Goal: Task Accomplishment & Management: Use online tool/utility

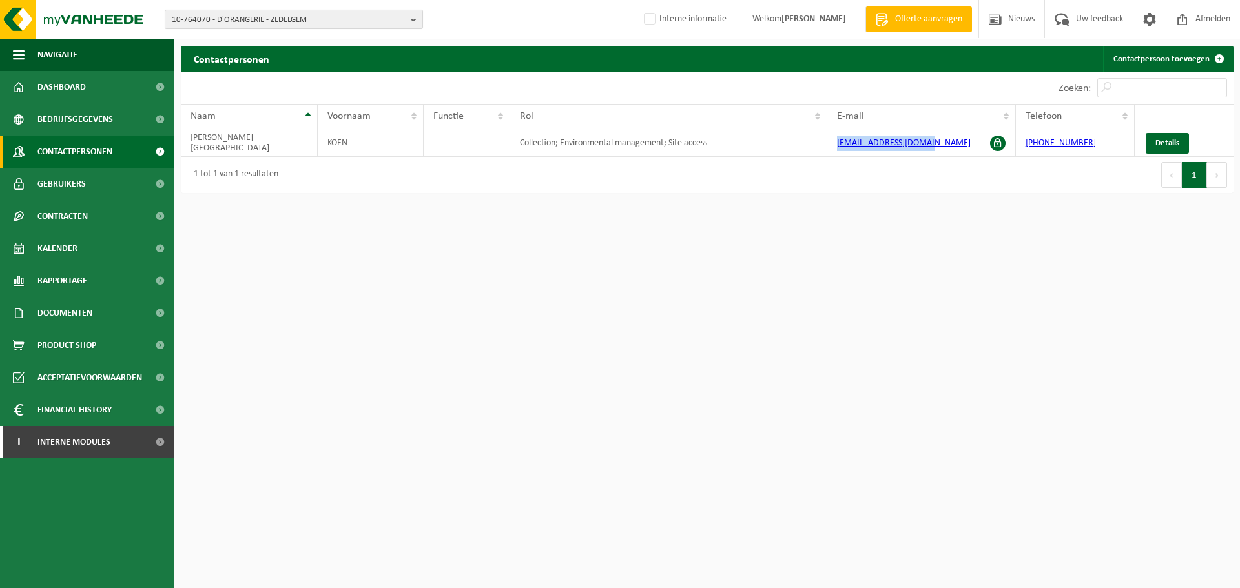
click at [332, 28] on span "10-764070 - D'ORANGERIE - ZEDELGEM" at bounding box center [289, 19] width 234 height 19
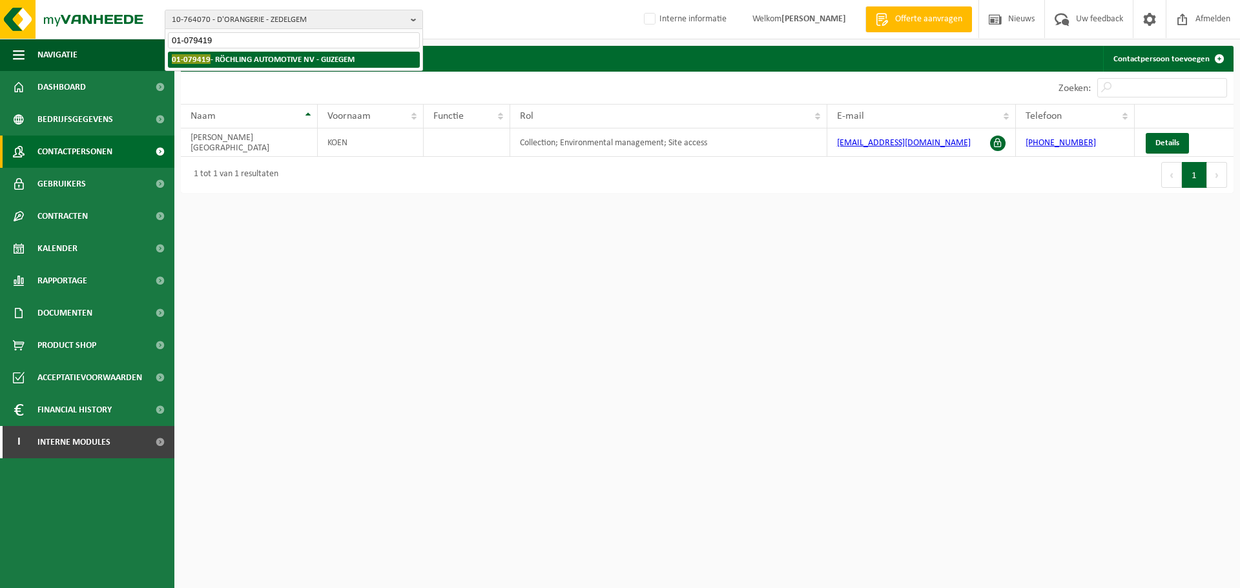
type input "01-079419"
click at [220, 65] on li "01-079419 - RÖCHLING AUTOMOTIVE NV - [GEOGRAPHIC_DATA]" at bounding box center [294, 60] width 252 height 16
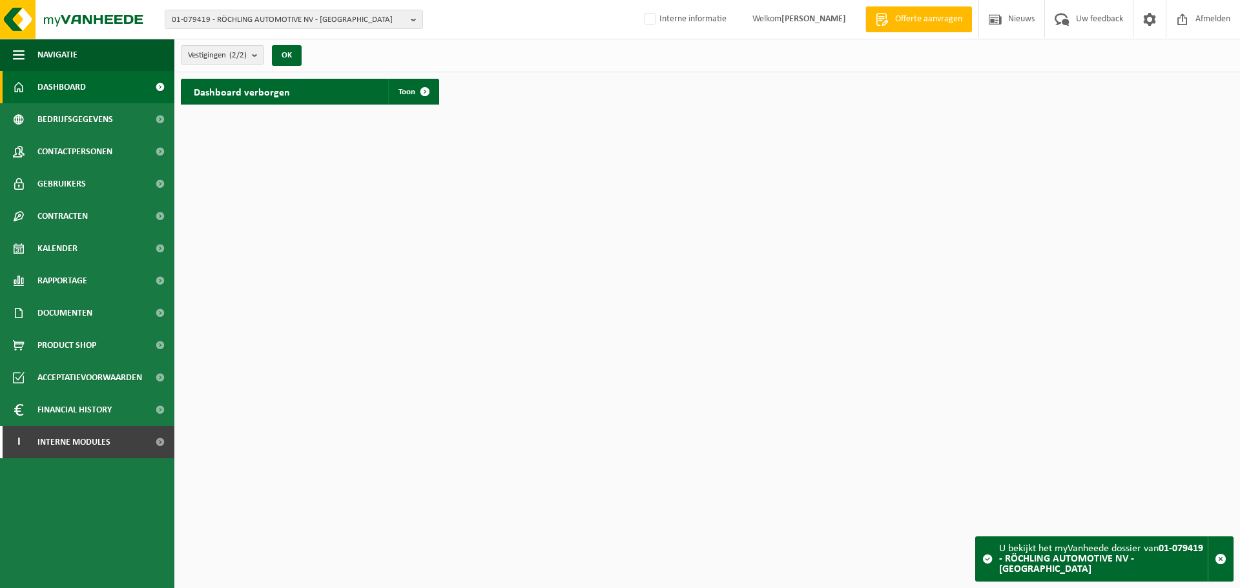
click at [351, 201] on html "01-079419 - RÖCHLING AUTOMOTIVE NV - GIJZEGEM 01-079419 - RÖCHLING AUTOMOTIVE N…" at bounding box center [620, 294] width 1240 height 588
click at [36, 146] on link "Contactpersonen" at bounding box center [87, 152] width 174 height 32
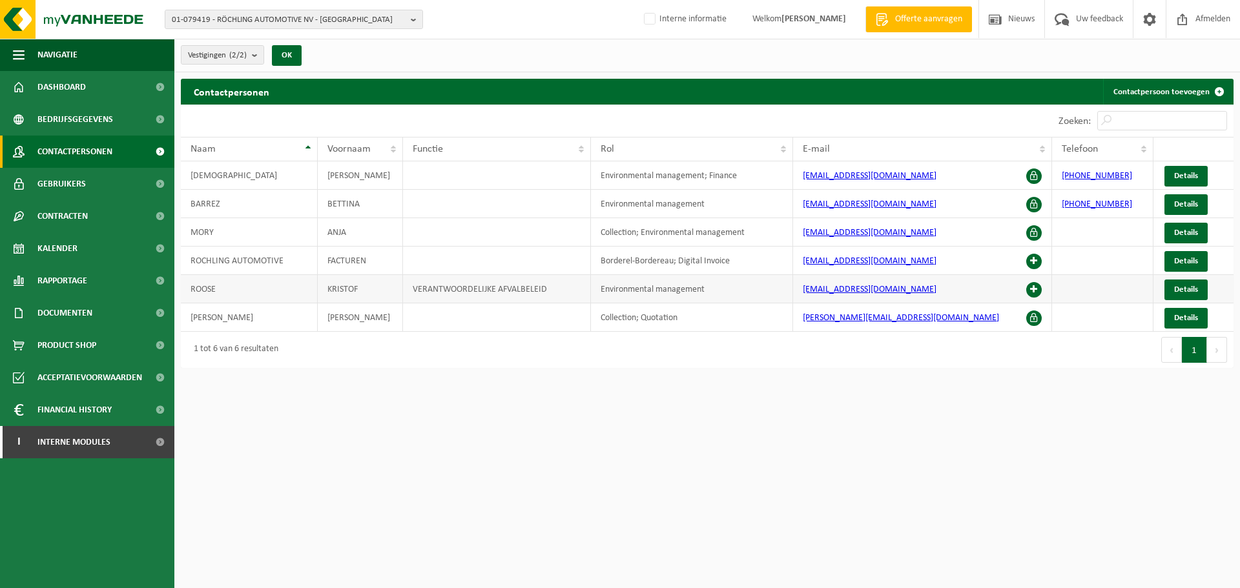
click at [1035, 291] on span at bounding box center [1033, 289] width 15 height 15
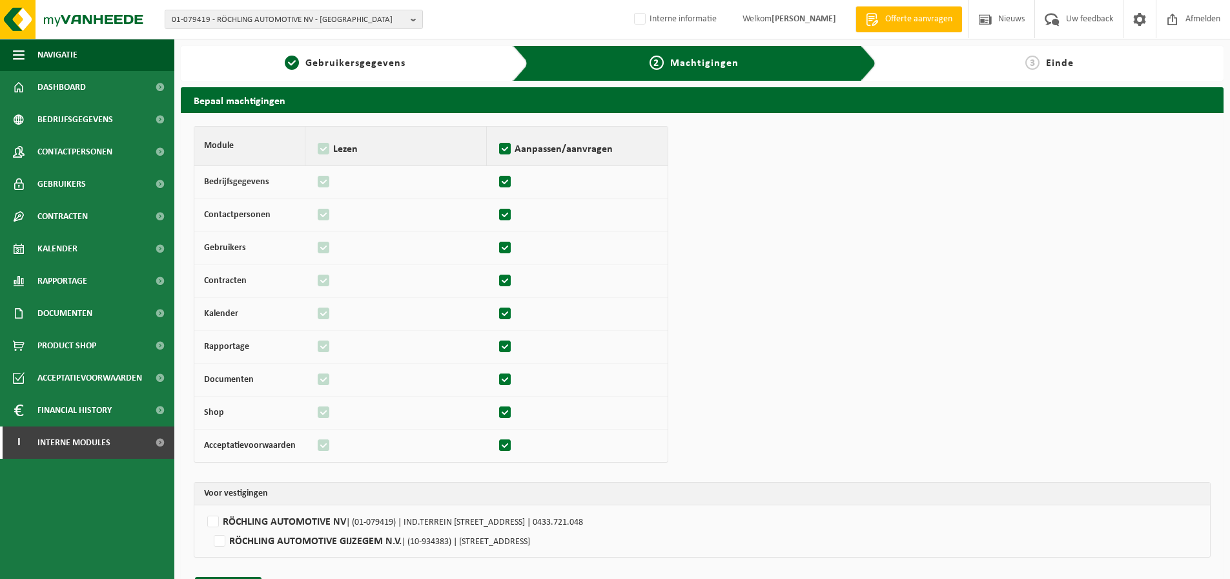
click at [538, 510] on td "RÖCHLING AUTOMOTIVE NV | (01-079419) | IND.TERREIN NIJVERHEIDSLAAN 10, 9308 GIJ…" at bounding box center [702, 531] width 1016 height 52
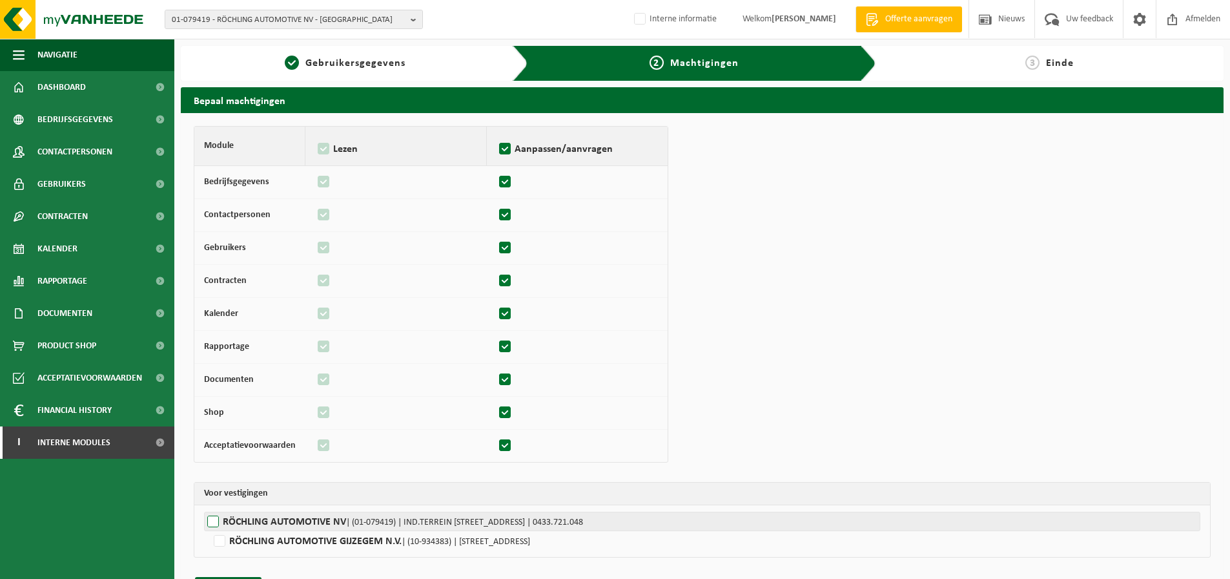
click at [540, 515] on label"] "RÖCHLING AUTOMOTIVE NV | (01-079419) | IND.TERREIN NIJVERHEIDSLAAN 10, 9308 GIJ…" at bounding box center [702, 520] width 996 height 19
click at [540, 515] on input "RÖCHLING AUTOMOTIVE NV | (01-079419) | IND.TERREIN NIJVERHEIDSLAAN 10, 9308 GIJ…" at bounding box center [819, 520] width 1230 height 19
checkbox input "true"
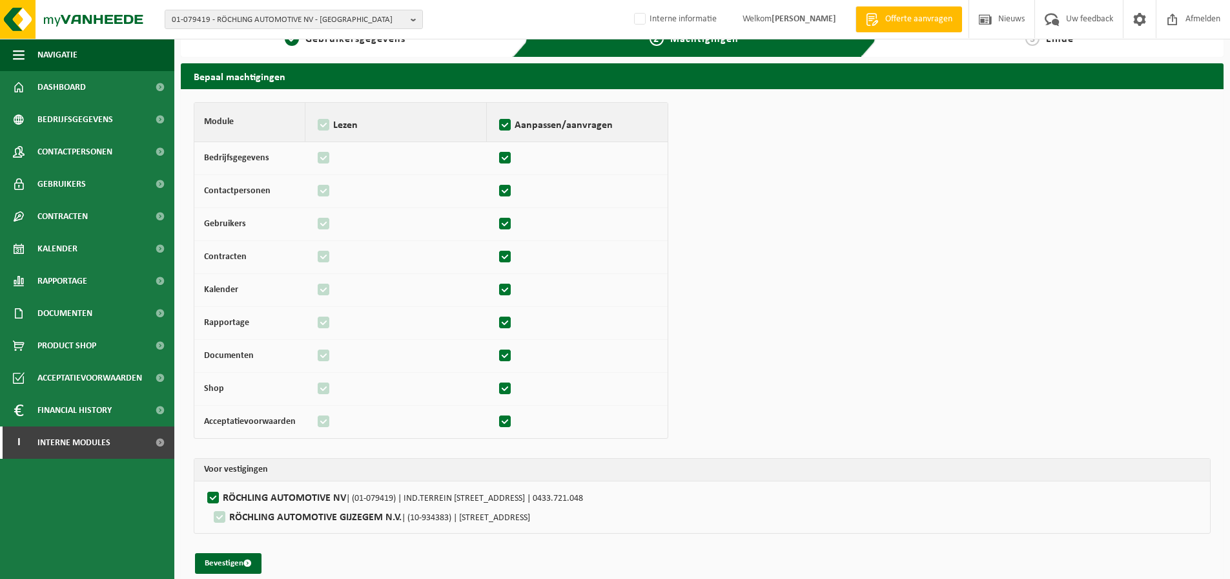
scroll to position [37, 0]
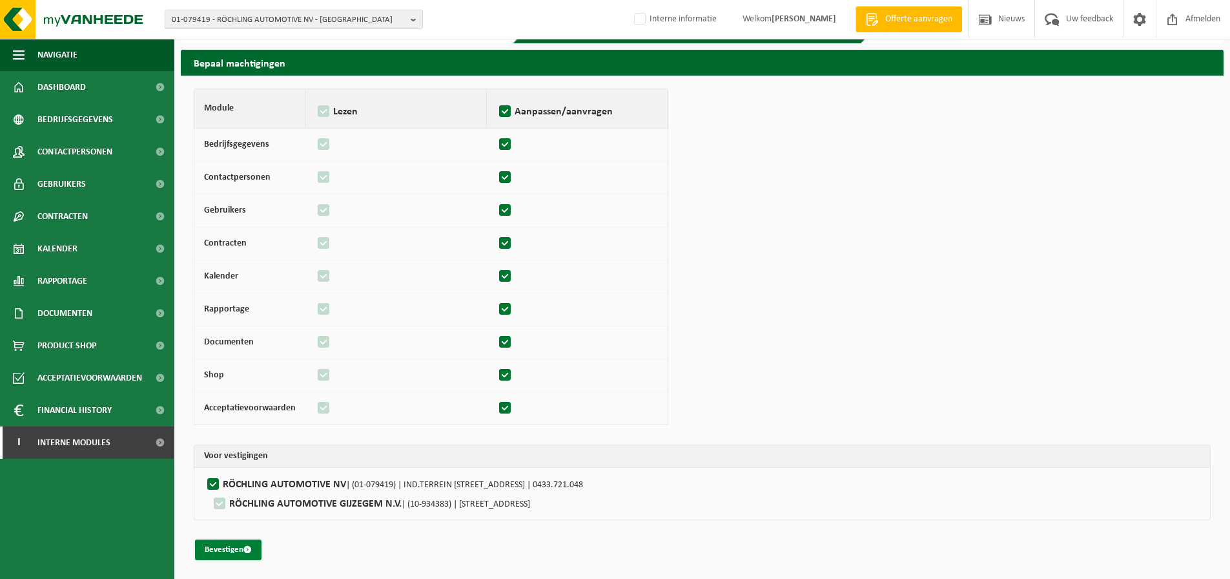
click at [211, 552] on button "Bevestigen" at bounding box center [228, 549] width 67 height 21
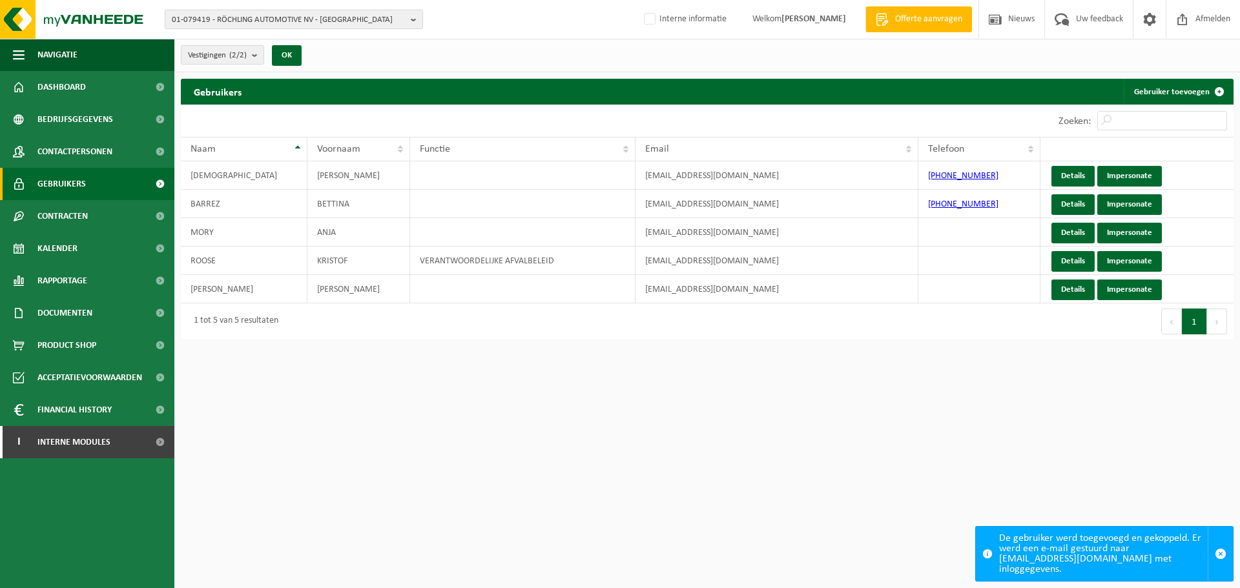
click at [243, 14] on span "01-079419 - RÖCHLING AUTOMOTIVE NV - [GEOGRAPHIC_DATA]" at bounding box center [289, 19] width 234 height 19
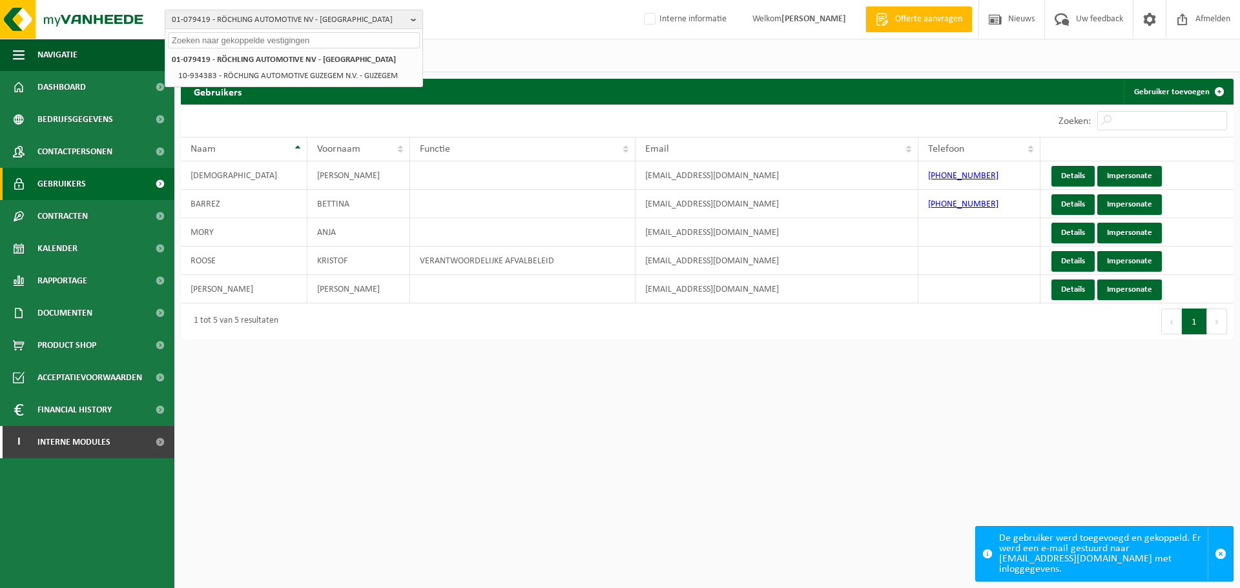
paste input "01-002572"
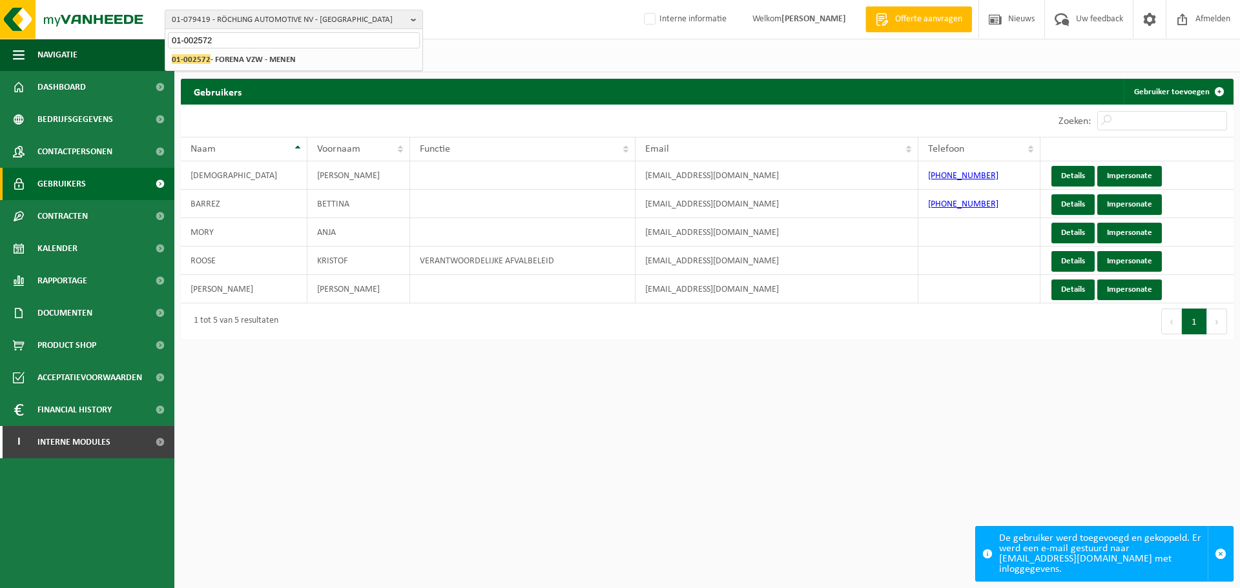
type input "01-002572"
click at [243, 49] on div "01-079419 - RÖCHLING AUTOMOTIVE NV - GIJZEGEM 10-934383 - RÖCHLING AUTOMOTIVE G…" at bounding box center [293, 59] width 257 height 21
click at [247, 58] on strong "01-002572 - FORENA VZW - MENEN" at bounding box center [234, 59] width 124 height 10
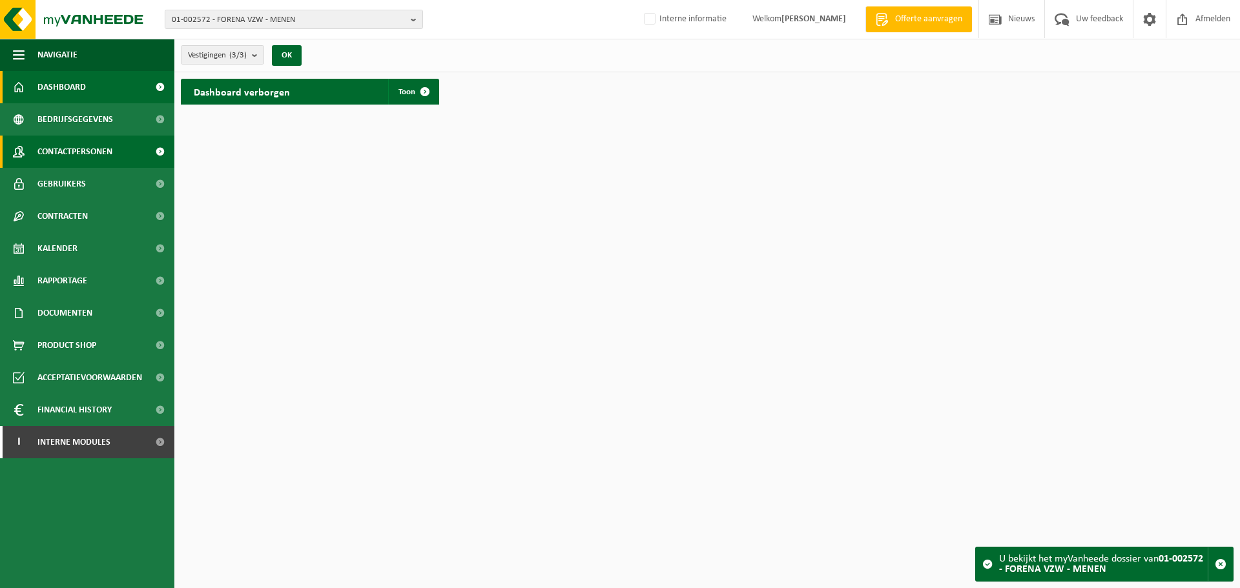
click at [68, 151] on span "Contactpersonen" at bounding box center [74, 152] width 75 height 32
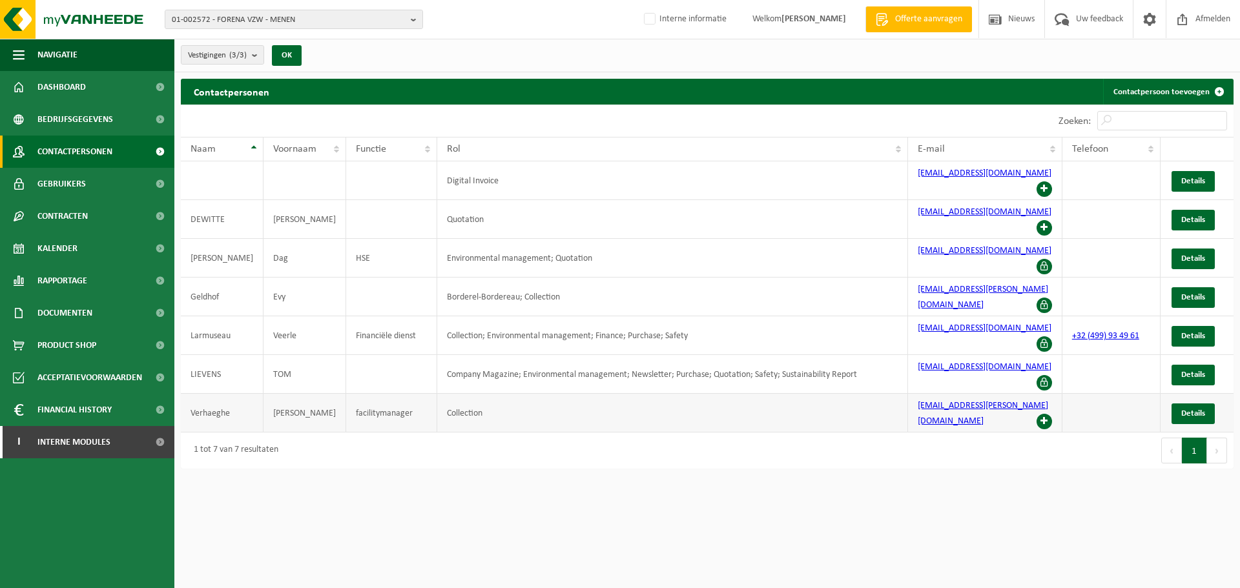
click at [1048, 414] on span at bounding box center [1043, 421] width 15 height 15
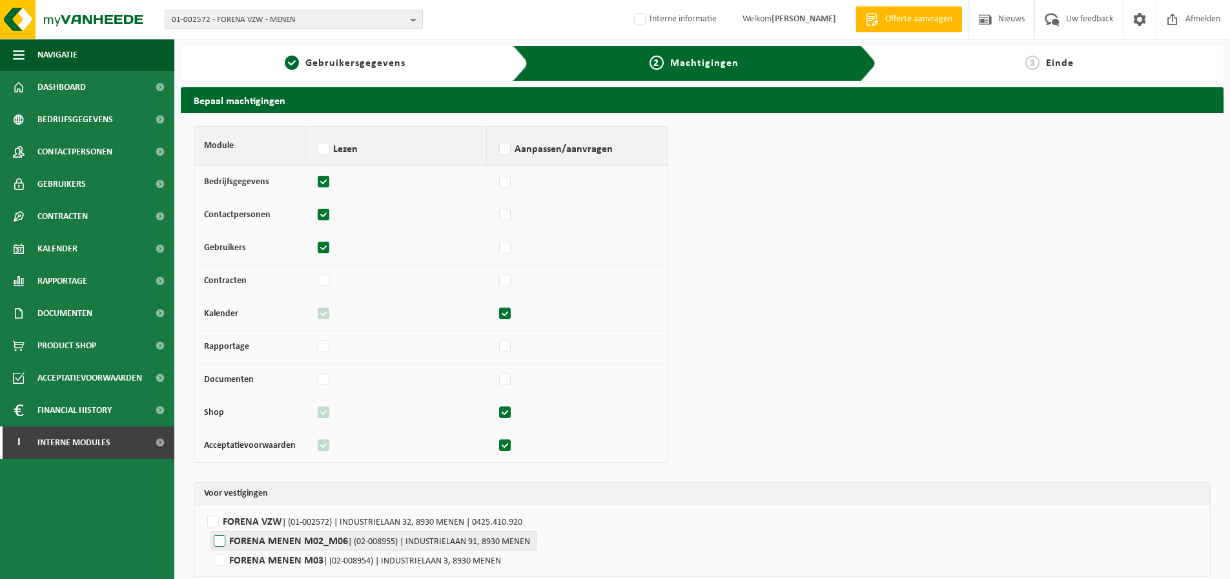
click at [294, 535] on label"] "FORENA MENEN M02_M06 | (02-008955) | INDUSTRIELAAN 91, 8930 MENEN" at bounding box center [374, 540] width 327 height 19
click at [294, 535] on input "FORENA MENEN M02_M06 | (02-008955) | INDUSTRIELAAN 91, 8930 MENEN" at bounding box center [826, 540] width 1230 height 19
checkbox input "true"
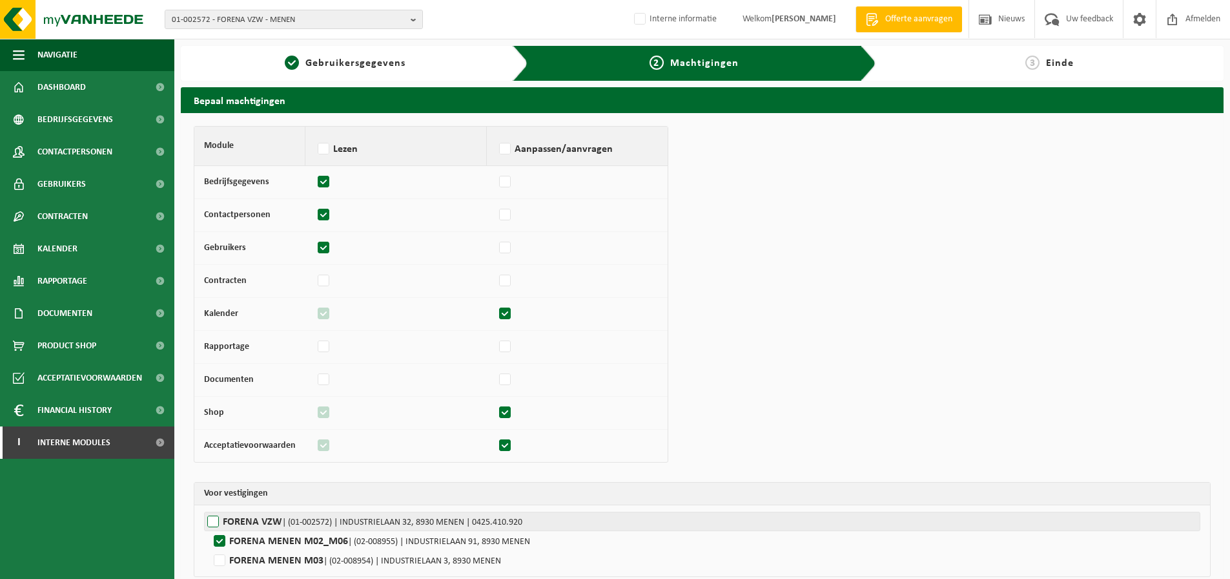
click at [294, 520] on span "| (01-002572) | INDUSTRIELAAN 32, 8930 MENEN | 0425.410.920" at bounding box center [402, 522] width 240 height 10
click at [294, 520] on input "FORENA VZW | (01-002572) | INDUSTRIELAAN 32, 8930 MENEN | 0425.410.920" at bounding box center [819, 520] width 1230 height 19
checkbox input "true"
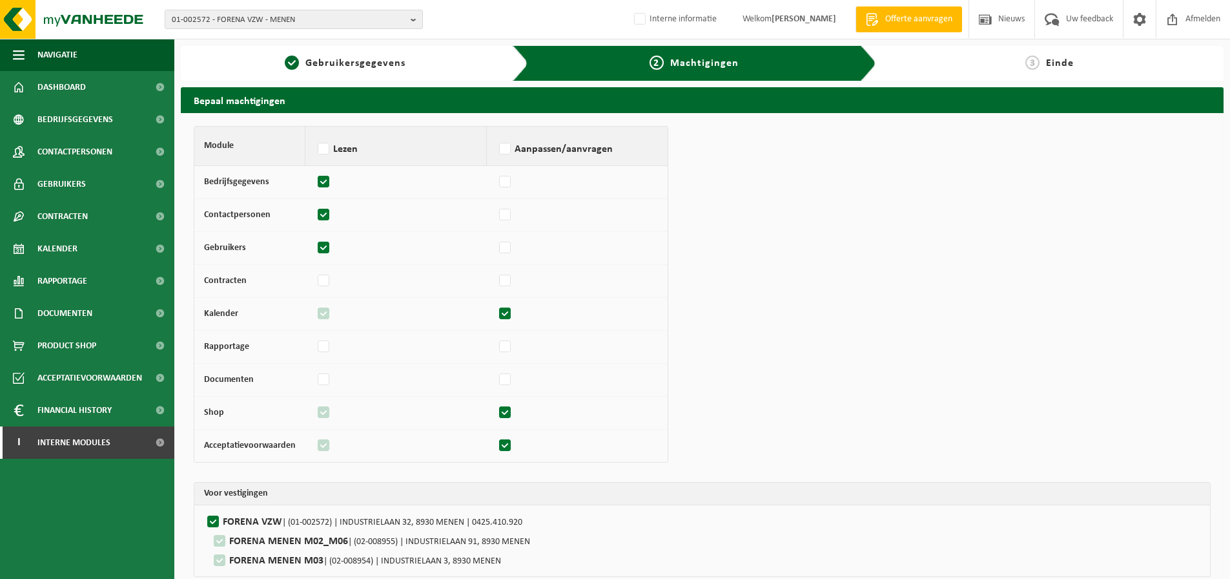
scroll to position [57, 0]
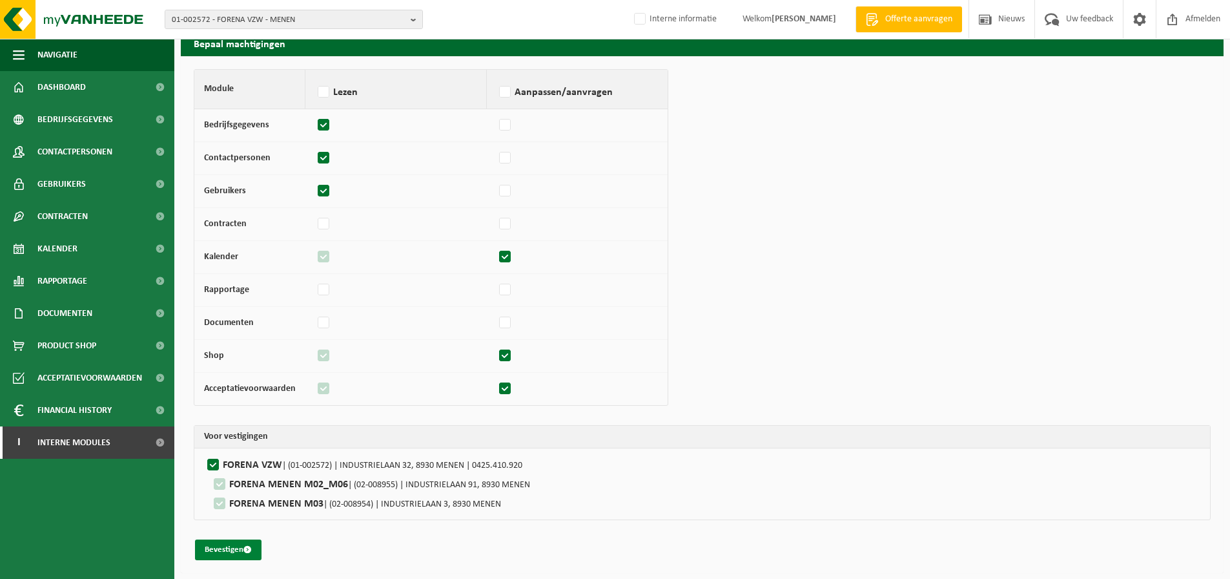
click at [249, 553] on span "submit" at bounding box center [247, 549] width 8 height 8
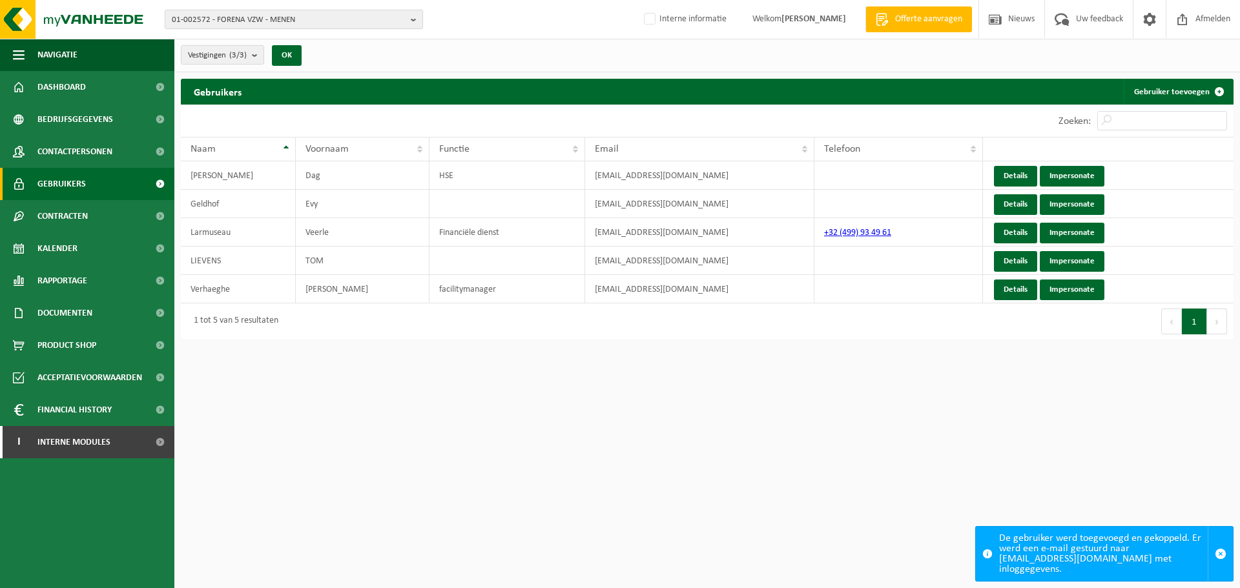
click at [289, 25] on span "01-002572 - FORENA VZW - MENEN" at bounding box center [289, 19] width 234 height 19
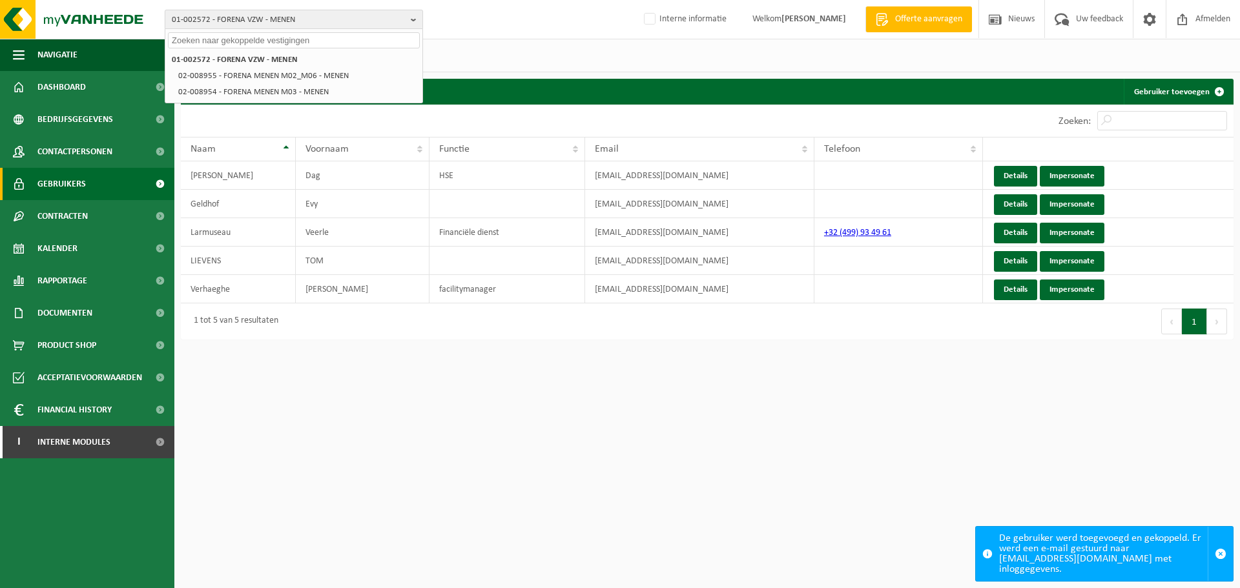
paste input "10-919398"
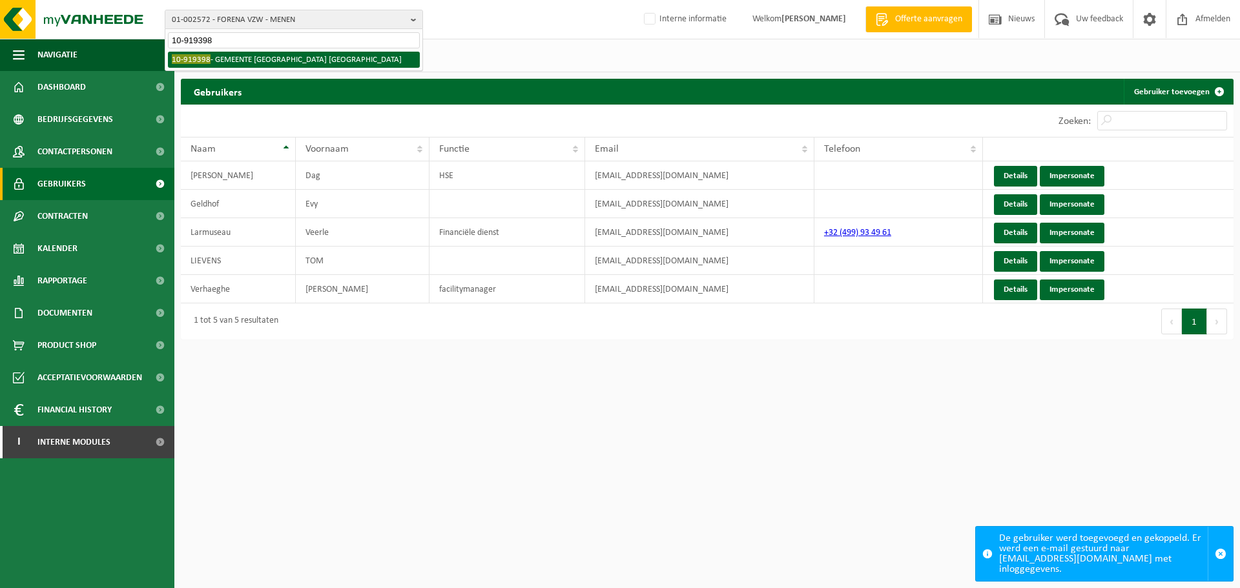
type input "10-919398"
click at [294, 59] on li "10-919398 - GEMEENTE [GEOGRAPHIC_DATA] [GEOGRAPHIC_DATA]" at bounding box center [294, 60] width 252 height 16
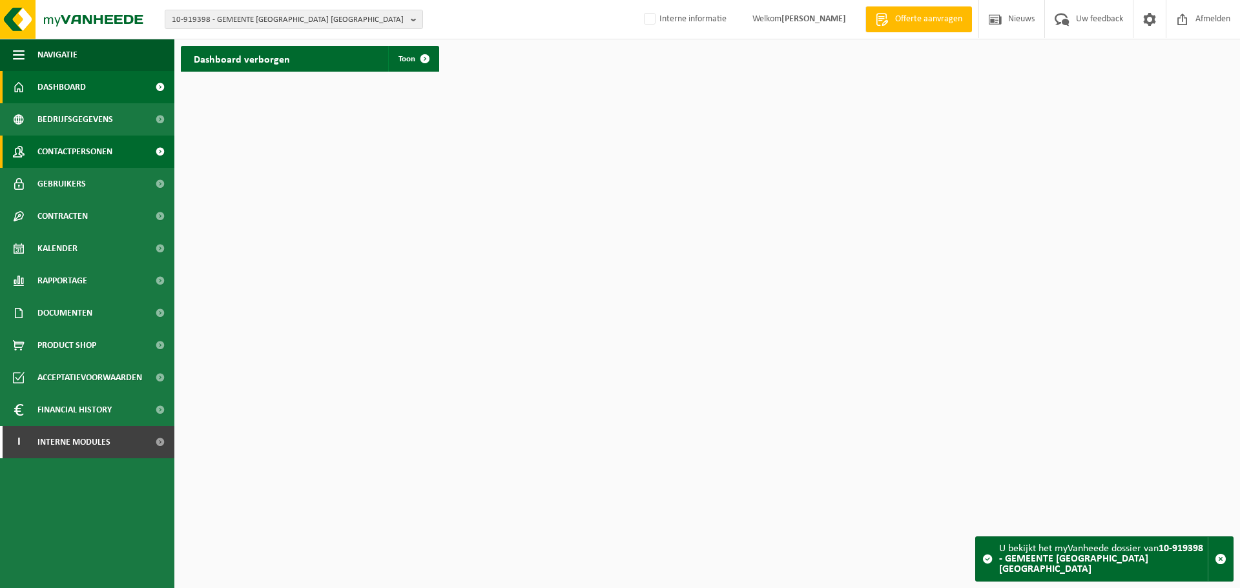
click at [96, 150] on span "Contactpersonen" at bounding box center [74, 152] width 75 height 32
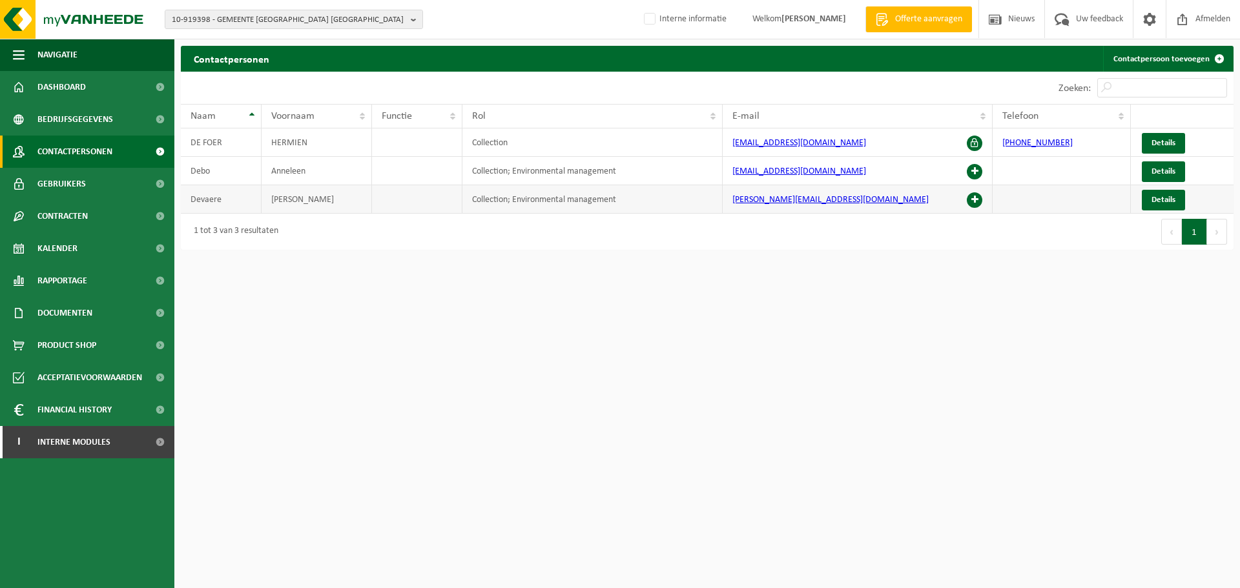
click at [978, 200] on span at bounding box center [974, 199] width 15 height 15
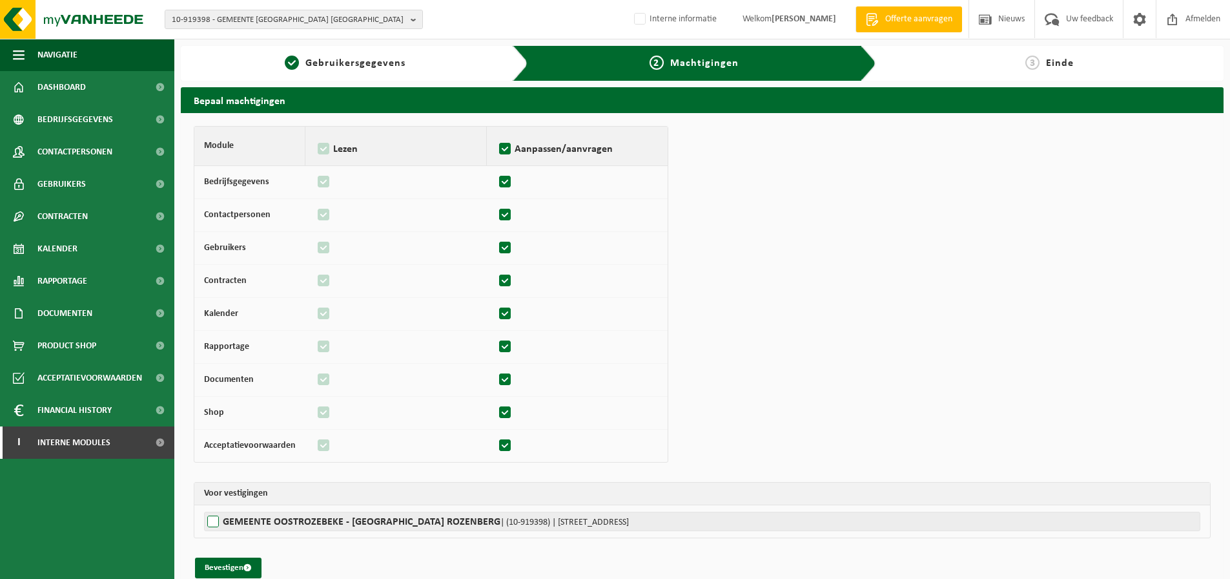
click at [259, 521] on label"] "GEMEENTE OOSTROZEBEKE - WZCV ROZENBERG | (10-919398) | KALBERSTRAAT 92, 8780 OO…" at bounding box center [702, 520] width 996 height 19
click at [259, 521] on input "GEMEENTE OOSTROZEBEKE - WZCV ROZENBERG | (10-919398) | KALBERSTRAAT 92, 8780 OO…" at bounding box center [819, 520] width 1230 height 19
checkbox input "true"
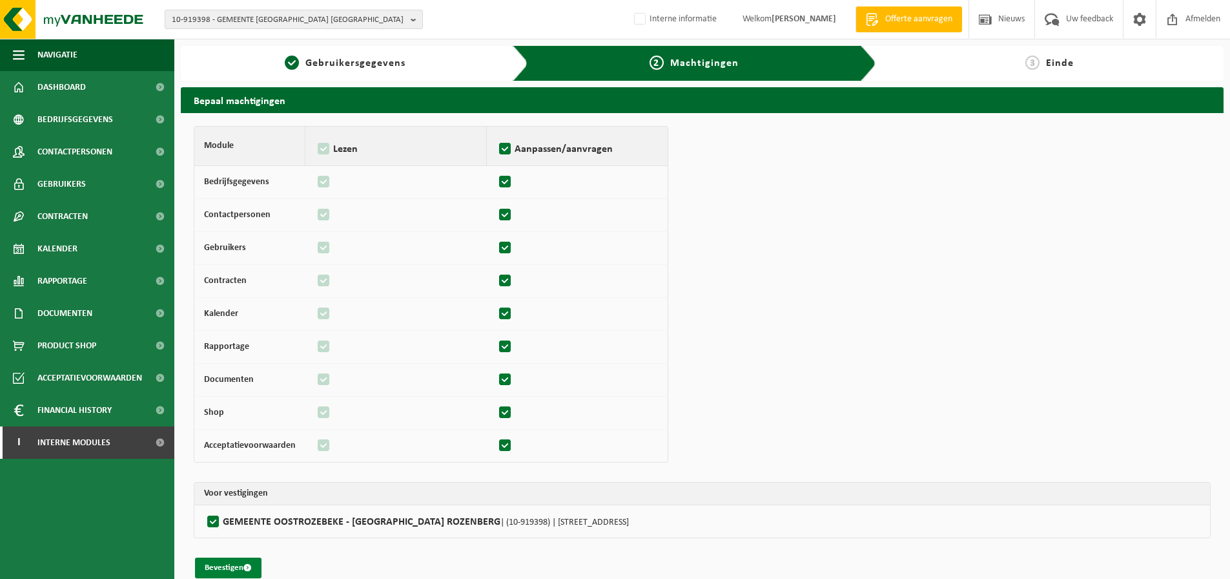
click at [236, 568] on button "Bevestigen" at bounding box center [228, 567] width 67 height 21
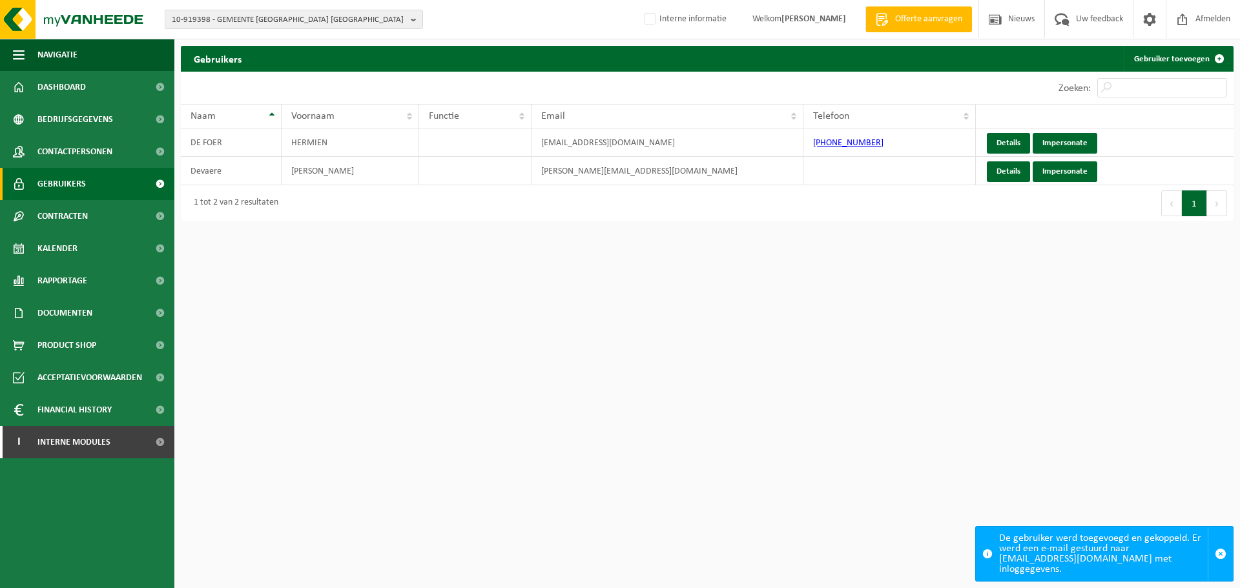
click at [519, 482] on html "10-919398 - GEMEENTE [GEOGRAPHIC_DATA] - [GEOGRAPHIC_DATA] [GEOGRAPHIC_DATA] 10…" at bounding box center [620, 294] width 1240 height 588
click at [431, 246] on html "10-919398 - GEMEENTE OOSTROZEBEKE - WZCV ROZENBERG - OOSTROZEBEKE 10-900805 - G…" at bounding box center [620, 294] width 1240 height 588
click at [823, 373] on html "10-919398 - GEMEENTE OOSTROZEBEKE - WZCV ROZENBERG - OOSTROZEBEKE 10-900805 - G…" at bounding box center [620, 294] width 1240 height 588
click at [299, 23] on span "10-919398 - GEMEENTE OOSTROZEBEKE - WZCV ROZENBERG - OOSTROZEBEKE" at bounding box center [289, 19] width 234 height 19
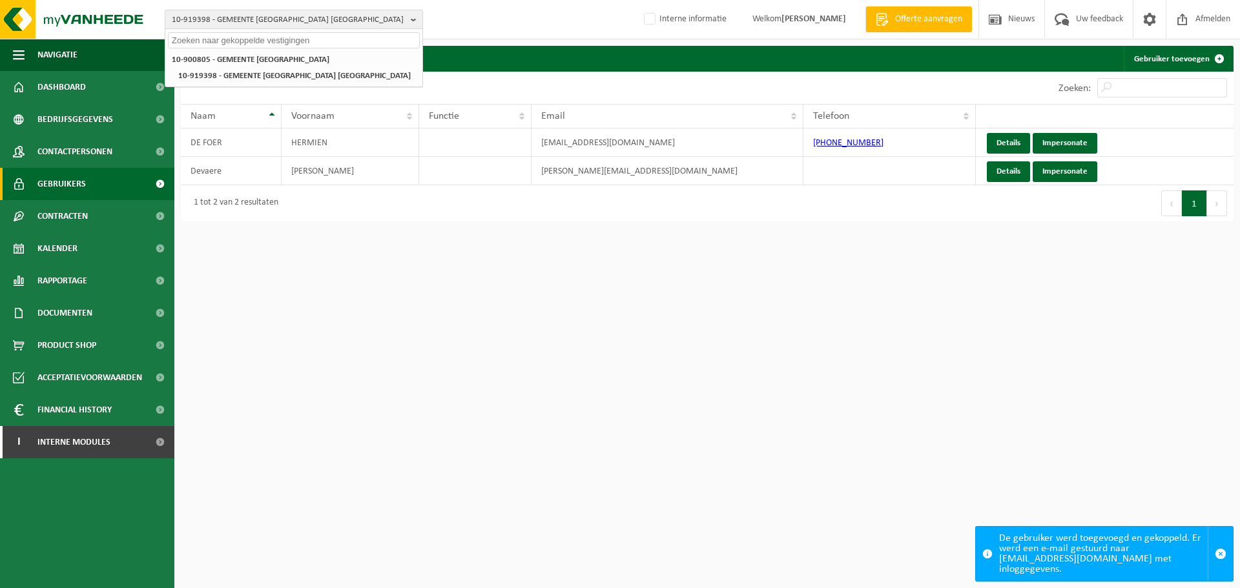
paste input "10-916250"
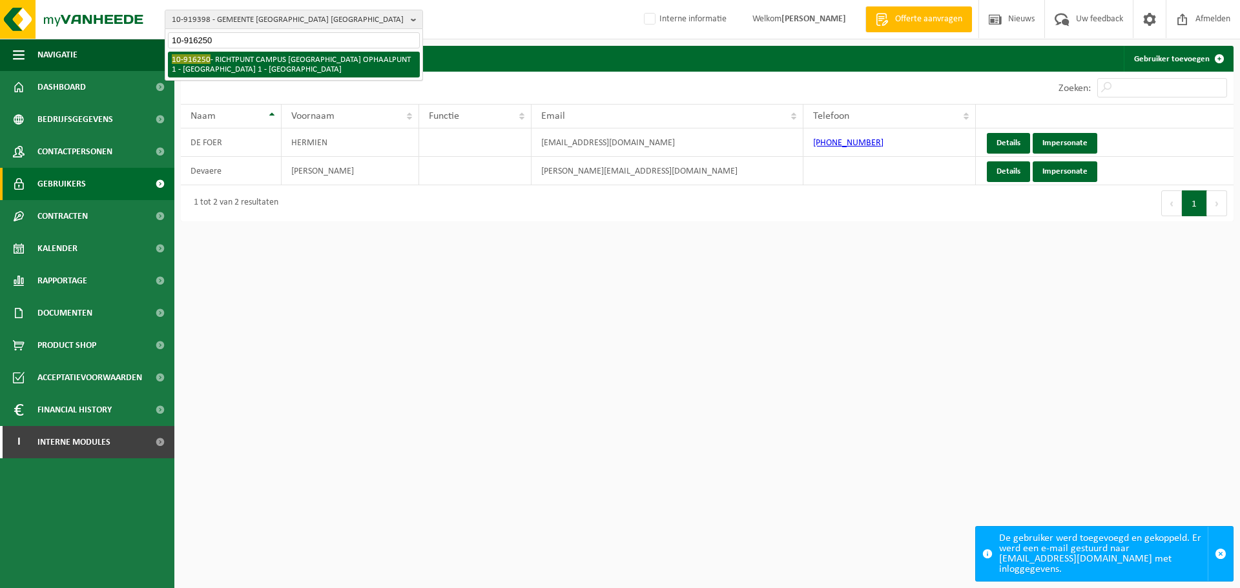
type input "10-916250"
click at [293, 59] on li "10-916250 - RICHTPUNT CAMPUS [GEOGRAPHIC_DATA] OPHAALPUNT 1 - [GEOGRAPHIC_DATA]…" at bounding box center [294, 65] width 252 height 26
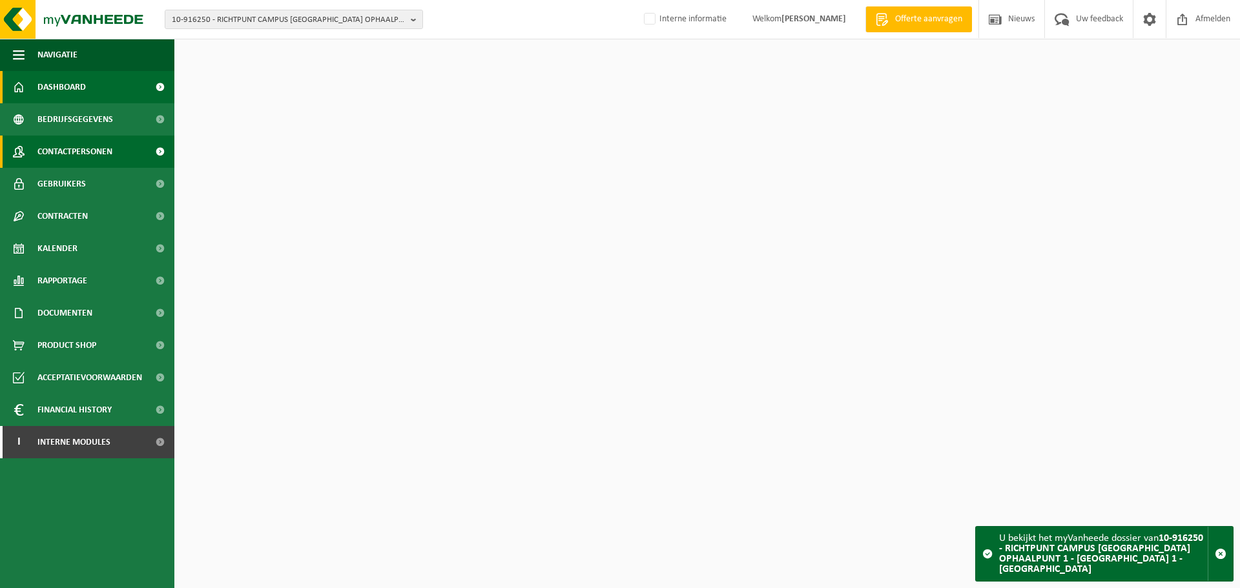
click at [110, 145] on span "Contactpersonen" at bounding box center [74, 152] width 75 height 32
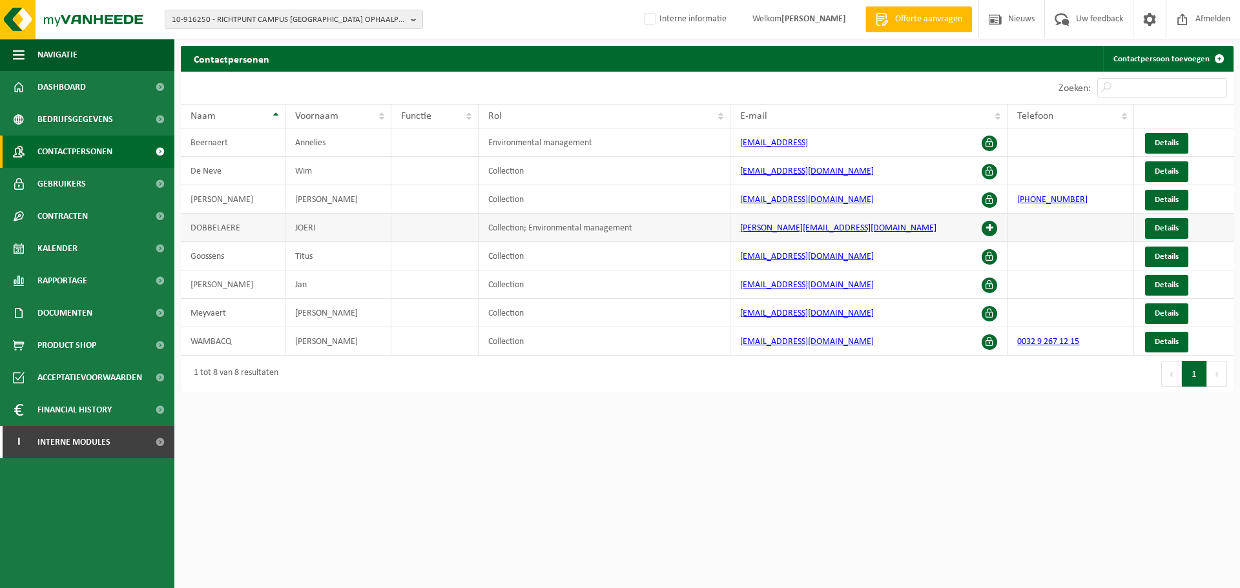
click at [987, 228] on span at bounding box center [989, 228] width 15 height 15
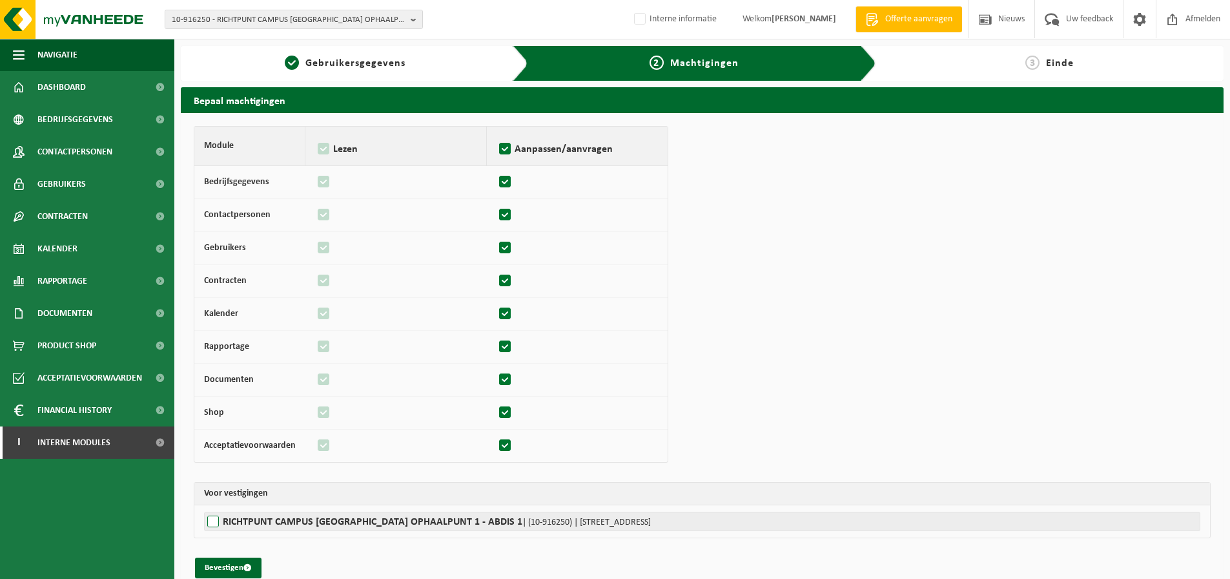
click at [293, 519] on label"] "RICHTPUNT CAMPUS GENT OPHAALPUNT 1 - ABDIS 1 | (10-916250) | HENLEYKAAI 82, 900…" at bounding box center [702, 520] width 996 height 19
click at [293, 519] on input "RICHTPUNT CAMPUS GENT OPHAALPUNT 1 - ABDIS 1 | (10-916250) | HENLEYKAAI 82, 900…" at bounding box center [819, 520] width 1230 height 19
checkbox input "true"
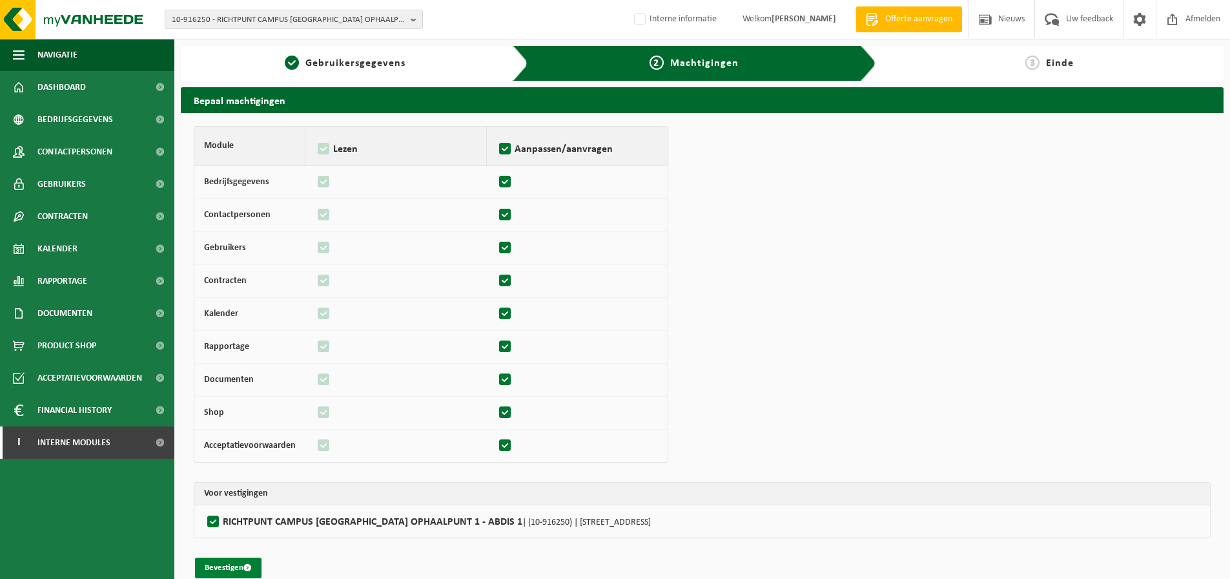
click at [238, 563] on button "Bevestigen" at bounding box center [228, 567] width 67 height 21
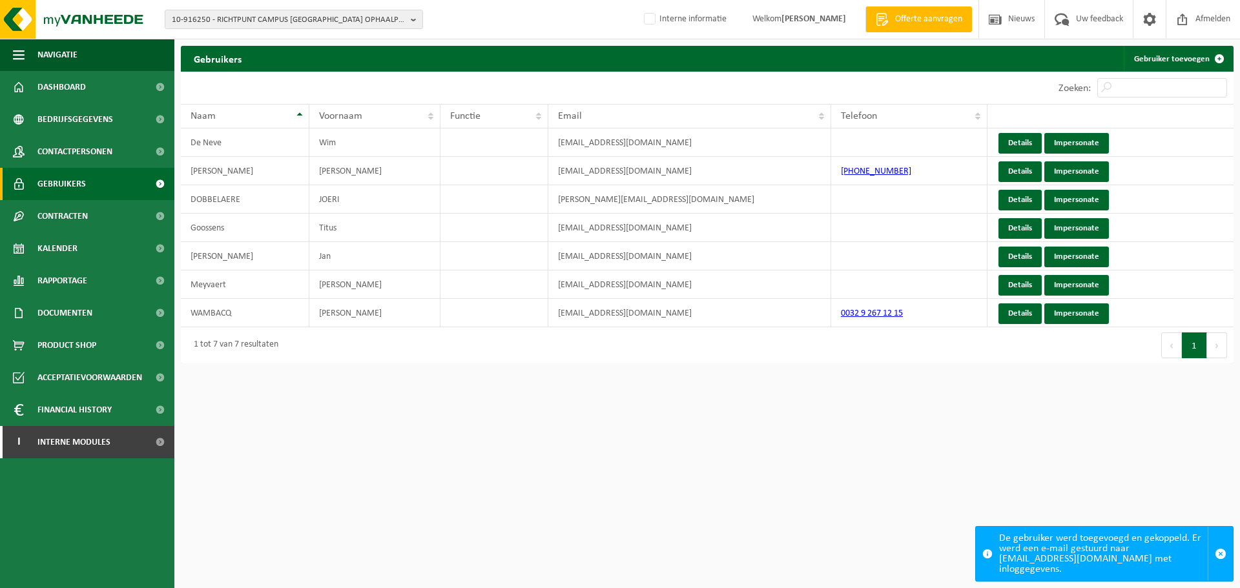
click at [649, 416] on html "10-916250 - RICHTPUNT CAMPUS [GEOGRAPHIC_DATA] OPHAALPUNT 1 - [GEOGRAPHIC_DATA]…" at bounding box center [620, 294] width 1240 height 588
click at [363, 15] on span "10-916250 - RICHTPUNT CAMPUS [GEOGRAPHIC_DATA] OPHAALPUNT 1 - [GEOGRAPHIC_DATA]…" at bounding box center [289, 19] width 234 height 19
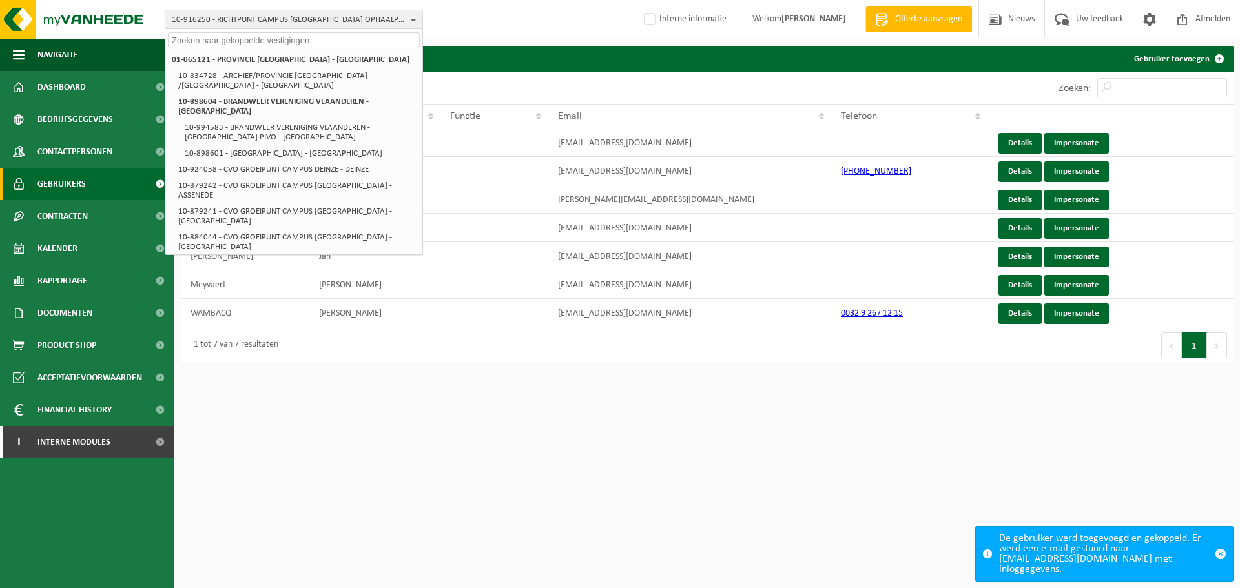
paste input "10-916250"
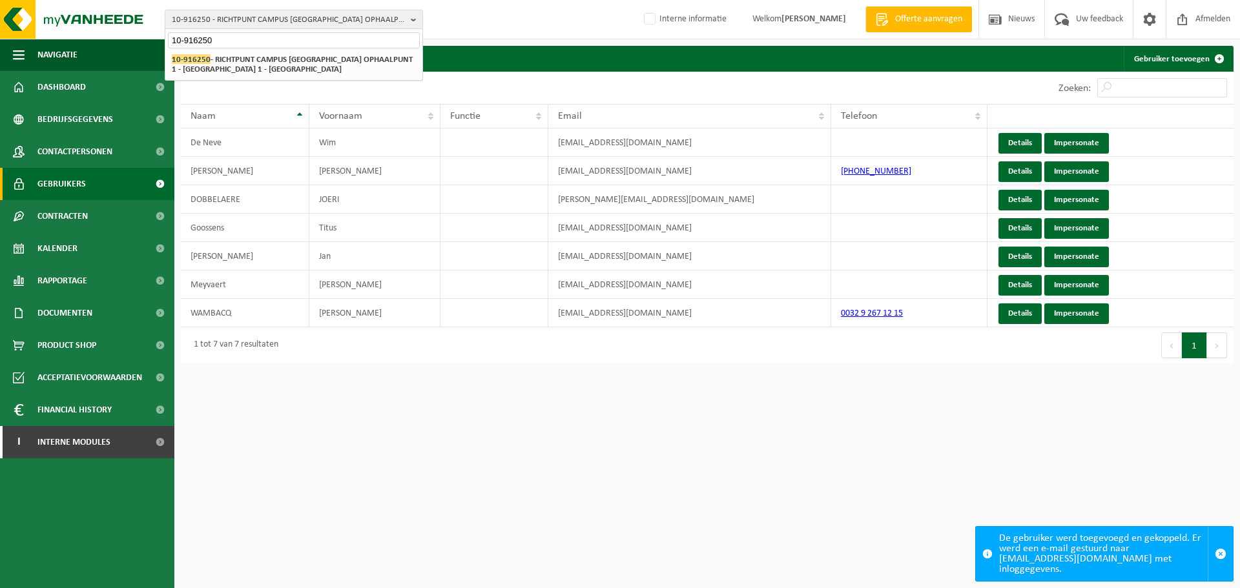
type input "10-916250"
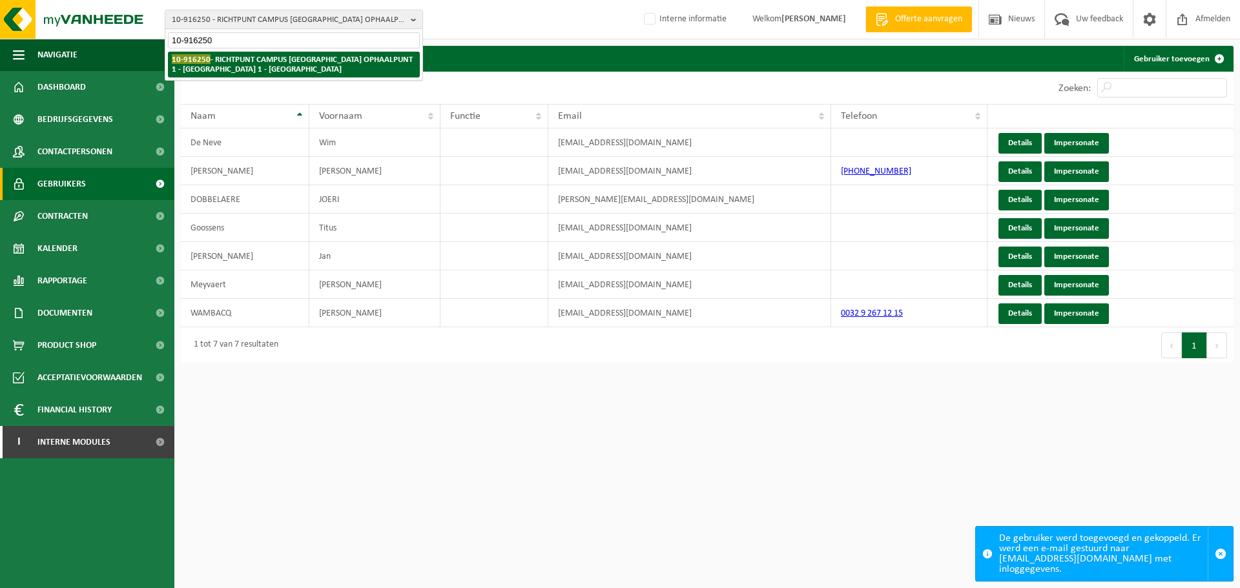
click at [271, 69] on li "10-916250 - RICHTPUNT CAMPUS [GEOGRAPHIC_DATA] OPHAALPUNT 1 - [GEOGRAPHIC_DATA]…" at bounding box center [294, 65] width 252 height 26
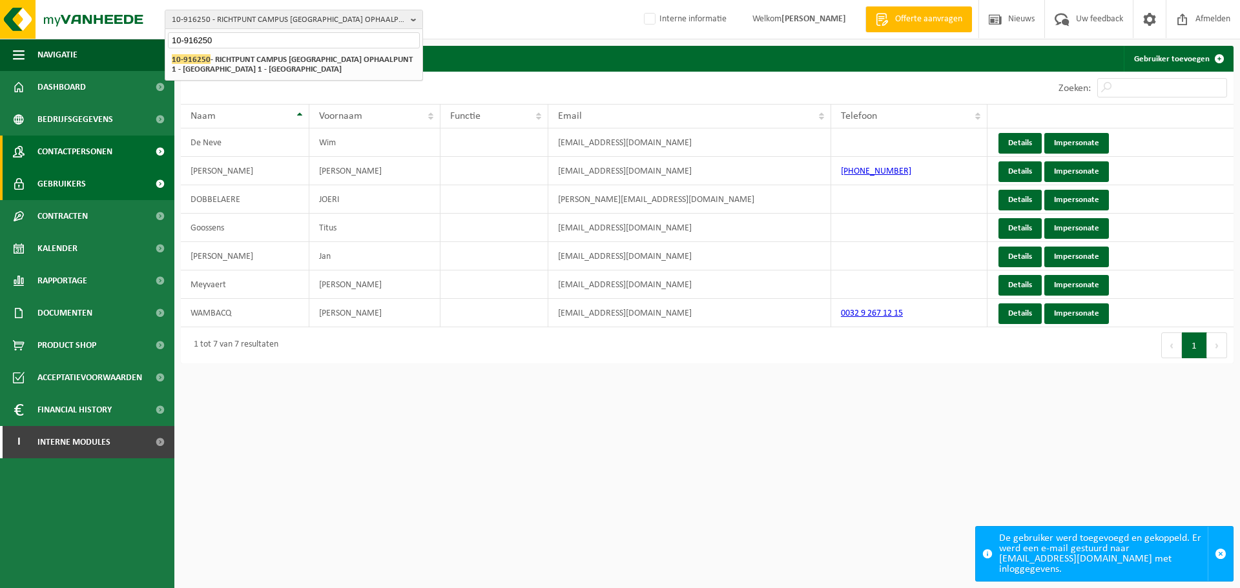
click at [75, 160] on span "Contactpersonen" at bounding box center [74, 152] width 75 height 32
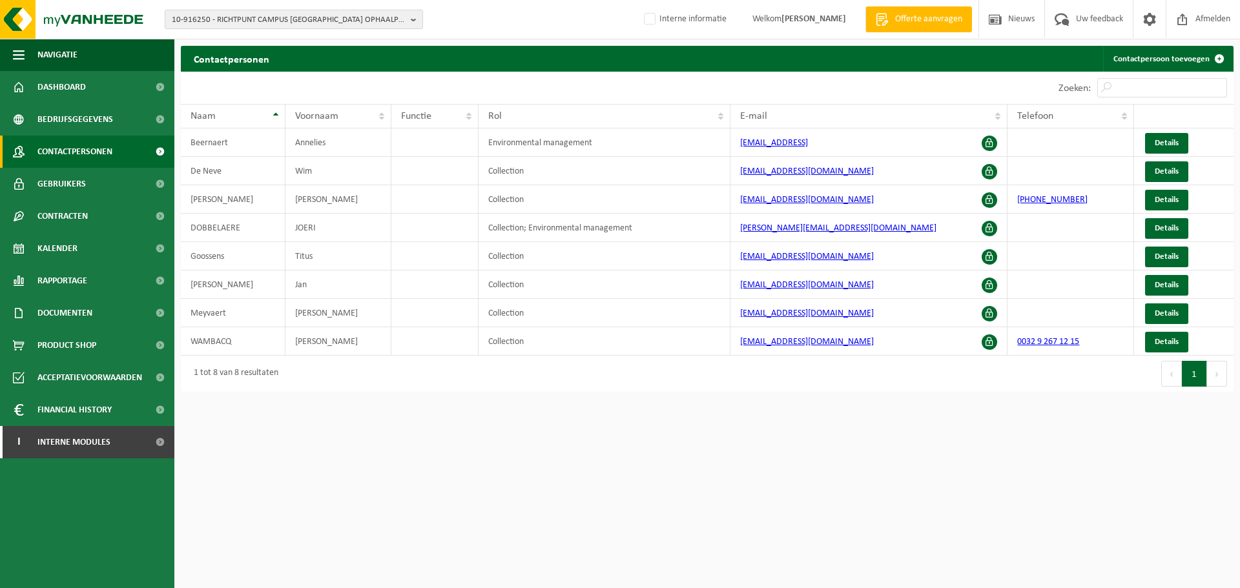
click at [285, 19] on span "10-916250 - RICHTPUNT CAMPUS GENT OPHAALPUNT 1 - ABDIS 1 - GENT" at bounding box center [289, 19] width 234 height 19
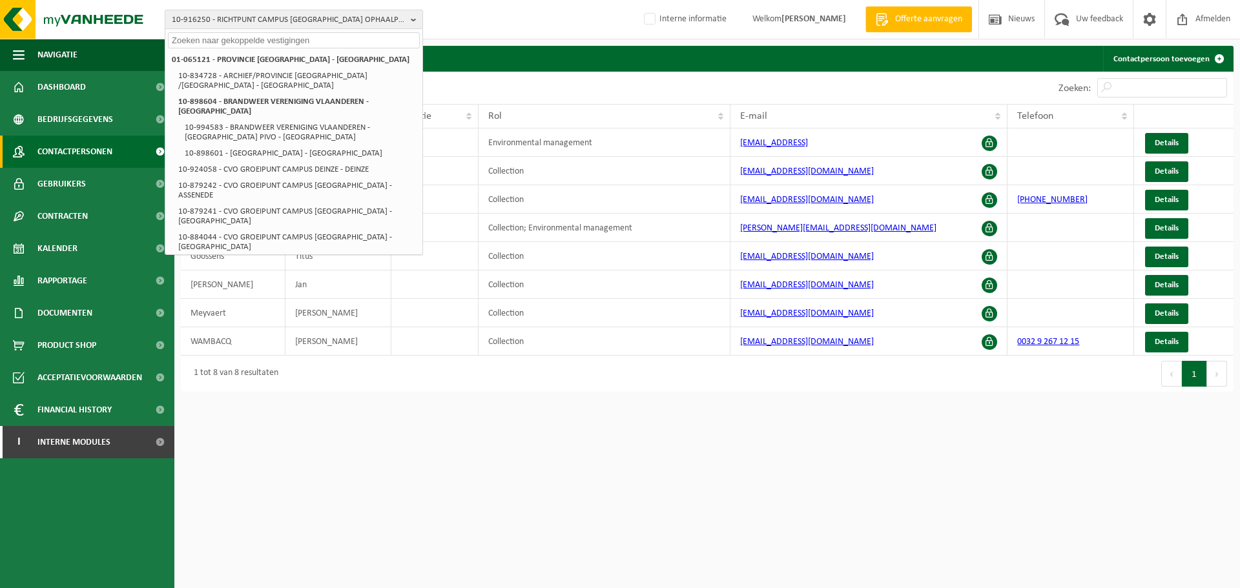
paste input "10-916250"
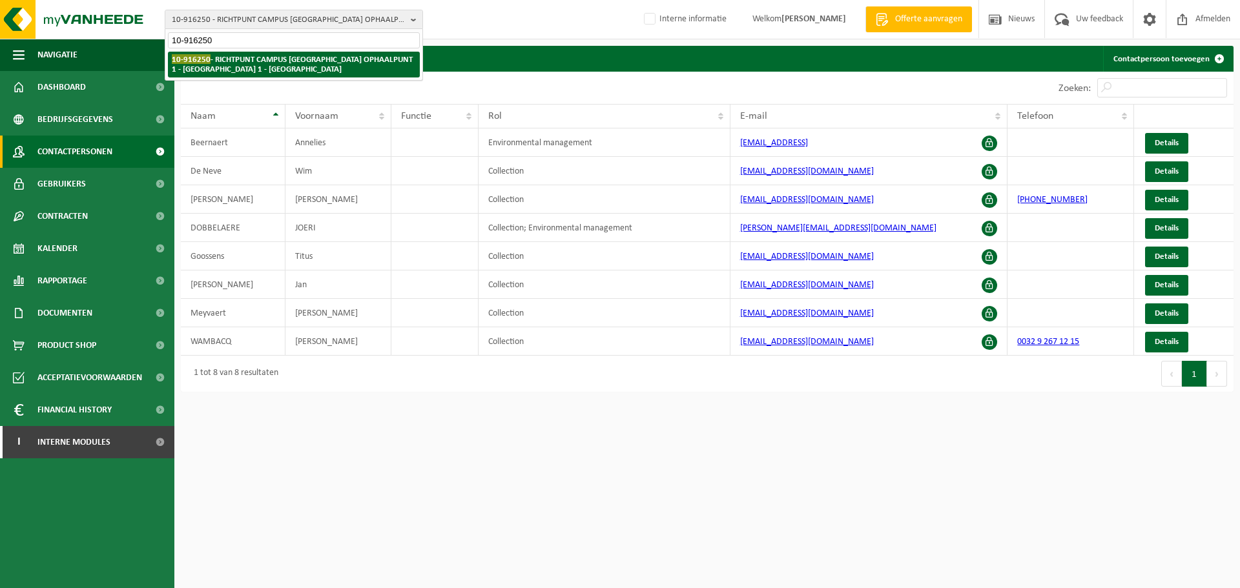
click at [230, 56] on li "10-916250 - RICHTPUNT CAMPUS GENT OPHAALPUNT 1 - ABDIS 1 - GENT" at bounding box center [294, 65] width 252 height 26
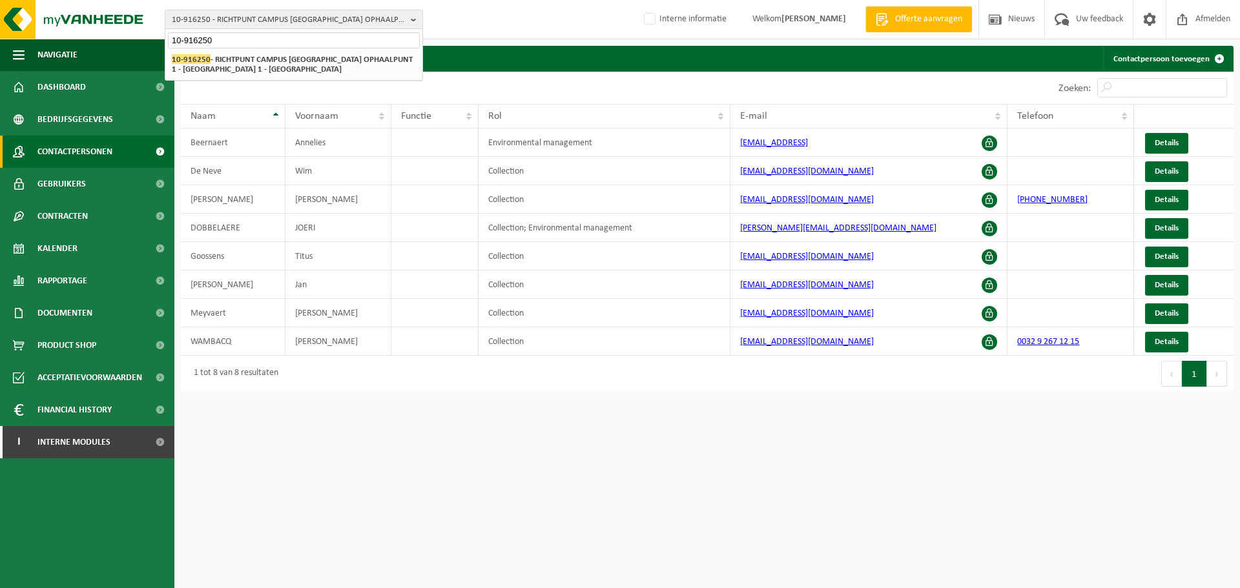
click at [703, 517] on html "10-916250 - RICHTPUNT CAMPUS GENT OPHAALPUNT 1 - ABDIS 1 - GENT 10-916250 01-06…" at bounding box center [620, 294] width 1240 height 588
drag, startPoint x: 642, startPoint y: 431, endPoint x: 606, endPoint y: 430, distance: 36.2
click at [634, 431] on html "10-916250 - RICHTPUNT CAMPUS GENT OPHAALPUNT 1 - ABDIS 1 - GENT 10-916250 01-06…" at bounding box center [620, 294] width 1240 height 588
click at [522, 483] on html "10-916250 - RICHTPUNT CAMPUS GENT OPHAALPUNT 1 - ABDIS 1 - GENT 10-916250 01-06…" at bounding box center [620, 294] width 1240 height 588
click at [497, 437] on html "10-916250 - RICHTPUNT CAMPUS GENT OPHAALPUNT 1 - ABDIS 1 - GENT 10-916250 01-06…" at bounding box center [620, 294] width 1240 height 588
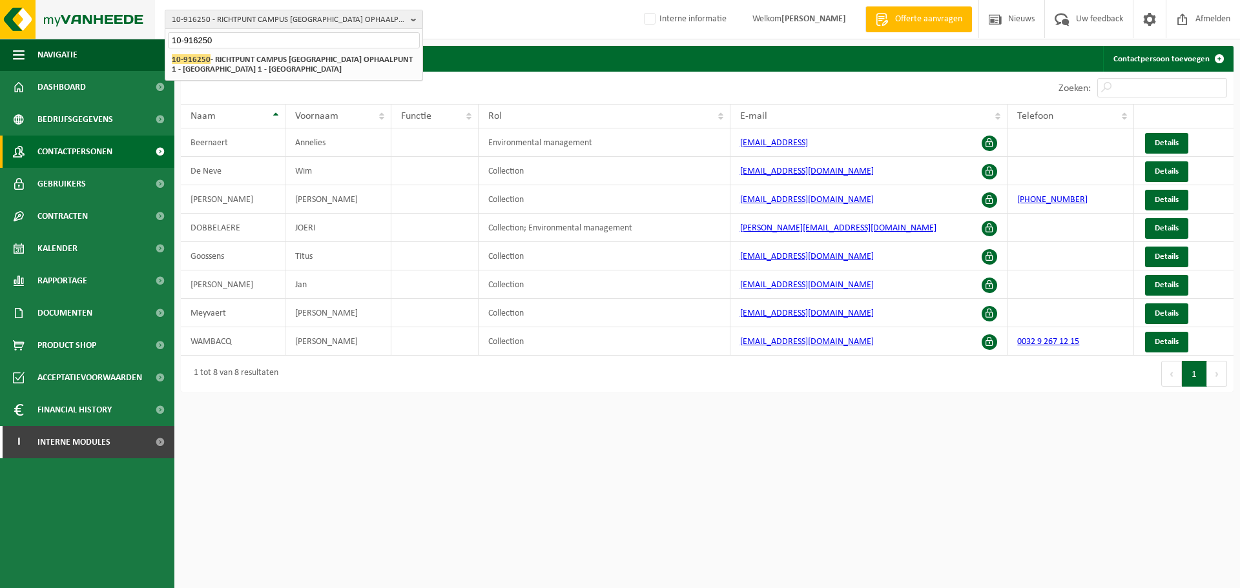
drag, startPoint x: 248, startPoint y: 41, endPoint x: 68, endPoint y: 38, distance: 179.5
click at [68, 38] on div "10-916250 - RICHTPUNT CAMPUS GENT OPHAALPUNT 1 - ABDIS 1 - GENT 10-916250 01-06…" at bounding box center [620, 19] width 1240 height 39
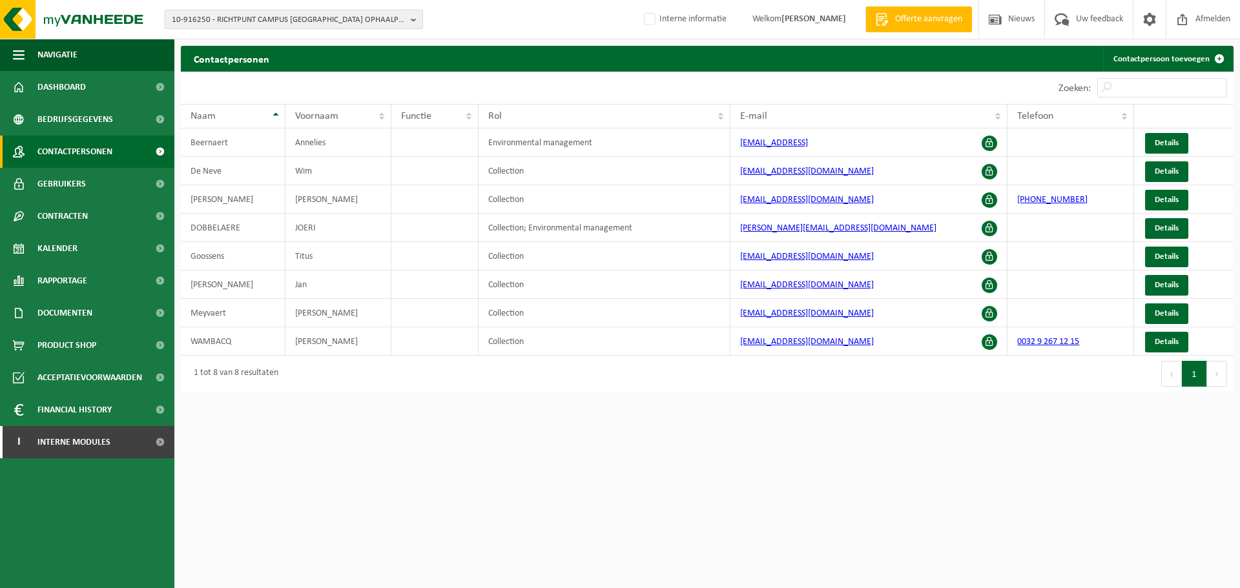
click at [192, 10] on button "10-916250 - RICHTPUNT CAMPUS GENT OPHAALPUNT 1 - ABDIS 1 - GENT" at bounding box center [294, 19] width 258 height 19
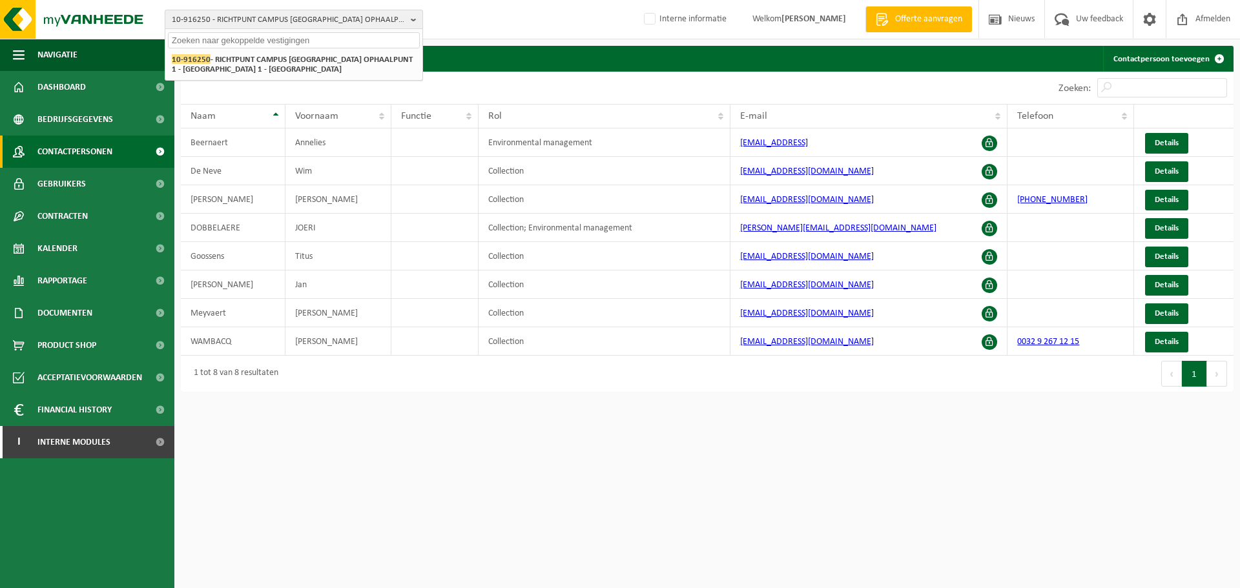
paste input "10-895861"
type input "10-895861"
click at [205, 57] on span "10-895861" at bounding box center [191, 59] width 39 height 10
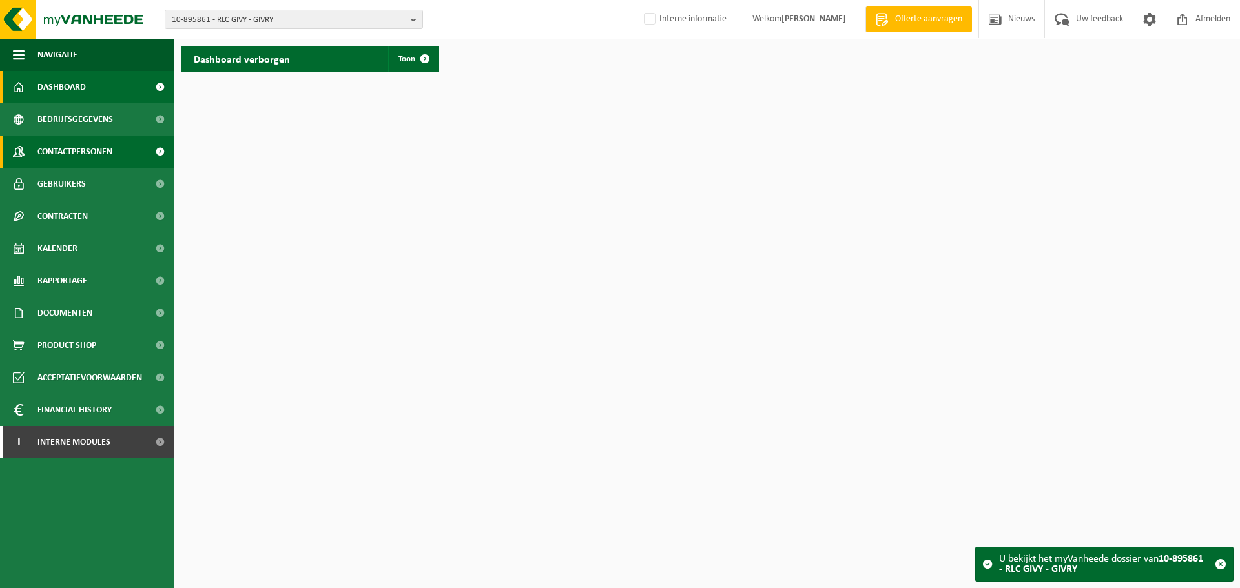
click at [142, 156] on link "Contactpersonen" at bounding box center [87, 152] width 174 height 32
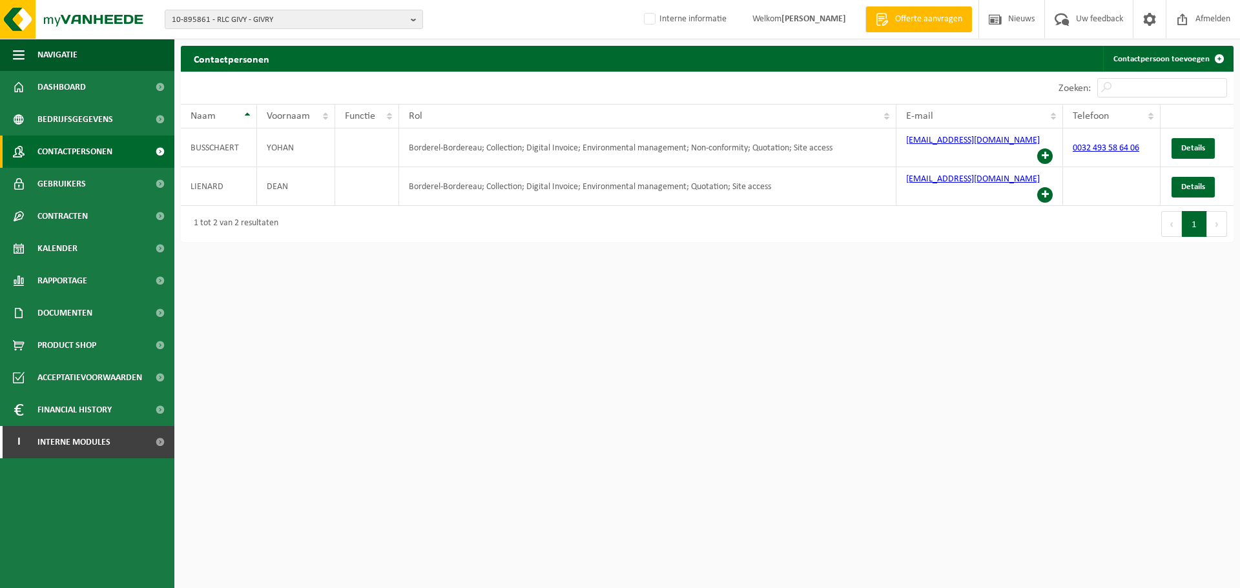
click at [881, 330] on html "10-895861 - RLC GIVY - GIVRY 10-895861 - RLC GIVY - GIVRY Interne informatie We…" at bounding box center [620, 294] width 1240 height 588
click at [1042, 187] on span at bounding box center [1044, 194] width 15 height 15
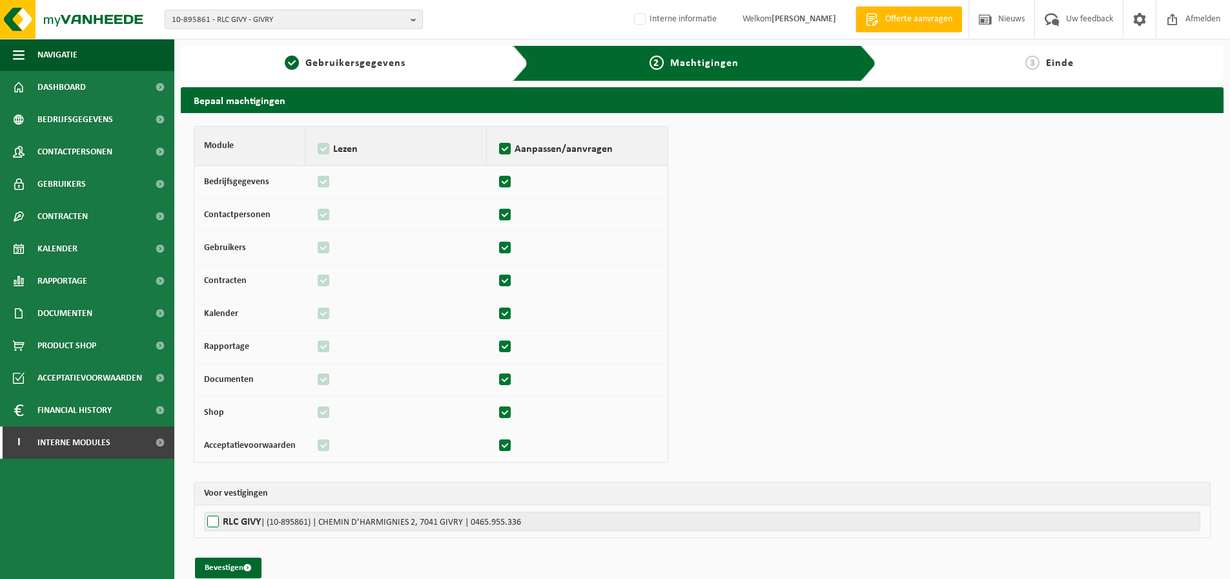
click at [296, 522] on span "| (10-895861) | CHEMIN D’HARMIGNIES 2, 7041 GIVRY | 0465.955.336" at bounding box center [391, 522] width 260 height 10
click at [296, 522] on input "RLC GIVY | (10-895861) | CHEMIN D’HARMIGNIES 2, 7041 GIVRY | 0465.955.336" at bounding box center [819, 520] width 1230 height 19
checkbox input "true"
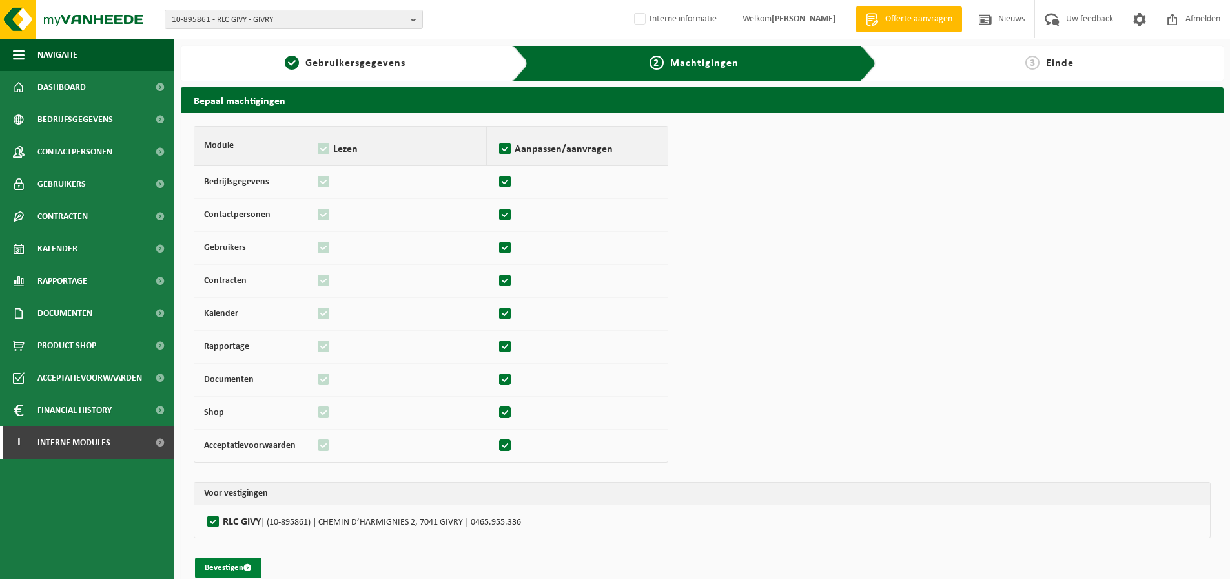
click at [226, 564] on button "Bevestigen" at bounding box center [228, 567] width 67 height 21
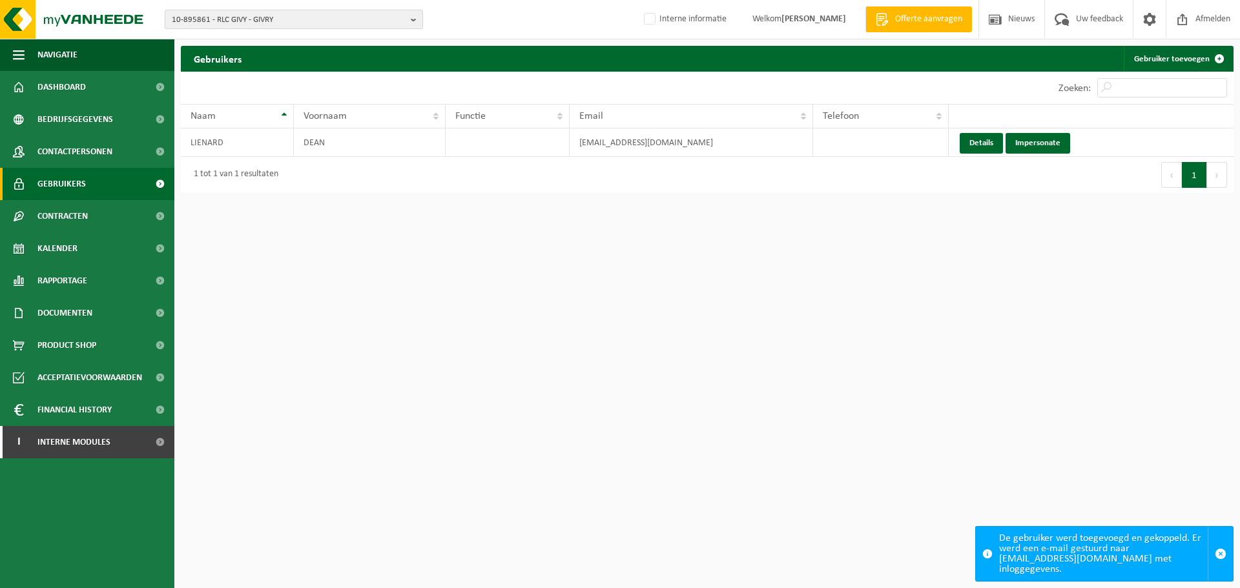
click at [296, 20] on span "10-895861 - RLC GIVY - GIVRY" at bounding box center [289, 19] width 234 height 19
paste input "10-868197"
type input "10-868197"
click at [222, 61] on strong "10-868197 - MENUISERIE PIERRE-ALEXANDRE - FERNELMONT" at bounding box center [245, 59] width 147 height 10
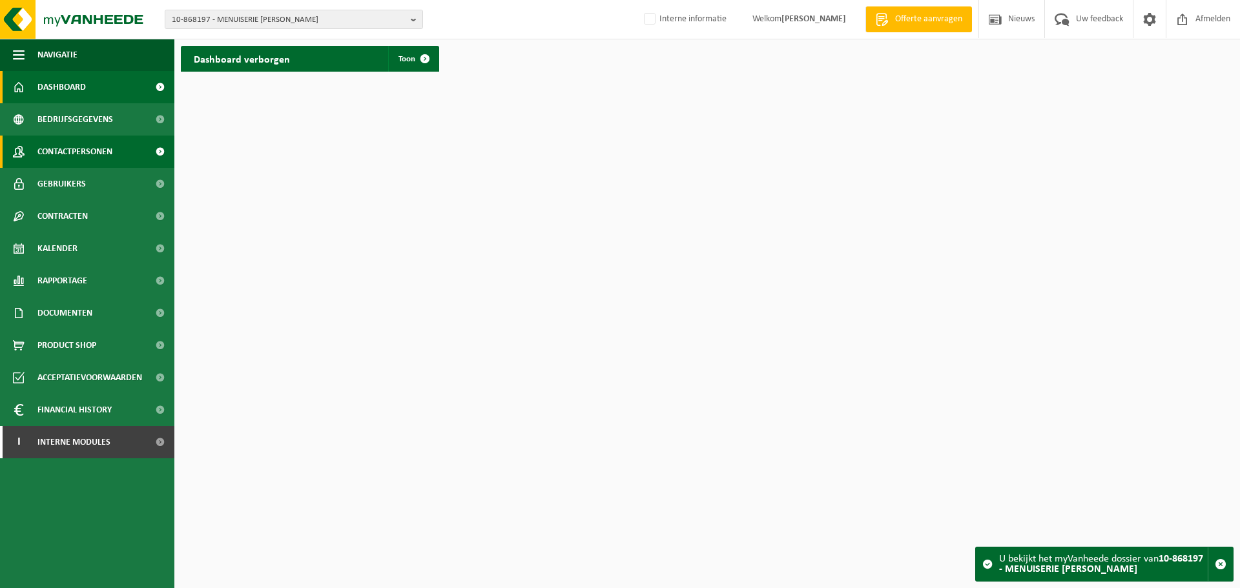
click at [162, 163] on span at bounding box center [159, 152] width 29 height 32
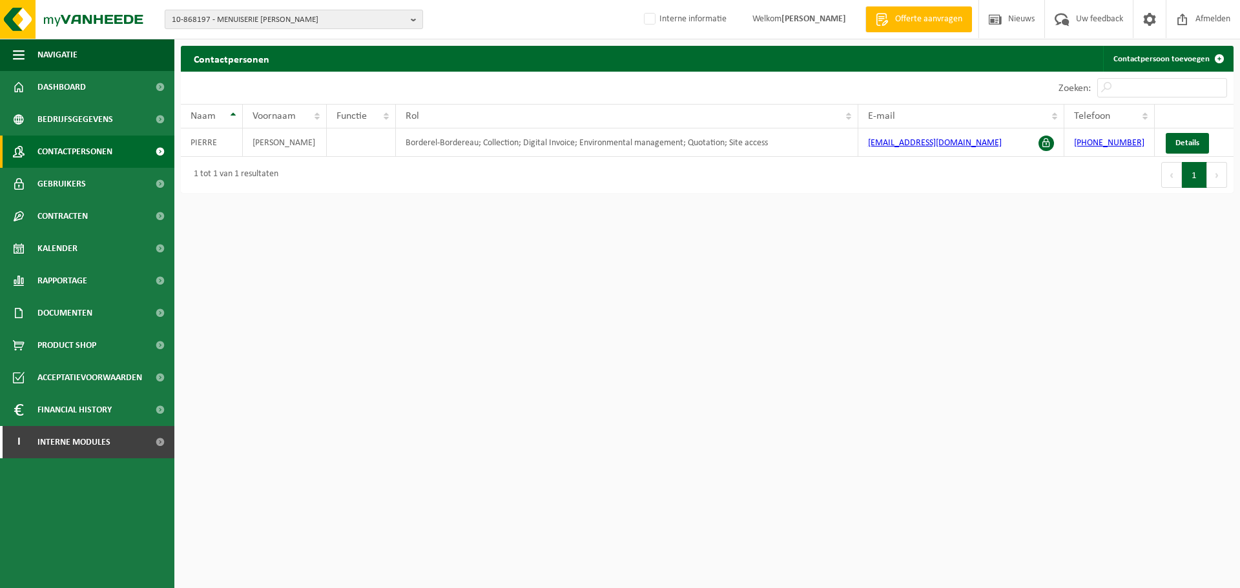
click at [337, 11] on span "10-868197 - MENUISERIE [PERSON_NAME]" at bounding box center [289, 19] width 234 height 19
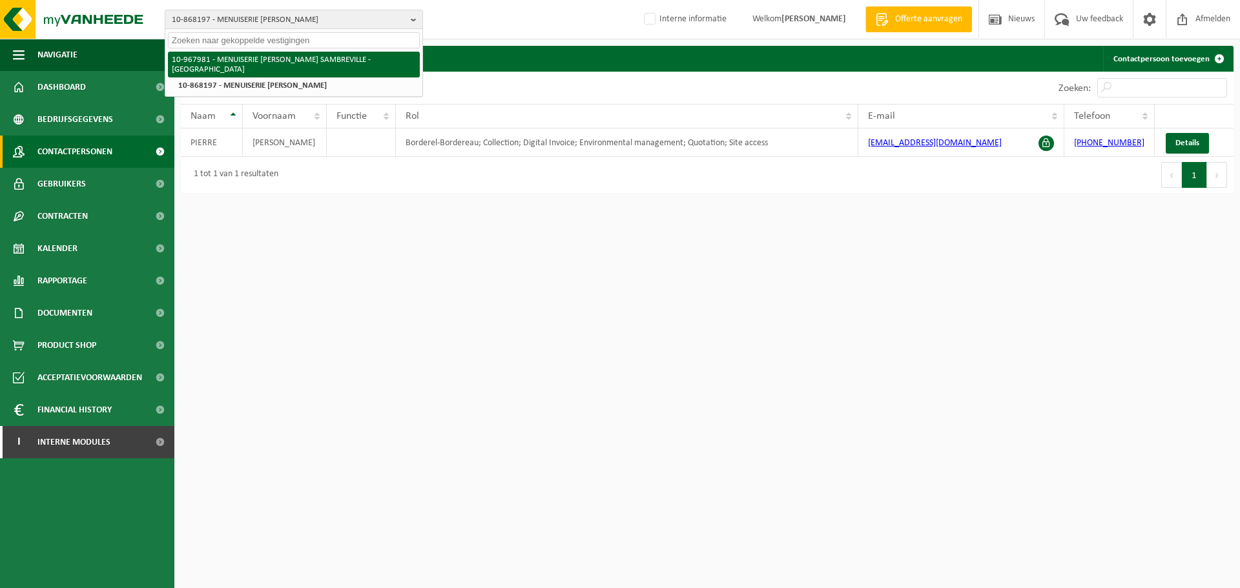
click at [296, 65] on li "10-967981 - MENUISERIE [PERSON_NAME] SAMBREVILLE - [GEOGRAPHIC_DATA]" at bounding box center [294, 65] width 252 height 26
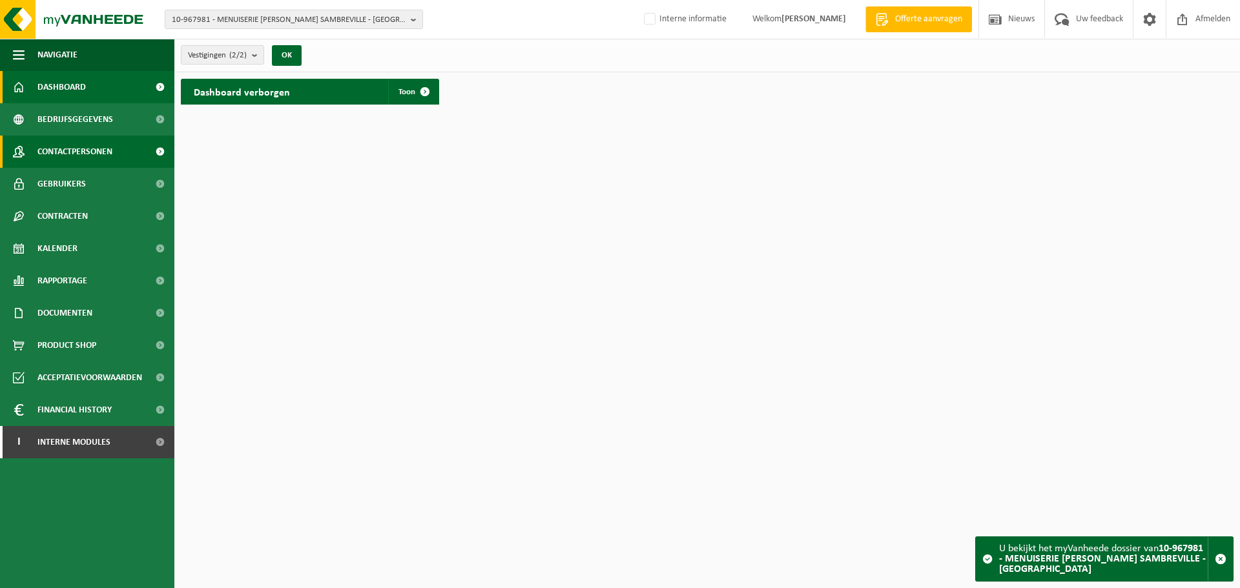
click at [70, 158] on span "Contactpersonen" at bounding box center [74, 152] width 75 height 32
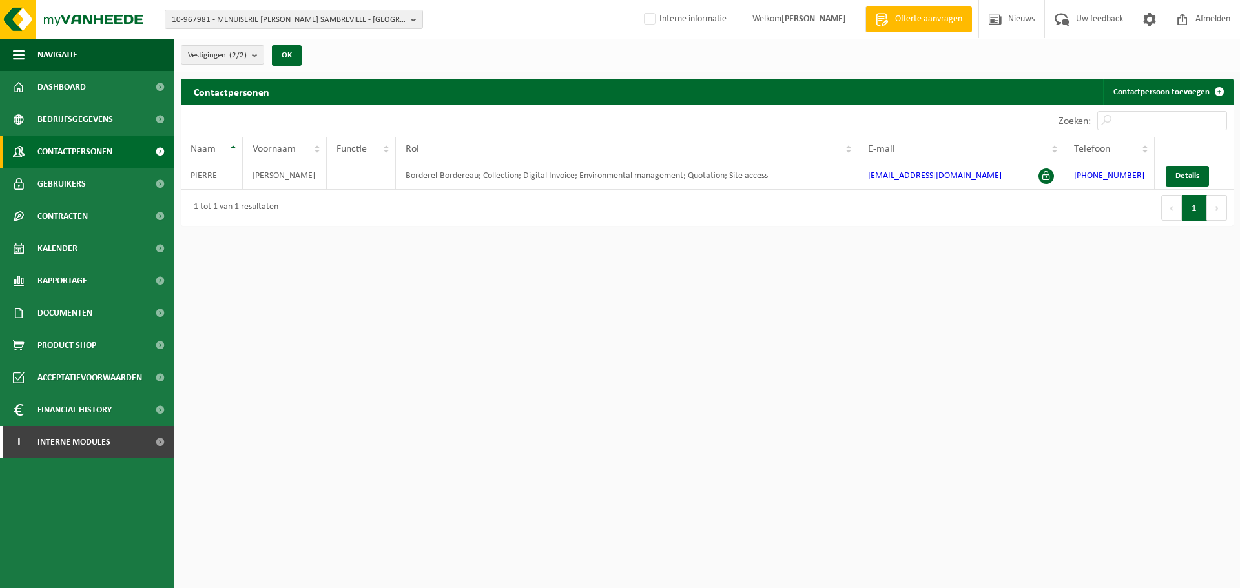
click at [843, 469] on html "10-967981 - MENUISERIE PIERRE-ALEXANDRE - CHANTIER SAMBREVILLE - SAMBREVILLE 10…" at bounding box center [620, 294] width 1240 height 588
click at [1201, 96] on link "Contactpersoon toevoegen" at bounding box center [1167, 92] width 129 height 26
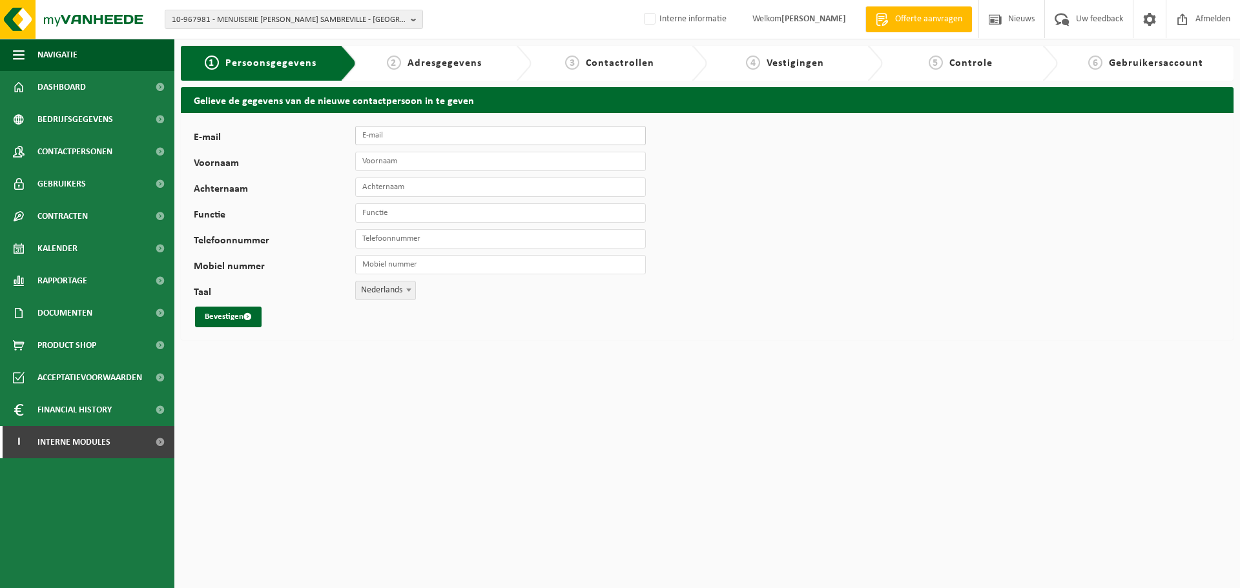
click at [386, 138] on input "E-mail" at bounding box center [500, 135] width 291 height 19
paste input "[EMAIL_ADDRESS][DOMAIN_NAME]"
type input "[EMAIL_ADDRESS][DOMAIN_NAME]"
click at [389, 167] on input "Voornaam" at bounding box center [500, 161] width 291 height 19
type input "PIERRE"
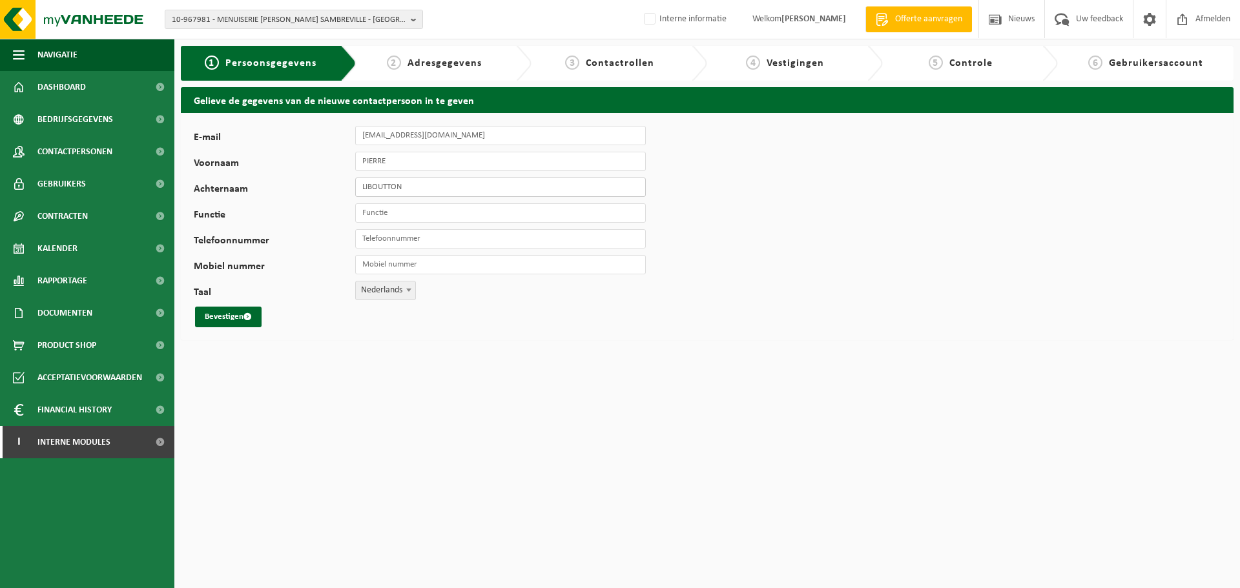
type input "LIBOUTTON"
click at [390, 289] on span "Nederlands" at bounding box center [385, 291] width 59 height 18
select select "1"
click at [234, 325] on button "Bevestigen" at bounding box center [228, 317] width 67 height 21
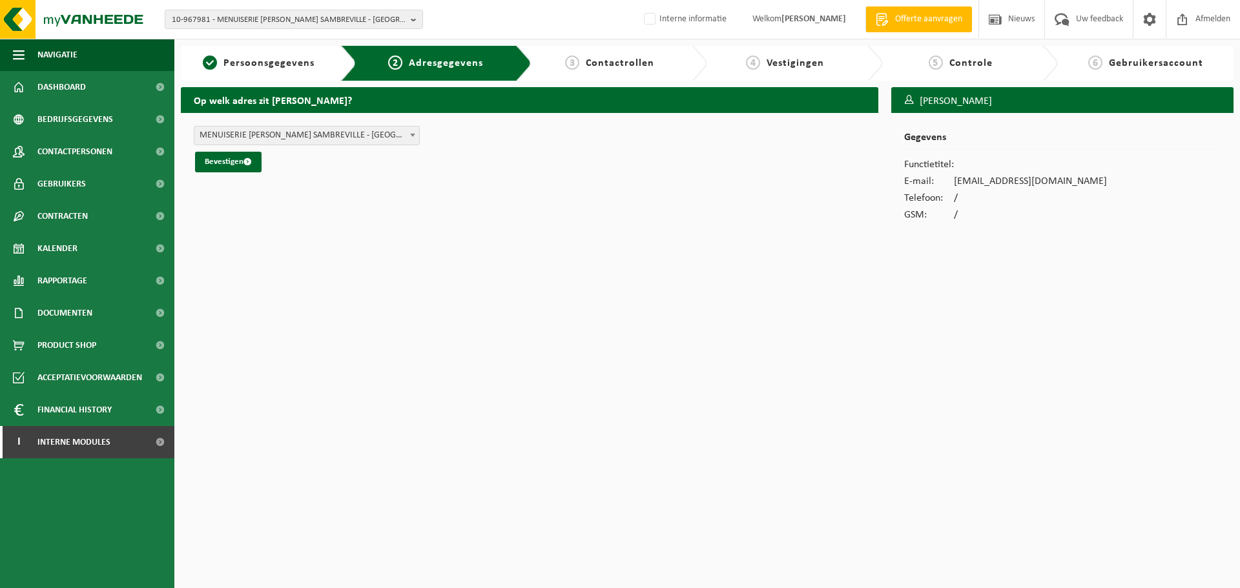
click at [314, 134] on span "MENUISERIE PIERRE-ALEXANDRE - CHANTIER SAMBREVILLE - RUE BOIS SAINTE-MARIE 170A…" at bounding box center [306, 136] width 225 height 18
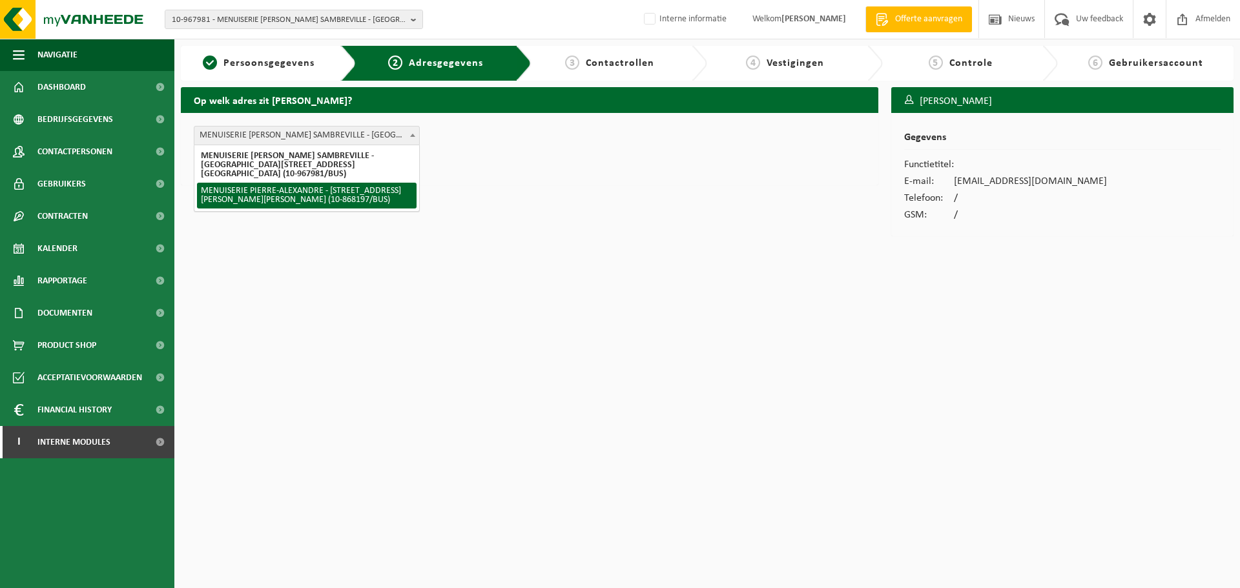
select select "415874"
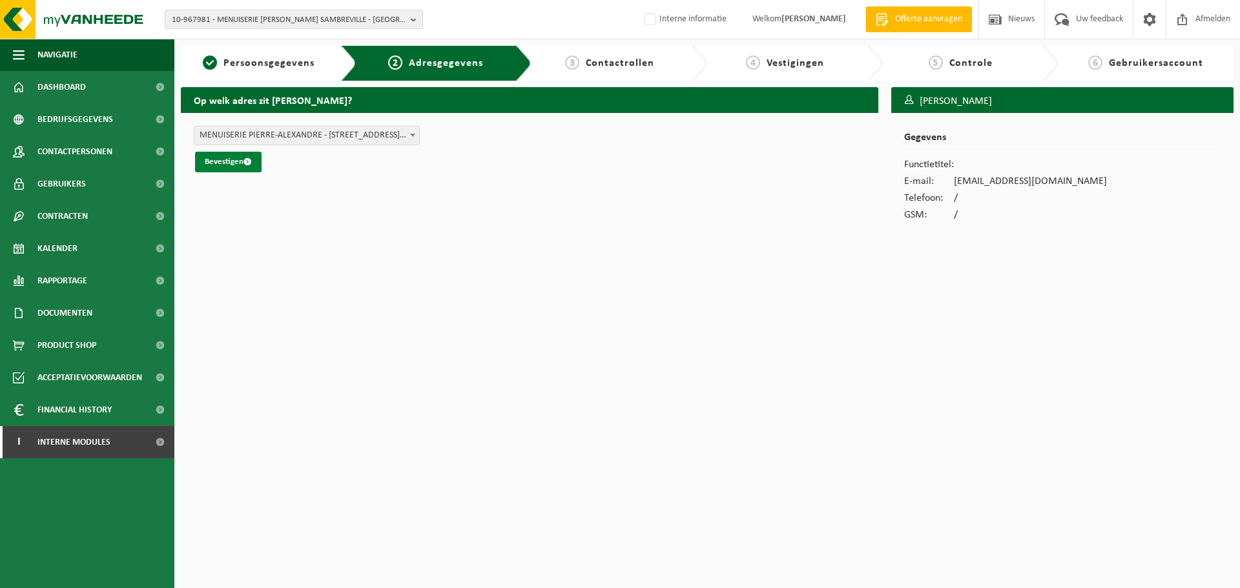
click at [222, 163] on button "Bevestigen" at bounding box center [228, 162] width 67 height 21
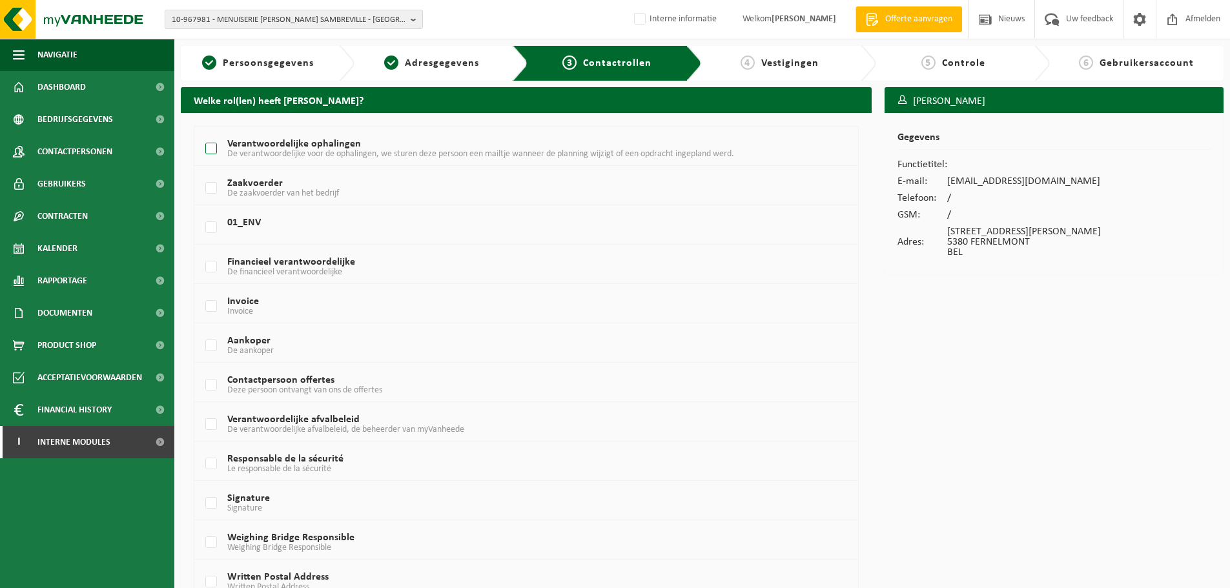
click at [276, 151] on span "De verantwoordelijke voor de ophalingen, we sturen deze persoon een mailtje wan…" at bounding box center [480, 154] width 507 height 10
click at [201, 133] on input "Verantwoordelijke ophalingen De verantwoordelijke voor de ophalingen, we sturen…" at bounding box center [200, 132] width 1 height 1
checkbox input "true"
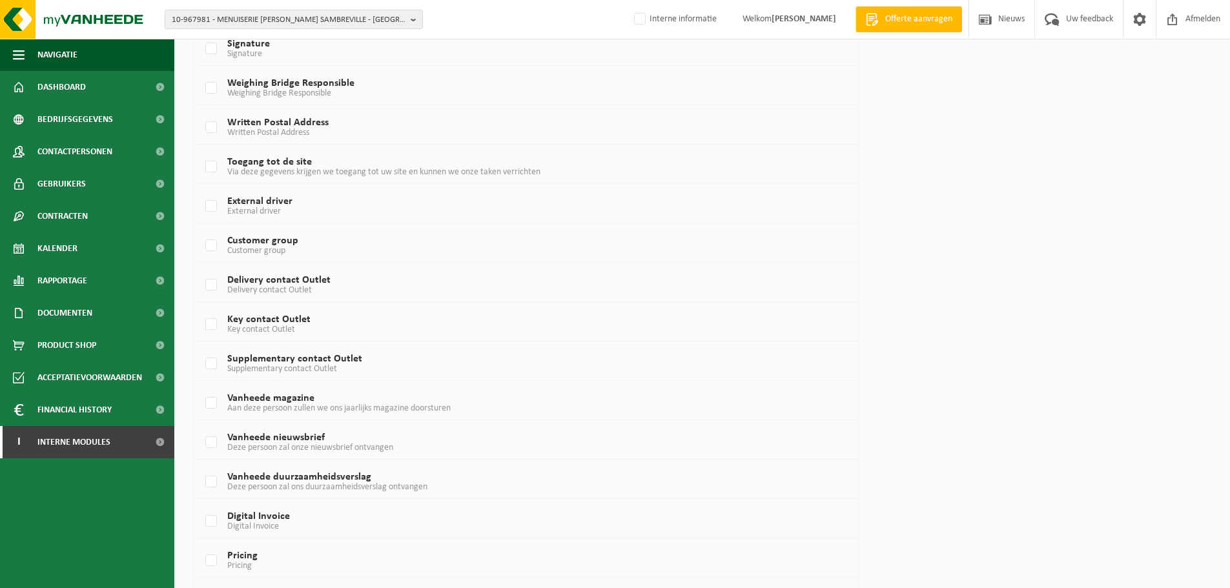
scroll to position [694, 0]
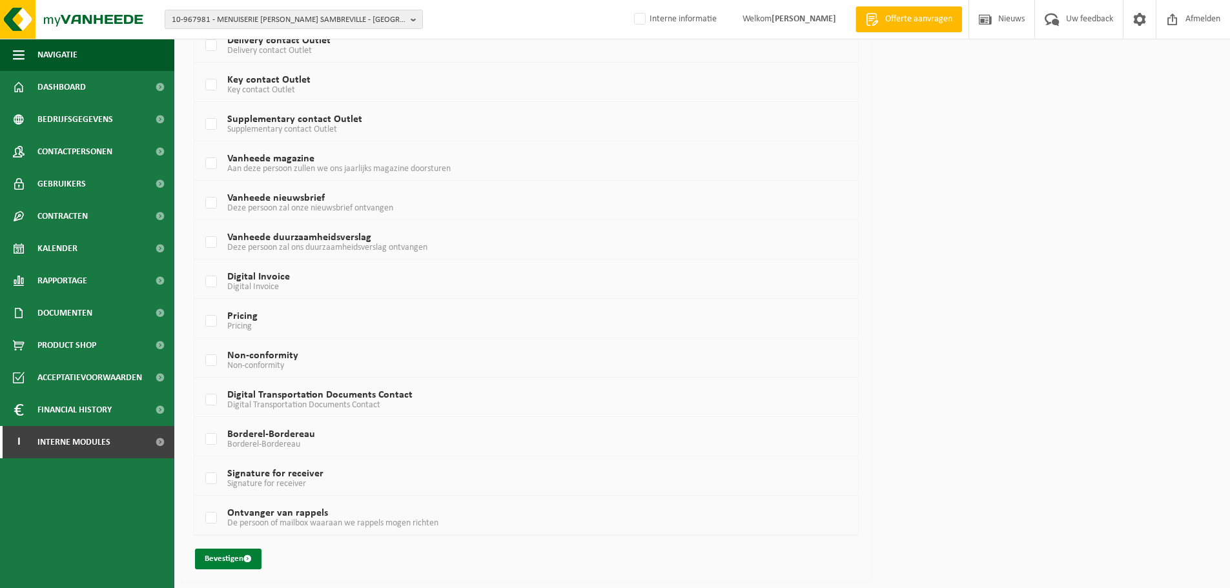
click at [221, 561] on button "Bevestigen" at bounding box center [228, 559] width 67 height 21
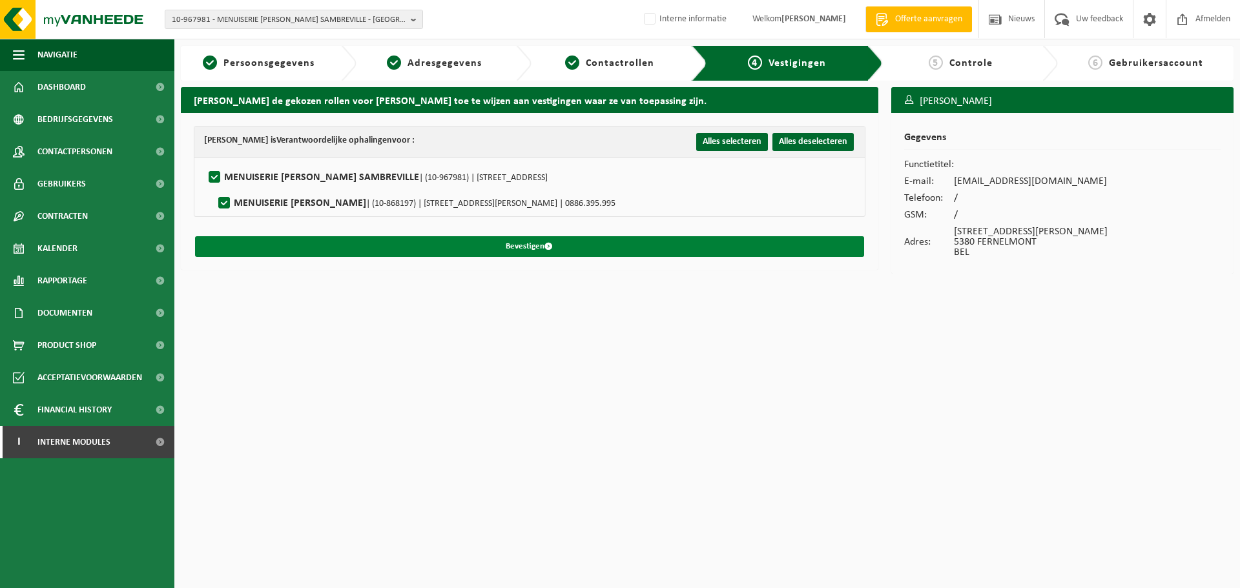
click at [318, 244] on button "Bevestigen" at bounding box center [529, 246] width 669 height 21
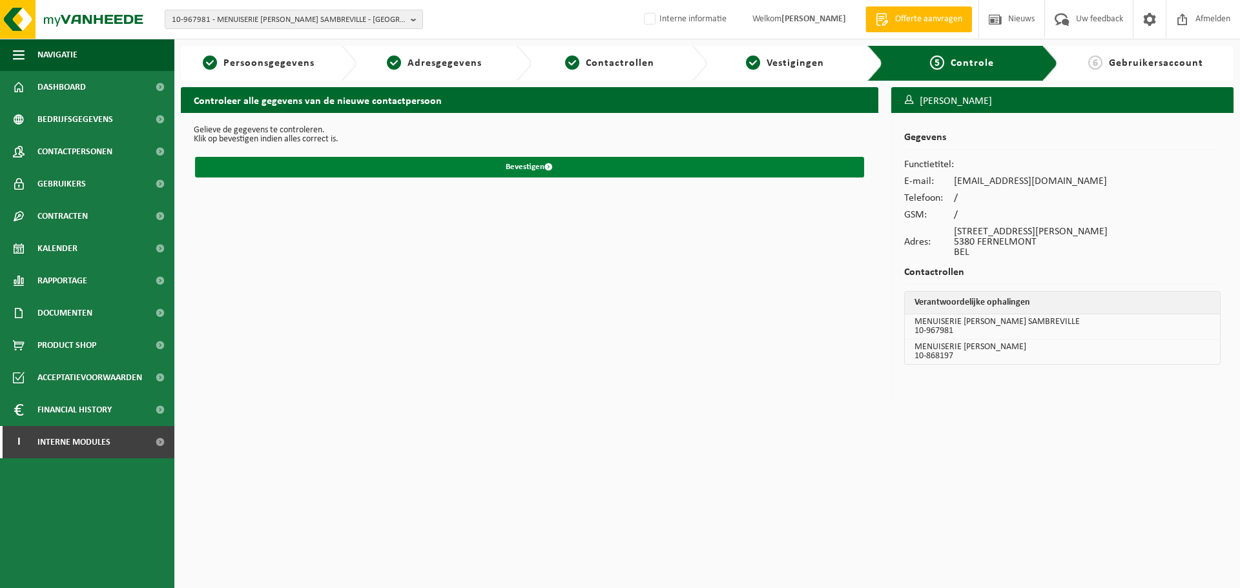
click at [335, 157] on button "Bevestigen" at bounding box center [529, 167] width 669 height 21
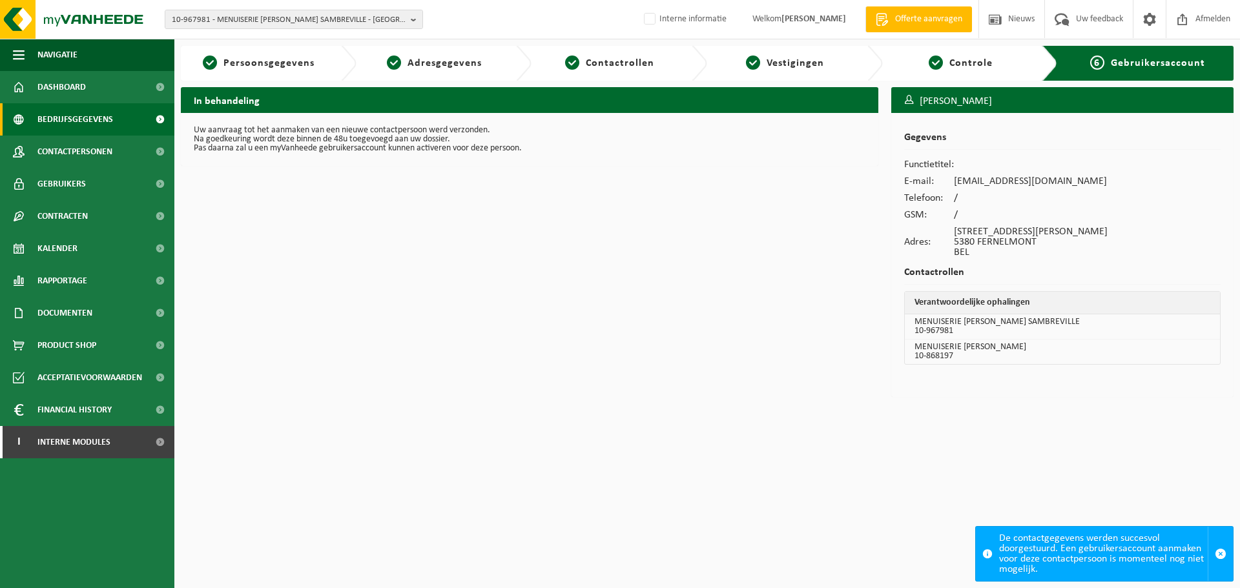
click at [58, 121] on span "Bedrijfsgegevens" at bounding box center [75, 119] width 76 height 32
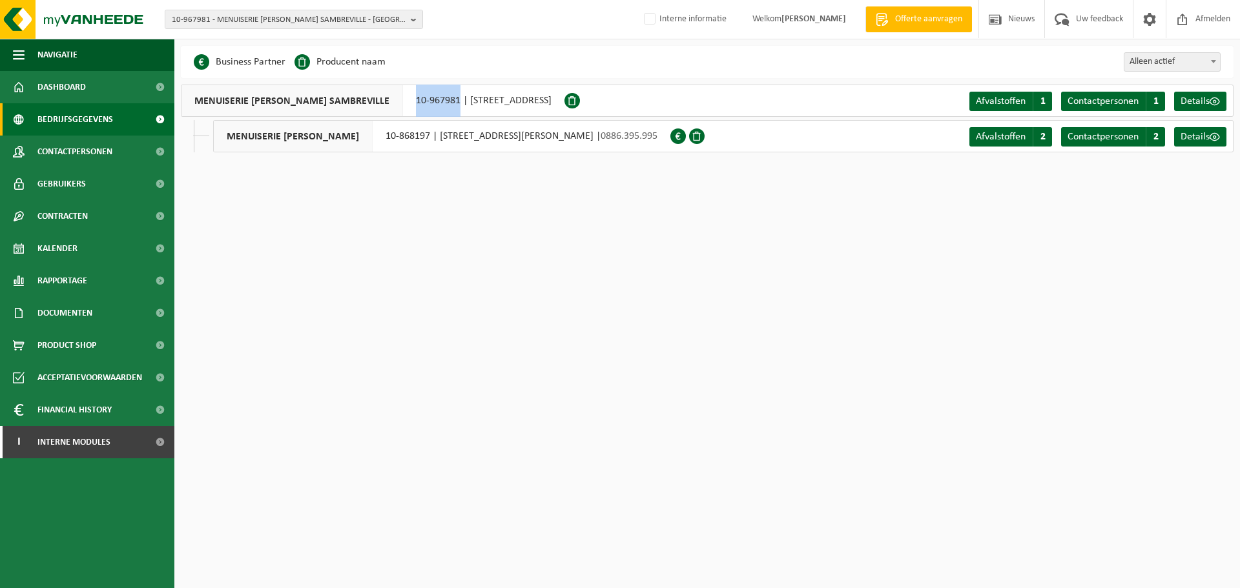
drag, startPoint x: 474, startPoint y: 105, endPoint x: 521, endPoint y: 108, distance: 47.3
click at [521, 108] on div "MENUISERIE PIERRE-ALEXANDRE - CHANTIER SAMBREVILLE 10-967981 | RUE BOIS SAINTE-…" at bounding box center [373, 101] width 384 height 32
copy div "10-967981"
drag, startPoint x: 389, startPoint y: 139, endPoint x: 440, endPoint y: 139, distance: 51.0
click at [440, 139] on div "MENUISERIE PIERRE-ALEXANDRE 10-868197 | RUE LEOPOLD GENICOT 6, 5380 FERNELMONT …" at bounding box center [441, 136] width 457 height 32
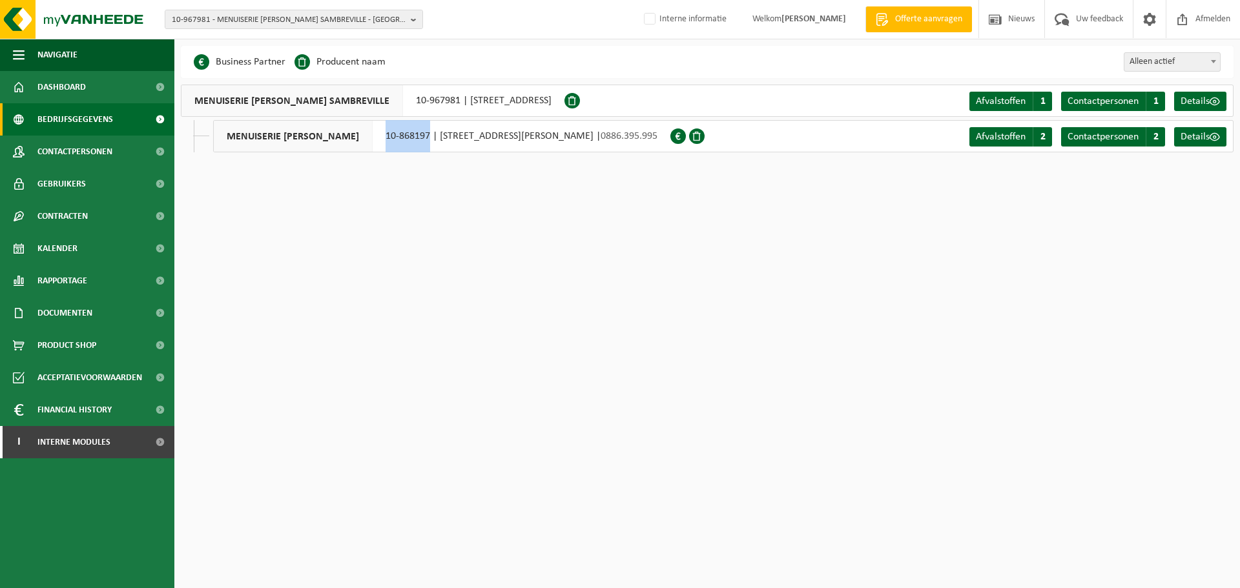
copy div "10-868197"
click at [342, 14] on span "10-967981 - MENUISERIE PIERRE-ALEXANDRE - CHANTIER SAMBREVILLE - SAMBREVILLE" at bounding box center [289, 19] width 234 height 19
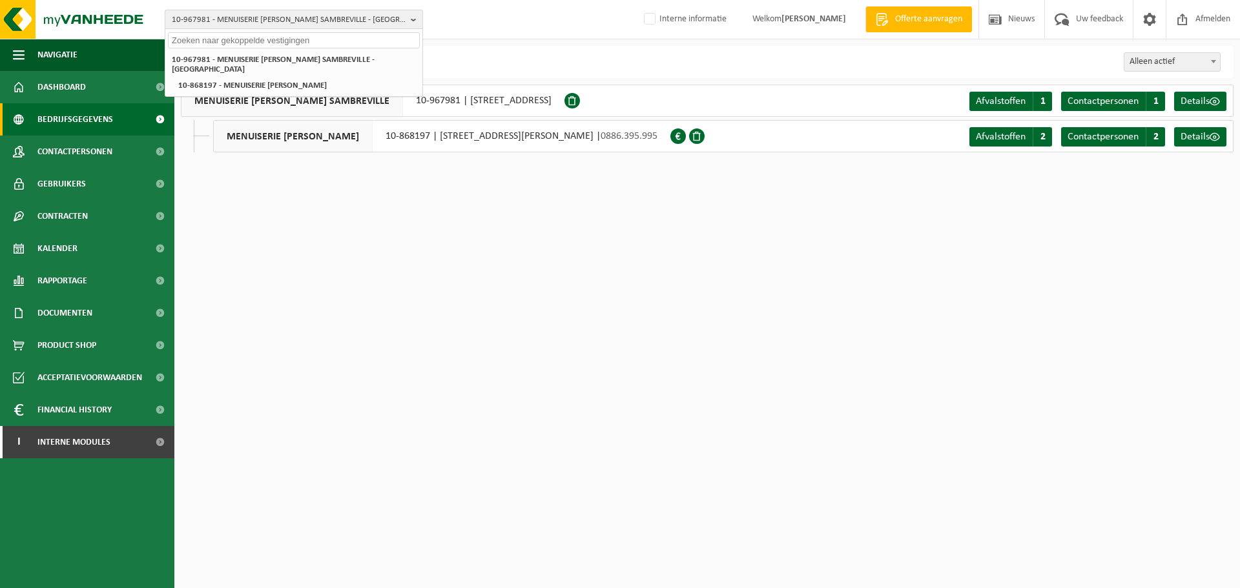
paste input "10-927747"
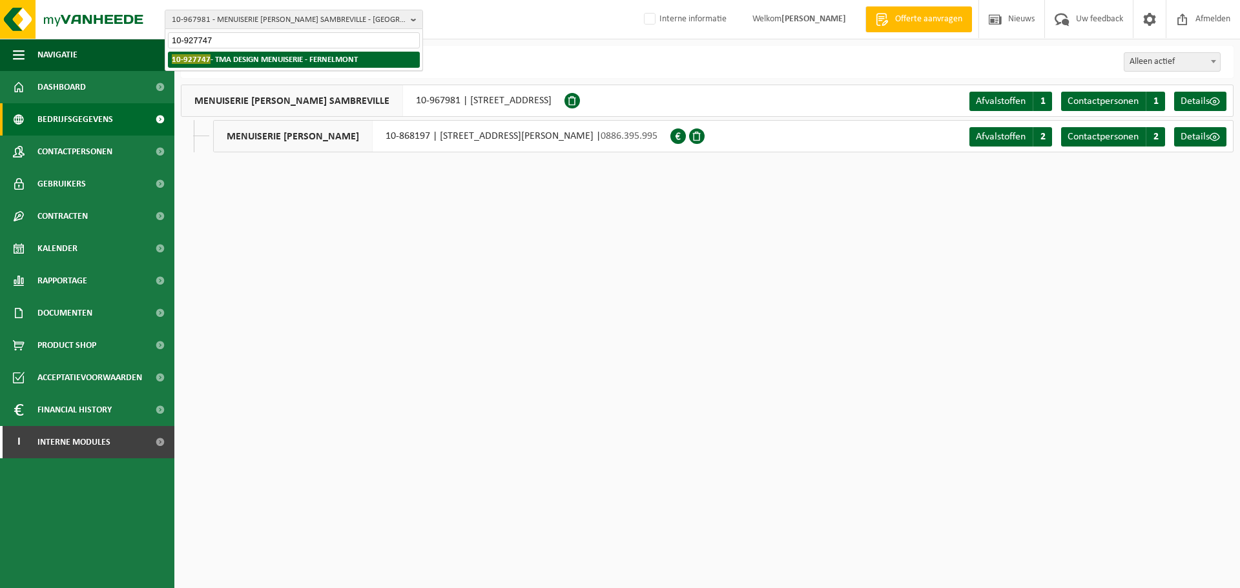
type input "10-927747"
click at [336, 63] on strong "10-927747 - TMA DESIGN MENUISERIE - FERNELMONT" at bounding box center [265, 59] width 186 height 10
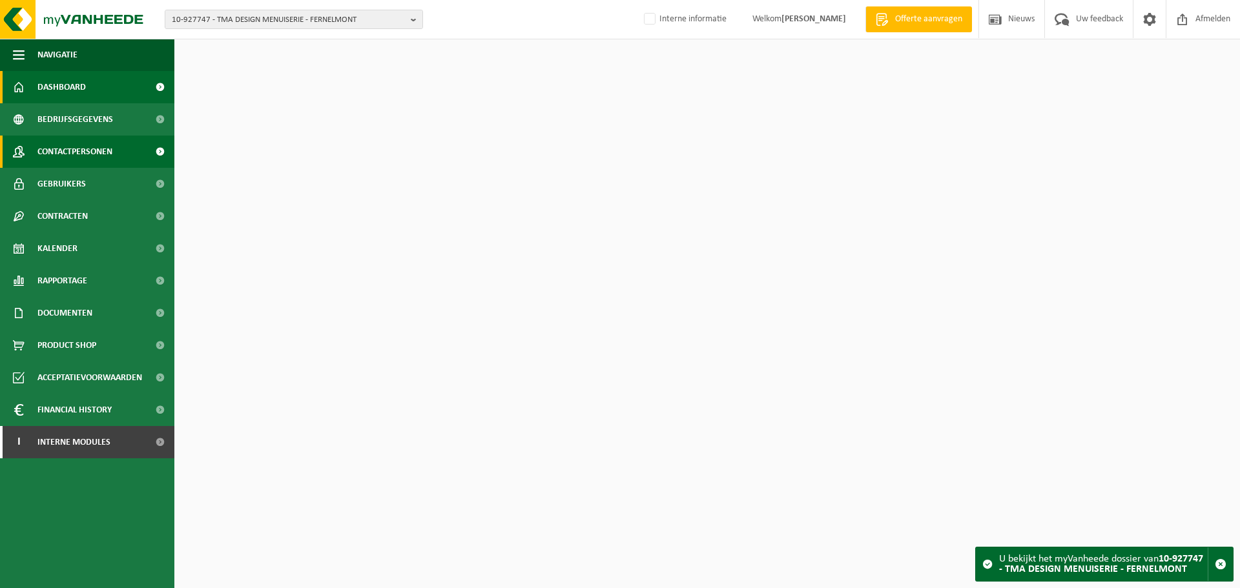
click at [69, 163] on span "Contactpersonen" at bounding box center [74, 152] width 75 height 32
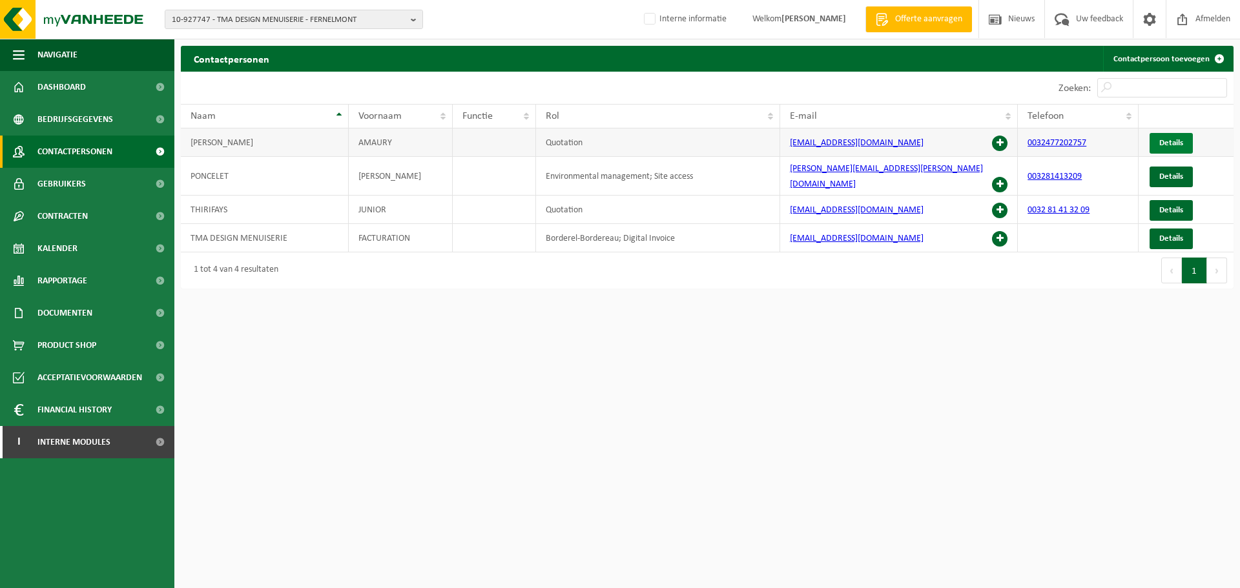
click at [1166, 148] on link "Details" at bounding box center [1170, 143] width 43 height 21
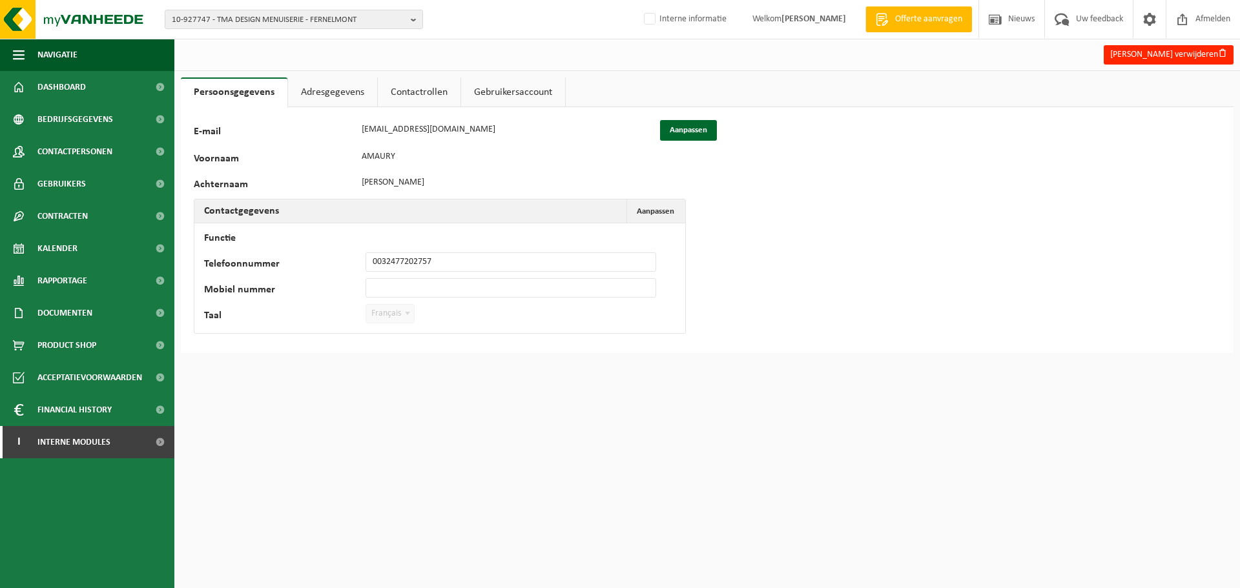
click at [320, 96] on link "Adresgegevens" at bounding box center [332, 92] width 89 height 30
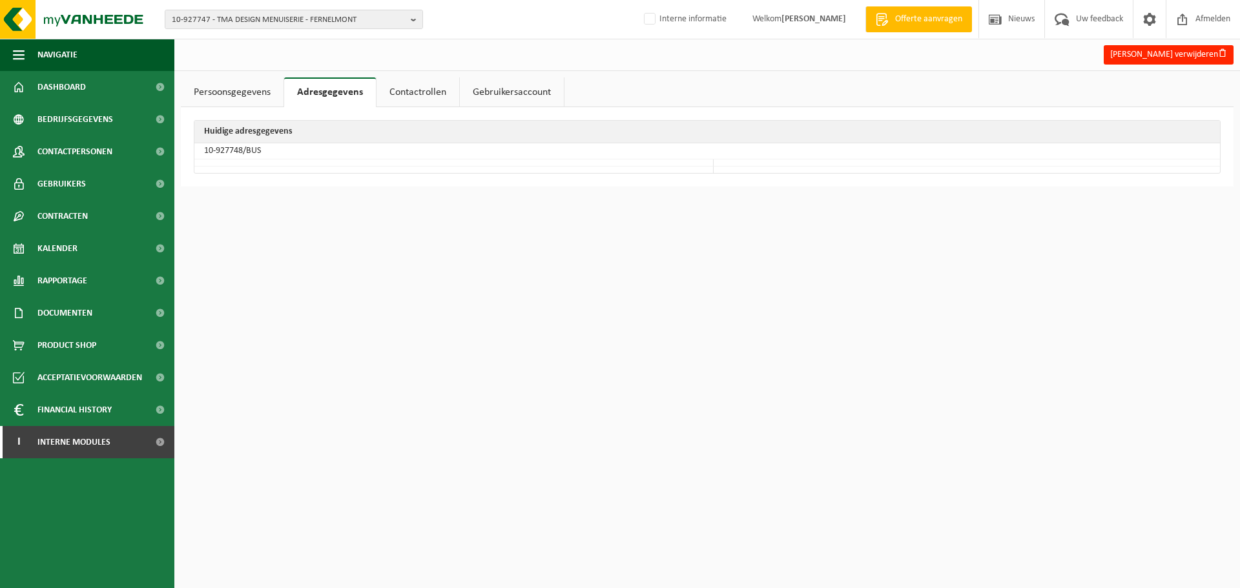
click at [408, 111] on div "Huidige adresgegevens 10-927748/BUS" at bounding box center [707, 146] width 1053 height 79
click at [411, 87] on link "Contactrollen" at bounding box center [417, 92] width 83 height 30
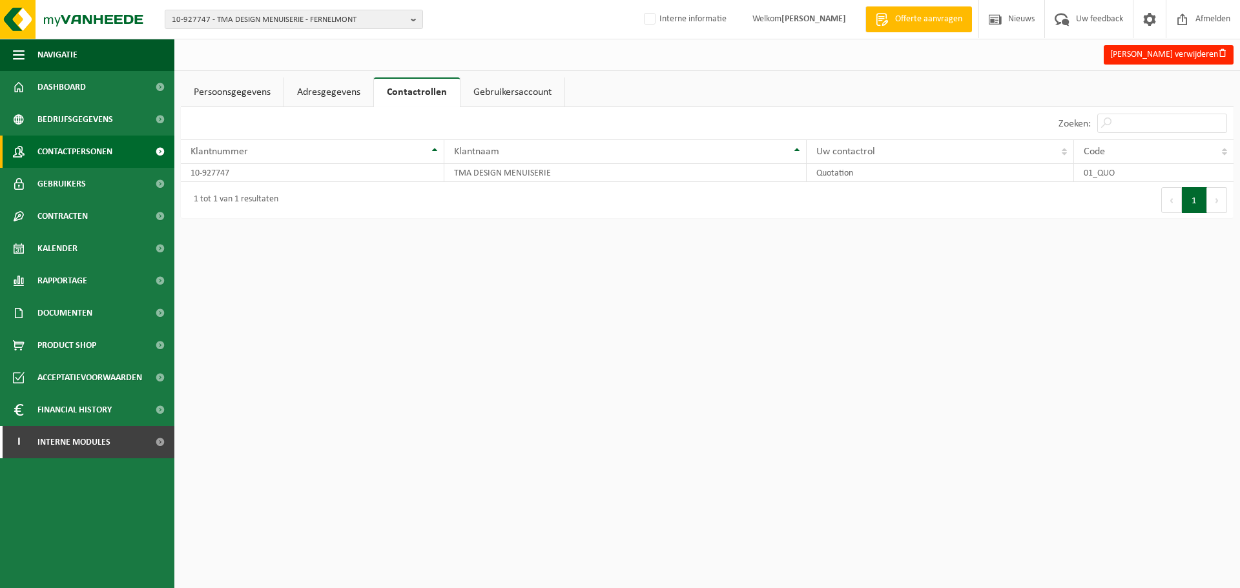
click at [107, 150] on span "Contactpersonen" at bounding box center [74, 152] width 75 height 32
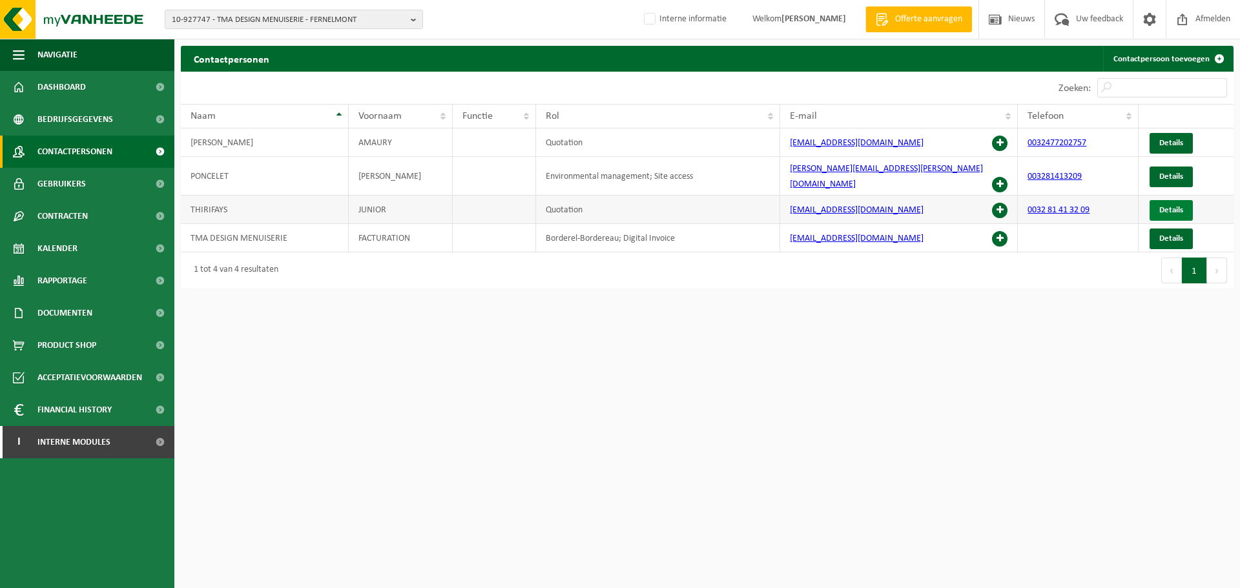
click at [1182, 206] on span "Details" at bounding box center [1171, 210] width 24 height 8
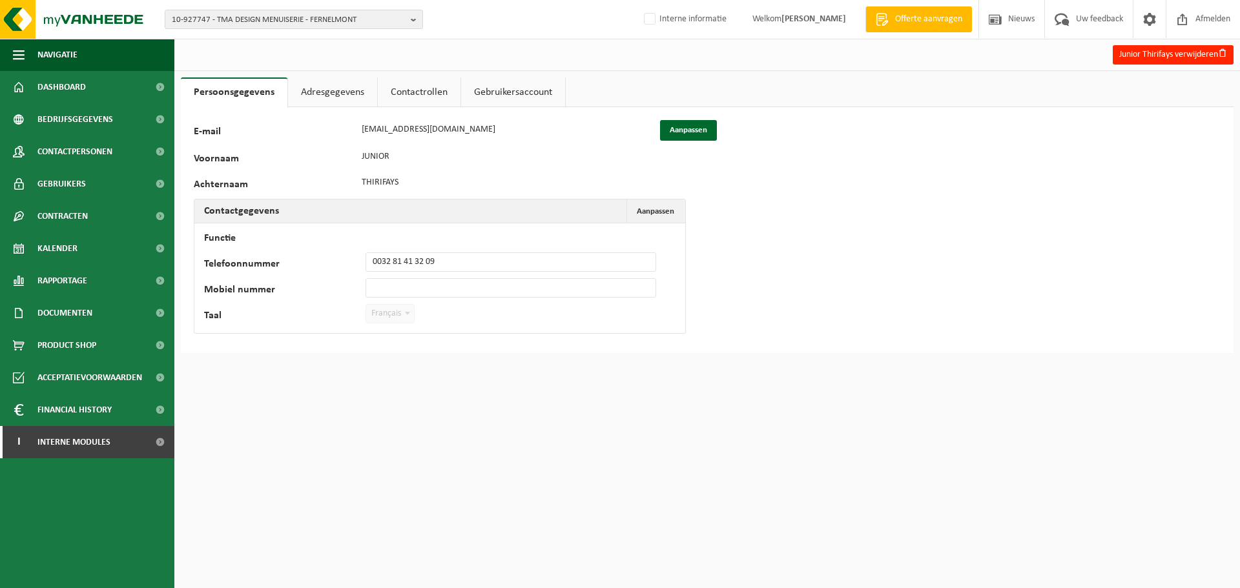
click at [437, 82] on link "Contactrollen" at bounding box center [419, 92] width 83 height 30
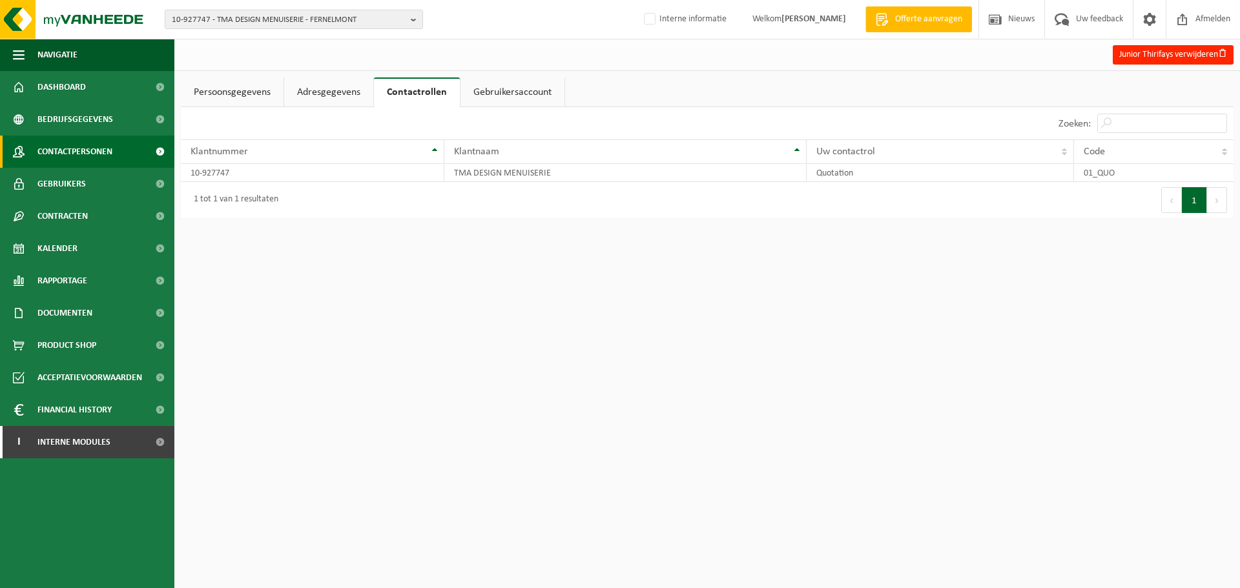
click at [73, 157] on span "Contactpersonen" at bounding box center [74, 152] width 75 height 32
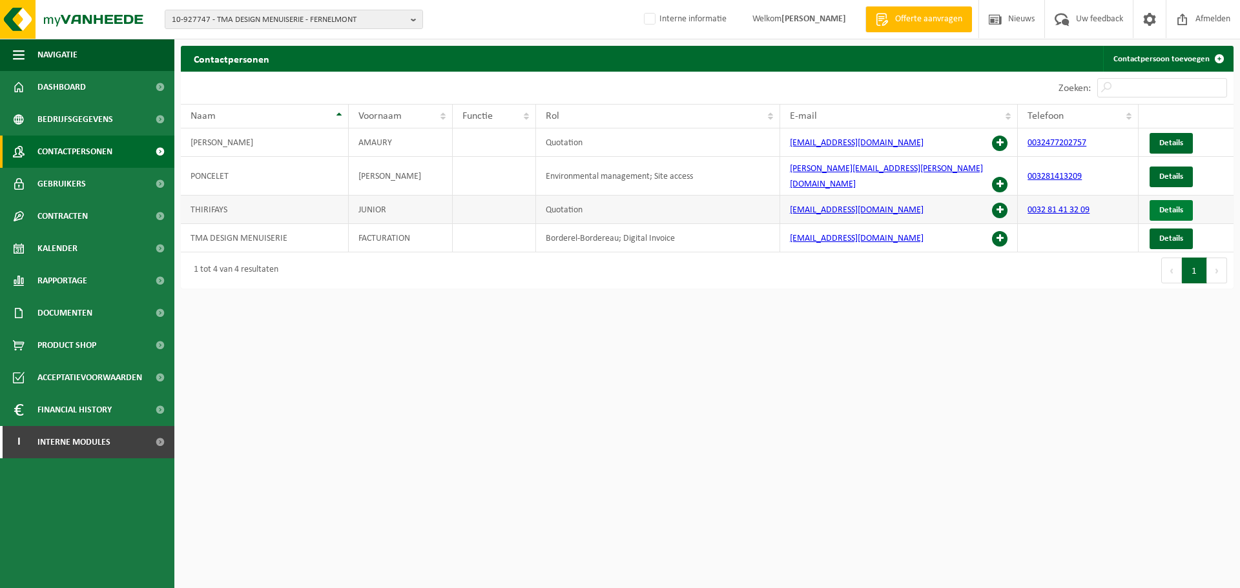
click at [1176, 206] on span "Details" at bounding box center [1171, 210] width 24 height 8
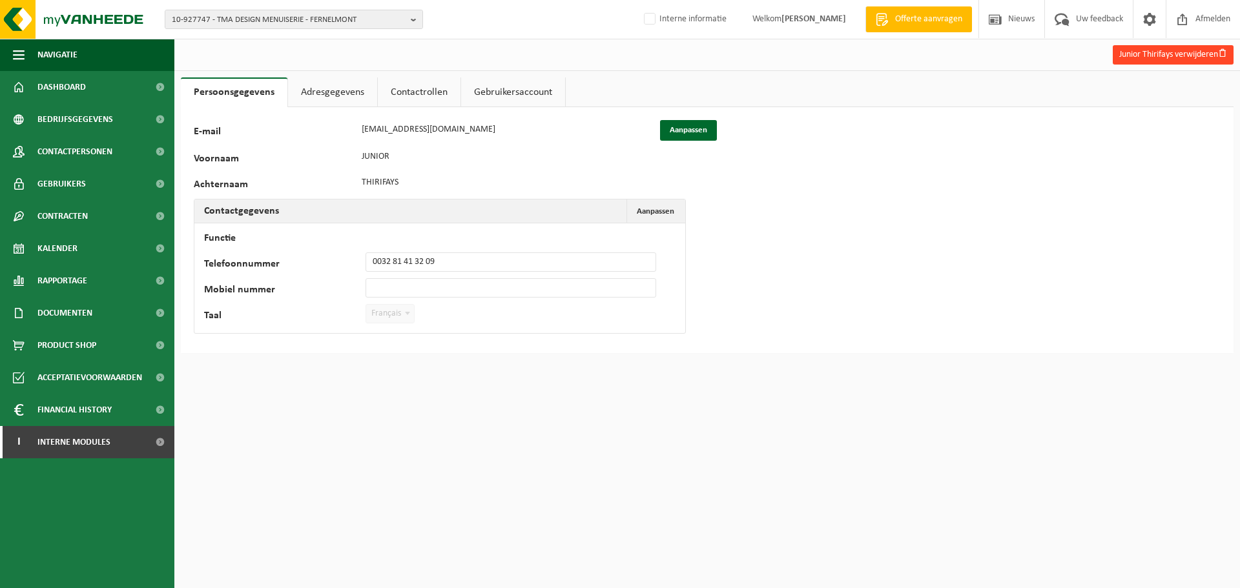
click at [1215, 54] on button "Junior Thirifays verwijderen" at bounding box center [1173, 54] width 121 height 19
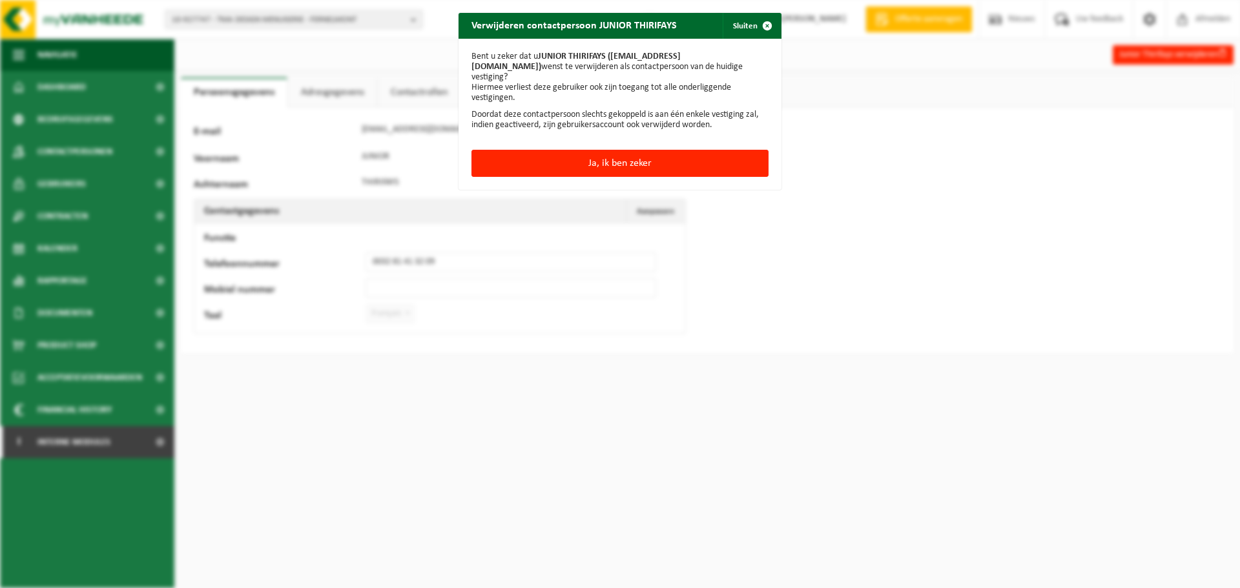
click at [705, 137] on div "Bent u zeker dat u JUNIOR THIRIFAYS ([EMAIL_ADDRESS][DOMAIN_NAME]) wenst te ver…" at bounding box center [619, 94] width 323 height 111
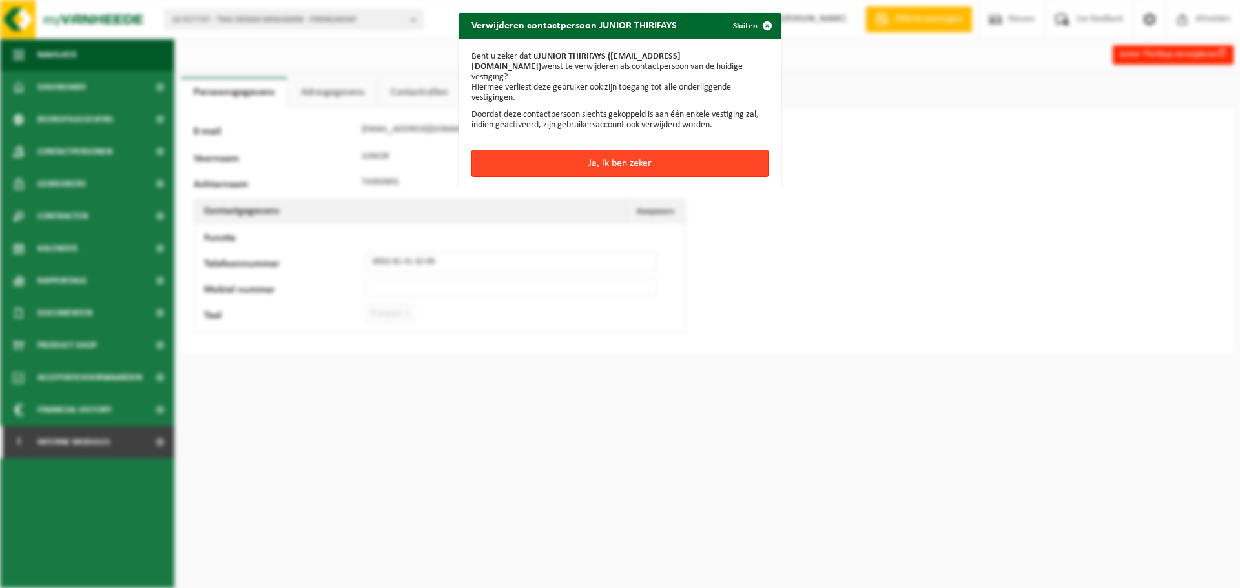
click at [701, 150] on button "Ja, ik ben zeker" at bounding box center [619, 163] width 297 height 27
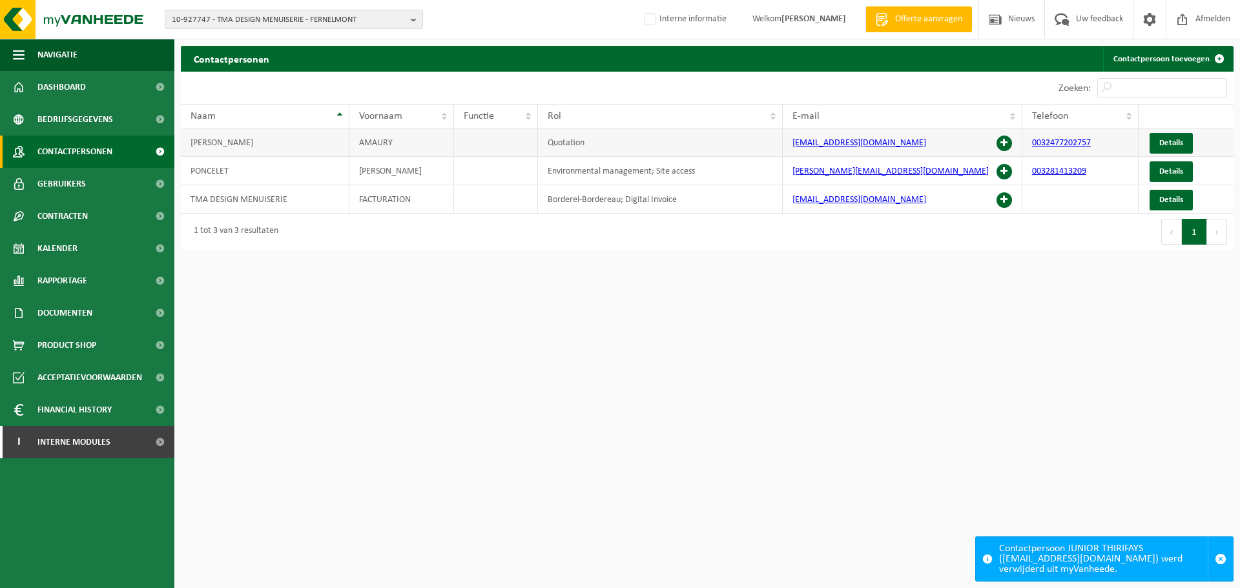
click at [998, 145] on span at bounding box center [1003, 143] width 15 height 15
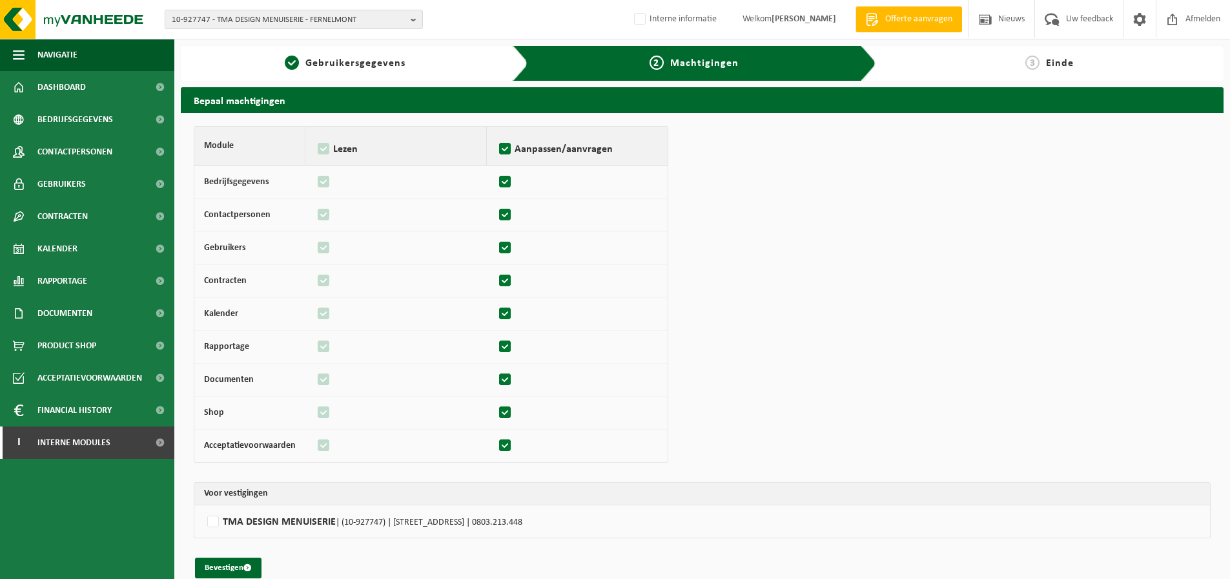
click at [249, 532] on td "TMA DESIGN MENUISERIE | (10-927747) | RUE DU GRAND CHAMP 16, 5380 FERNELMONT | …" at bounding box center [702, 521] width 1016 height 32
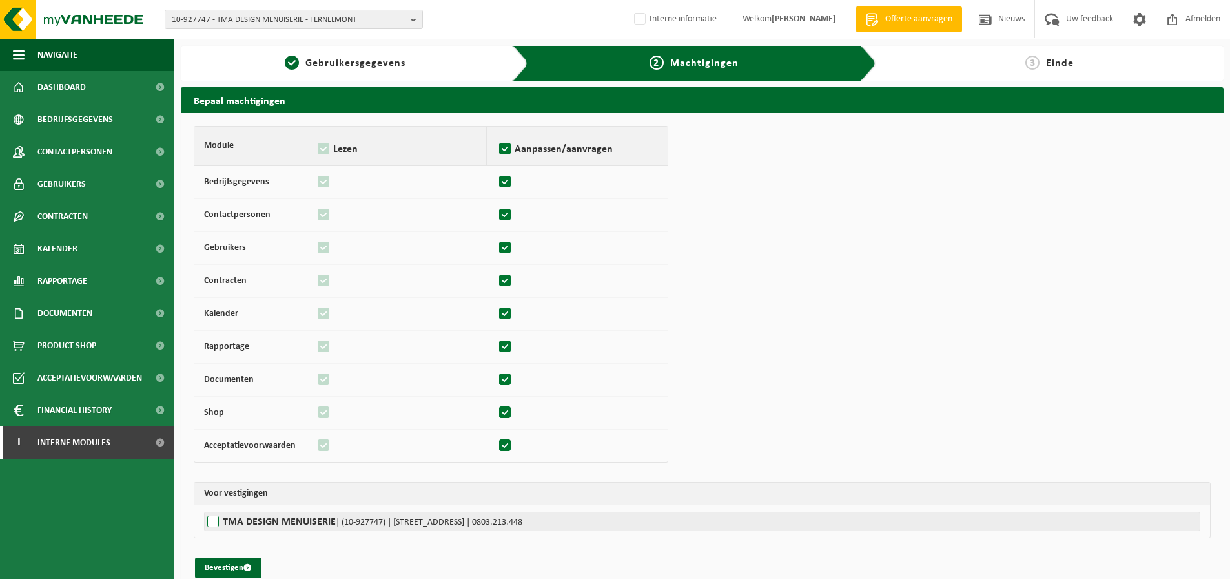
click at [258, 521] on label"] "TMA DESIGN MENUISERIE | (10-927747) | RUE DU GRAND CHAMP 16, 5380 FERNELMONT | …" at bounding box center [702, 520] width 996 height 19
click at [258, 521] on input "TMA DESIGN MENUISERIE | (10-927747) | RUE DU GRAND CHAMP 16, 5380 FERNELMONT | …" at bounding box center [819, 520] width 1230 height 19
checkbox input "true"
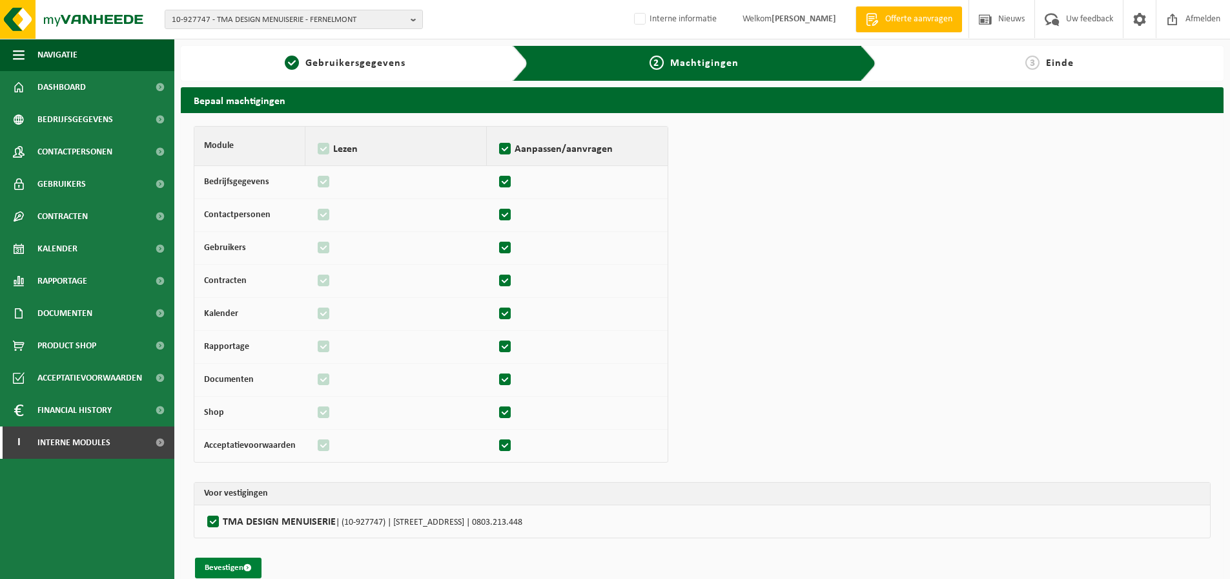
click at [247, 571] on span "submit" at bounding box center [247, 567] width 8 height 8
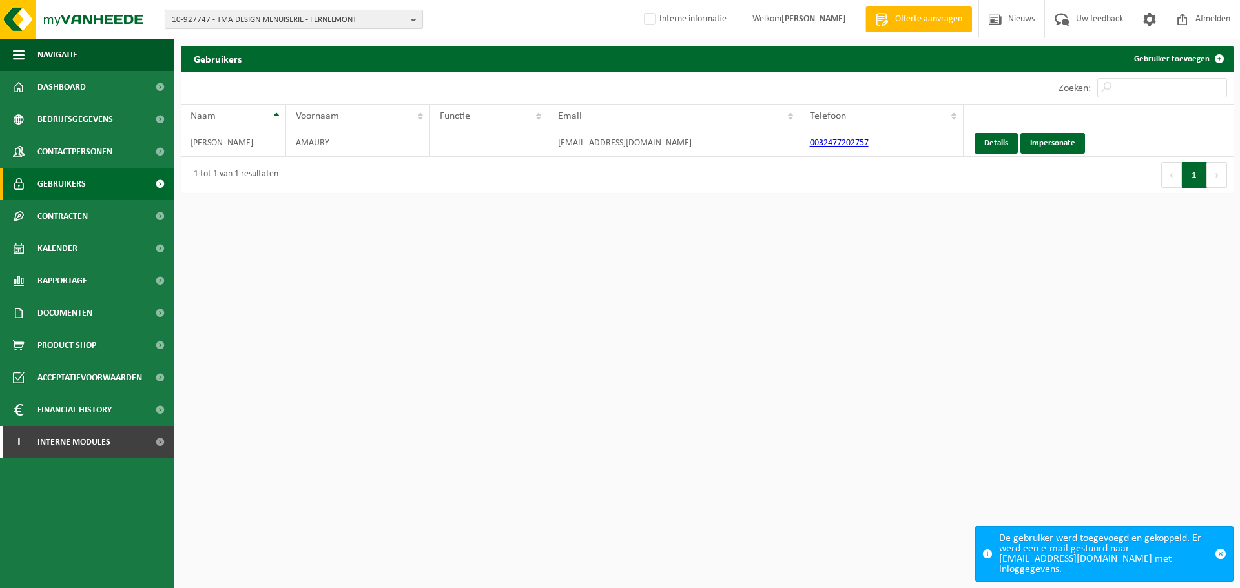
click at [213, 14] on span "10-927747 - TMA DESIGN MENUISERIE - FERNELMONT" at bounding box center [289, 19] width 234 height 19
paste input "10-980757"
type input "10-980757"
click at [188, 62] on span "10-980757" at bounding box center [191, 59] width 39 height 10
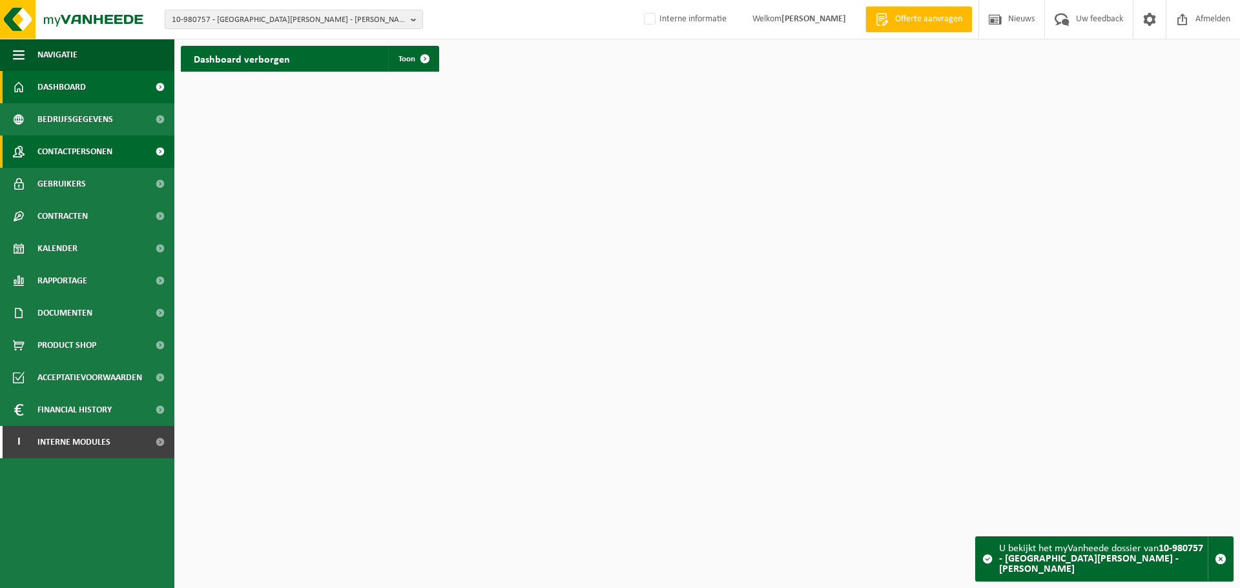
click at [36, 156] on link "Contactpersonen" at bounding box center [87, 152] width 174 height 32
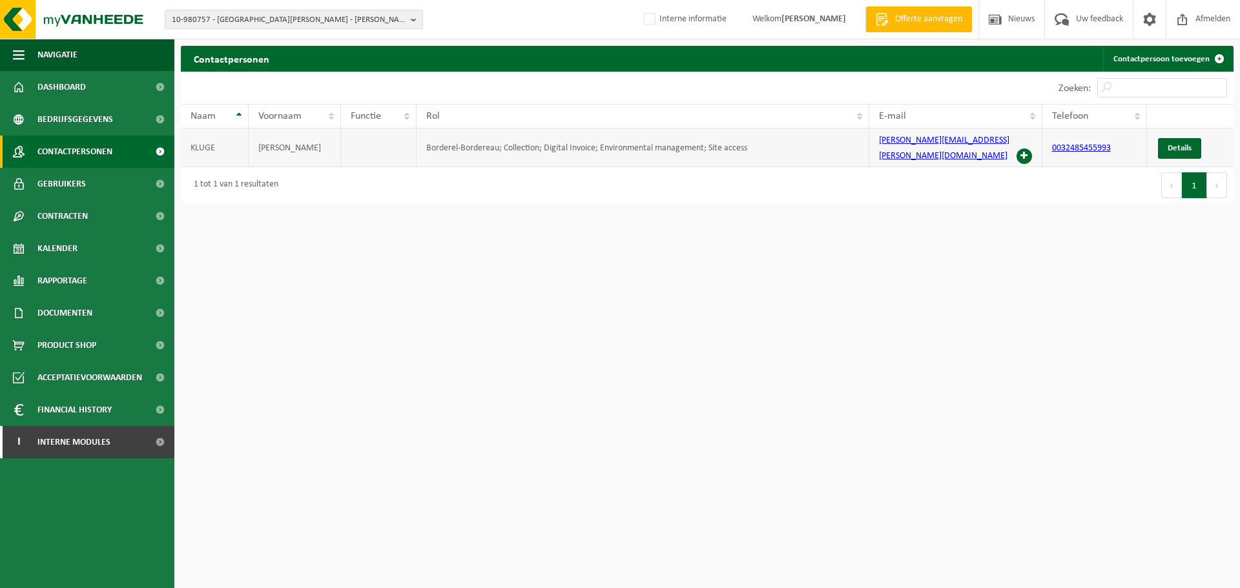
click at [1024, 149] on span at bounding box center [1023, 156] width 15 height 15
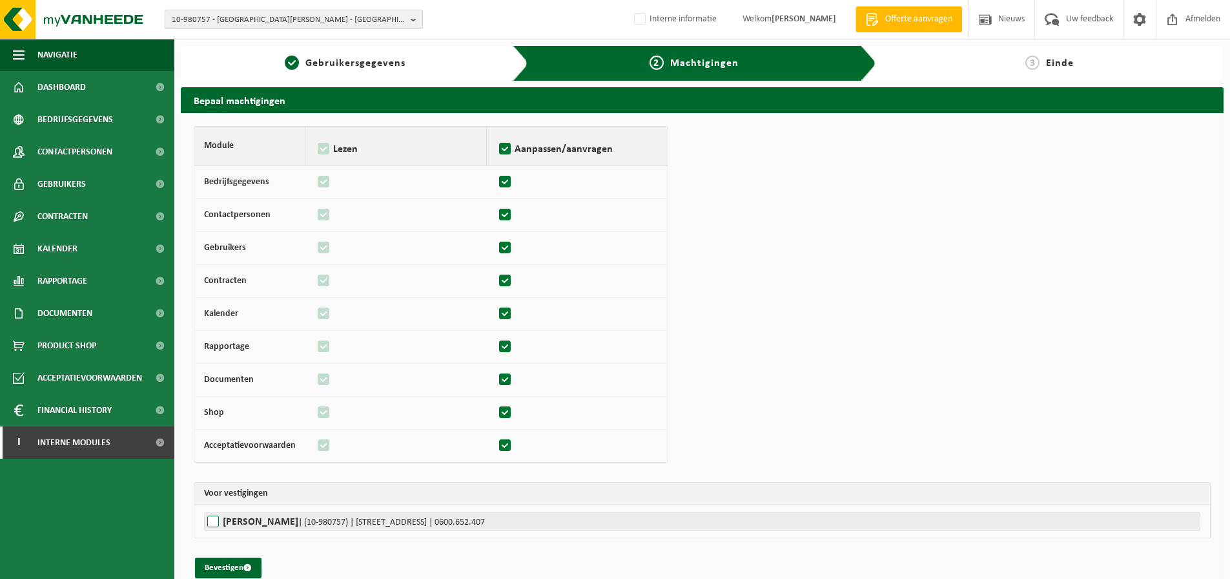
click at [263, 515] on label"] "KLUGE ERIC | (10-980757) | RUE DE LA TOUR MALHERBE 2, 4550 VILLERS-LE-TEMPLE | …" at bounding box center [702, 520] width 996 height 19
click at [263, 515] on input "KLUGE ERIC | (10-980757) | RUE DE LA TOUR MALHERBE 2, 4550 VILLERS-LE-TEMPLE | …" at bounding box center [819, 520] width 1230 height 19
checkbox input "true"
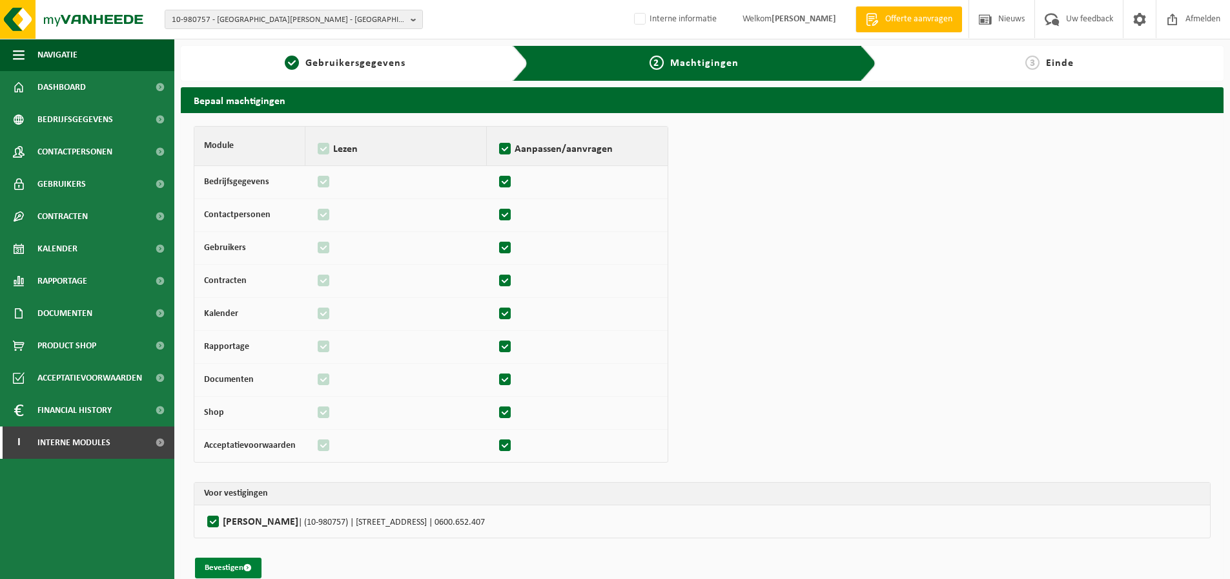
click at [213, 573] on button "Bevestigen" at bounding box center [228, 567] width 67 height 21
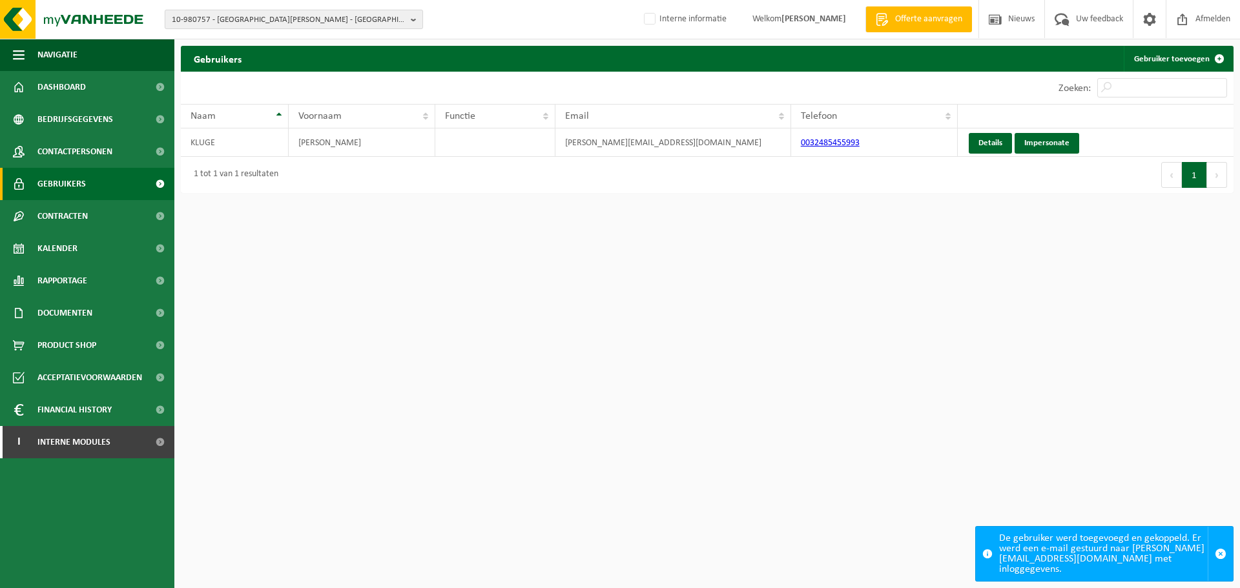
click at [272, 20] on span "10-980757 - [GEOGRAPHIC_DATA][PERSON_NAME] - [GEOGRAPHIC_DATA]" at bounding box center [289, 19] width 234 height 19
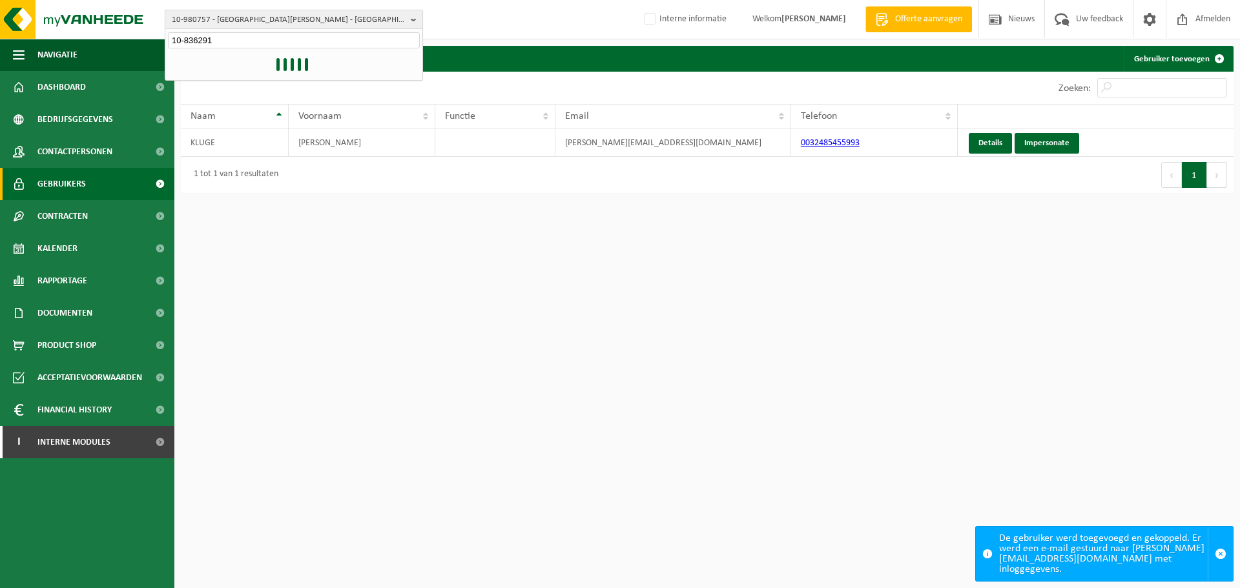
type input "10-836291"
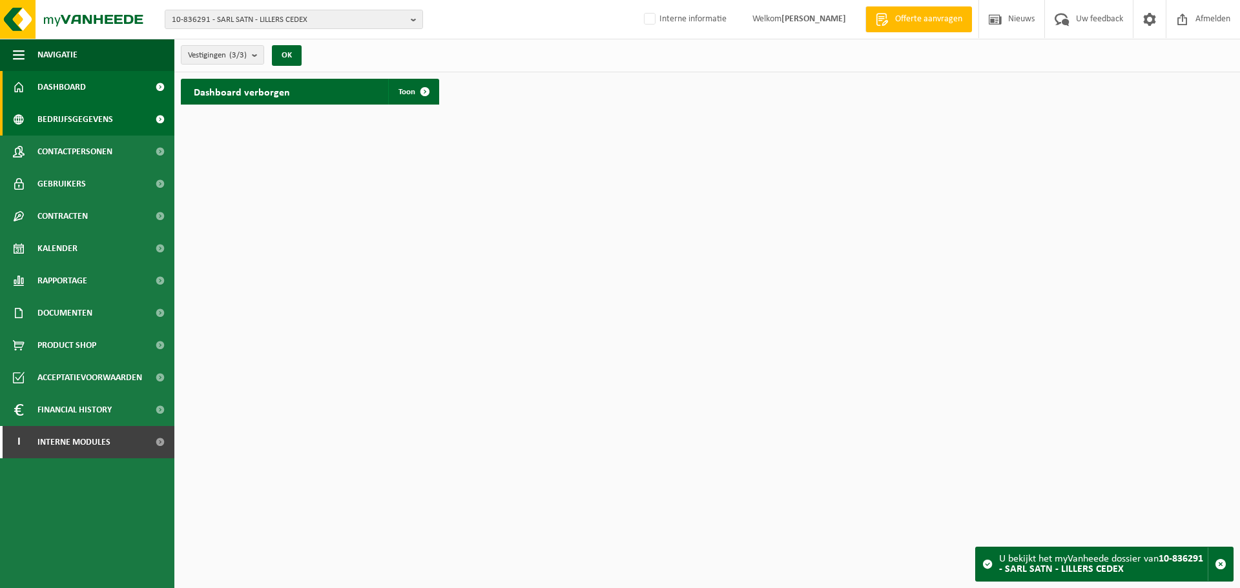
click at [83, 135] on span "Bedrijfsgegevens" at bounding box center [75, 119] width 76 height 32
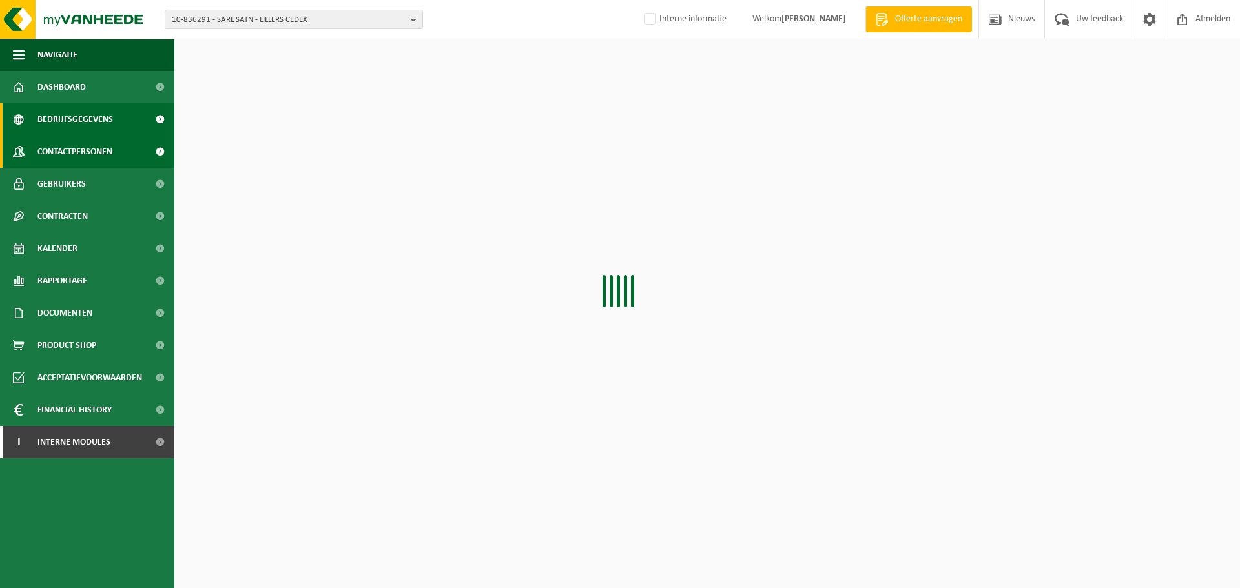
click at [83, 154] on span "Contactpersonen" at bounding box center [74, 152] width 75 height 32
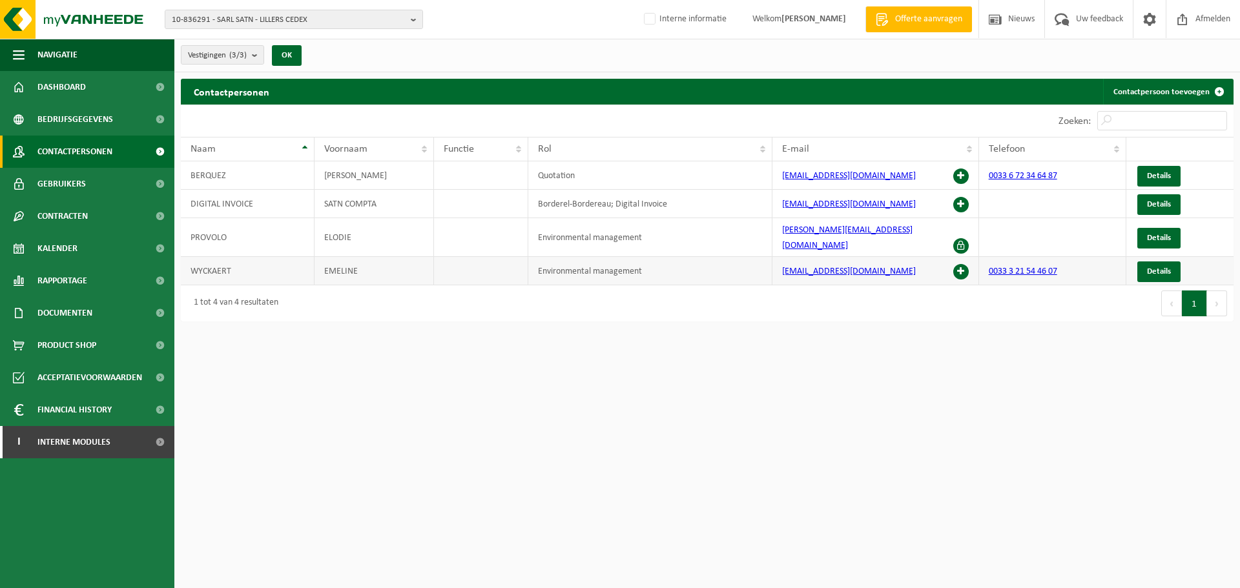
click at [967, 264] on span at bounding box center [960, 271] width 15 height 15
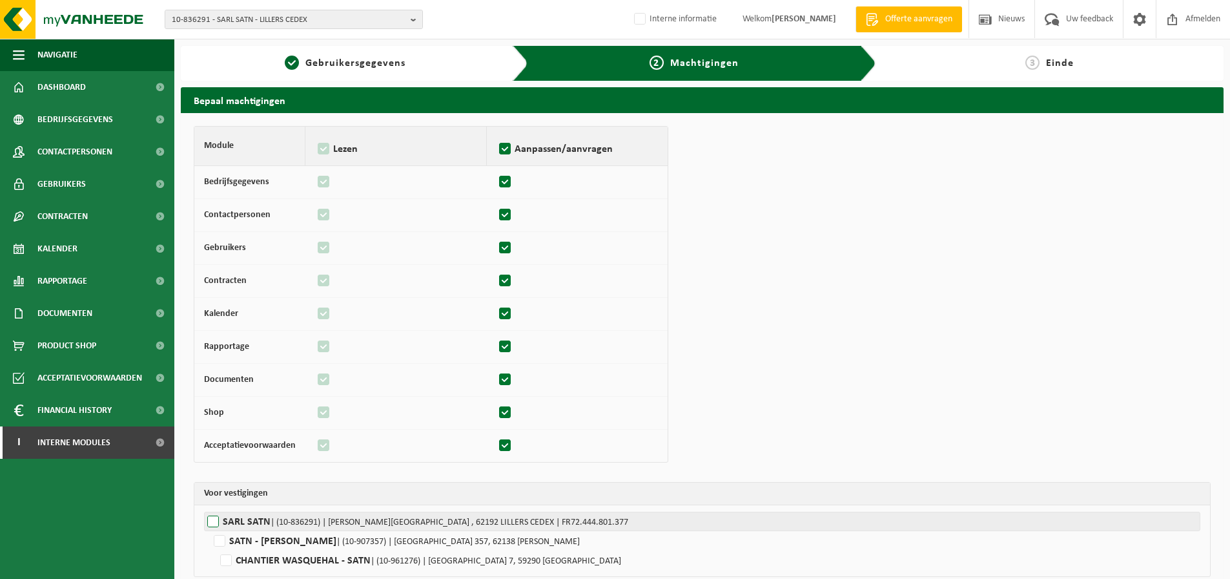
click at [254, 519] on label"] "SARL SATN | (10-836291) | ZI DE RIEUX - RUE DE LA CHAPELLE BP 90 025 , 62192 LI…" at bounding box center [702, 520] width 996 height 19
click at [254, 519] on input "SARL SATN | (10-836291) | ZI DE RIEUX - RUE DE LA CHAPELLE BP 90 025 , 62192 LI…" at bounding box center [819, 520] width 1230 height 19
checkbox input "true"
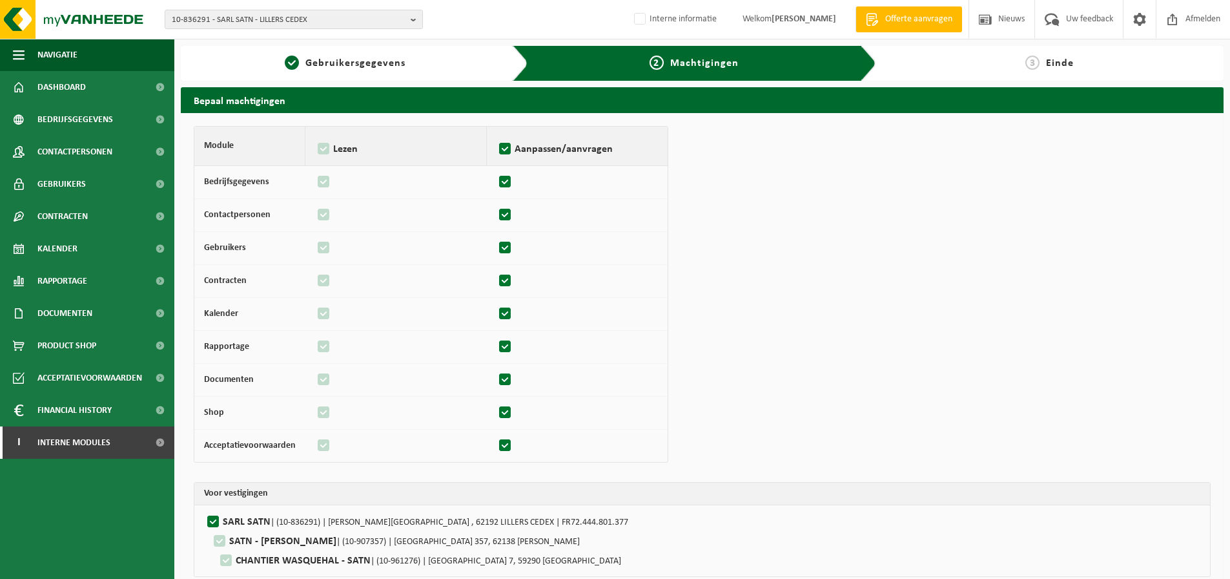
scroll to position [57, 0]
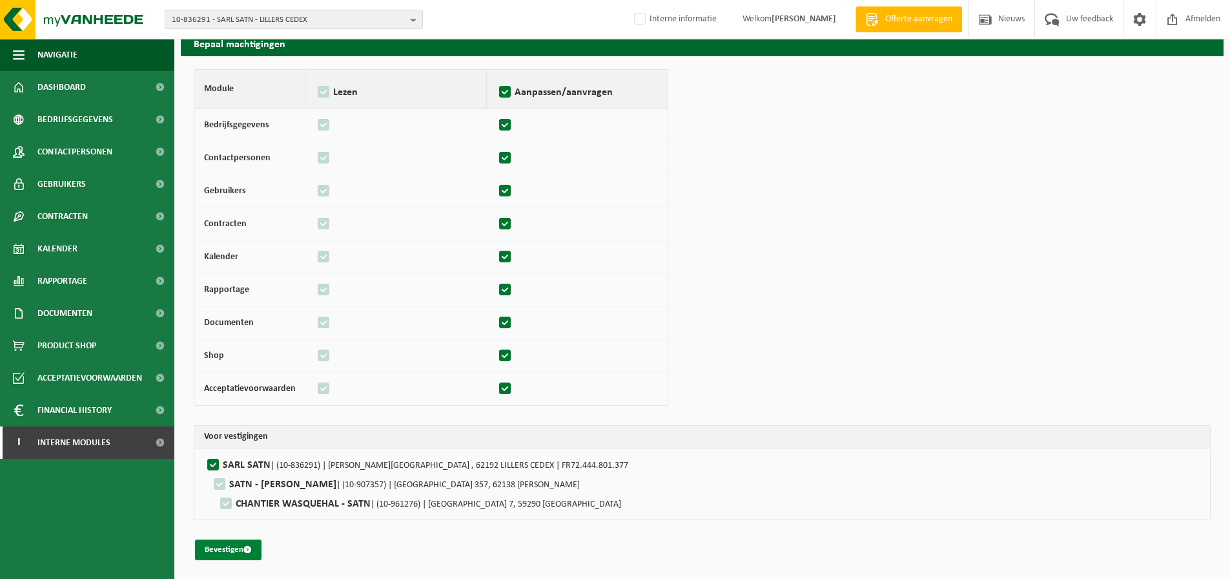
click at [246, 544] on button "Bevestigen" at bounding box center [228, 549] width 67 height 21
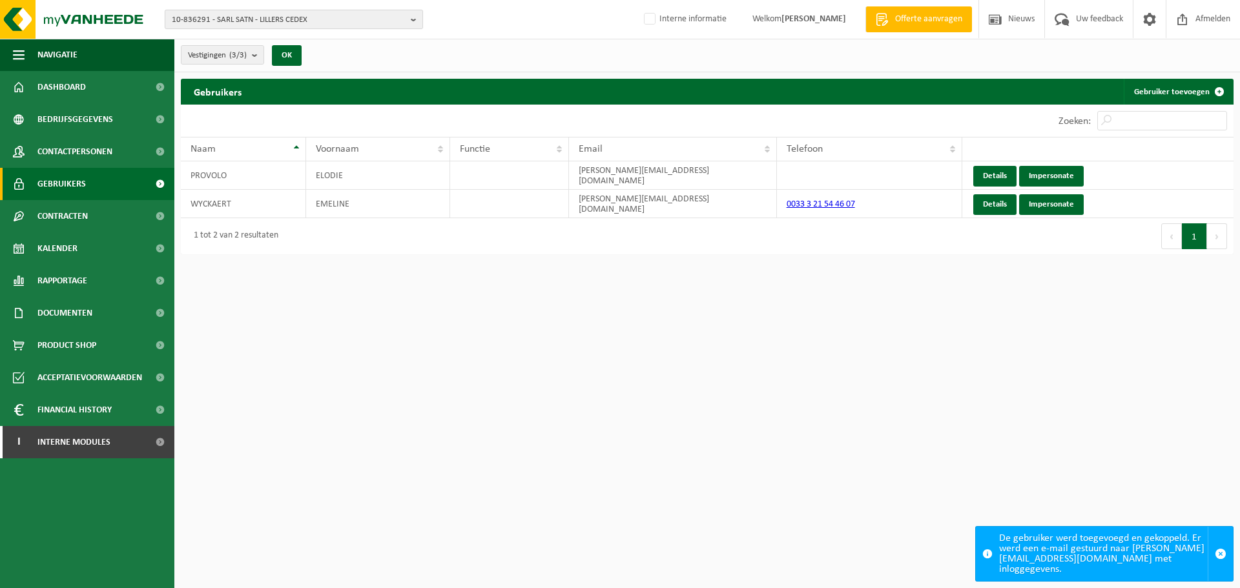
click at [324, 23] on span "10-836291 - SARL SATN - LILLERS CEDEX" at bounding box center [289, 19] width 234 height 19
type input "10-757802"
click at [223, 60] on strong "10-757802 - 528 PRODUCTIONS - WAREGEM" at bounding box center [248, 59] width 153 height 10
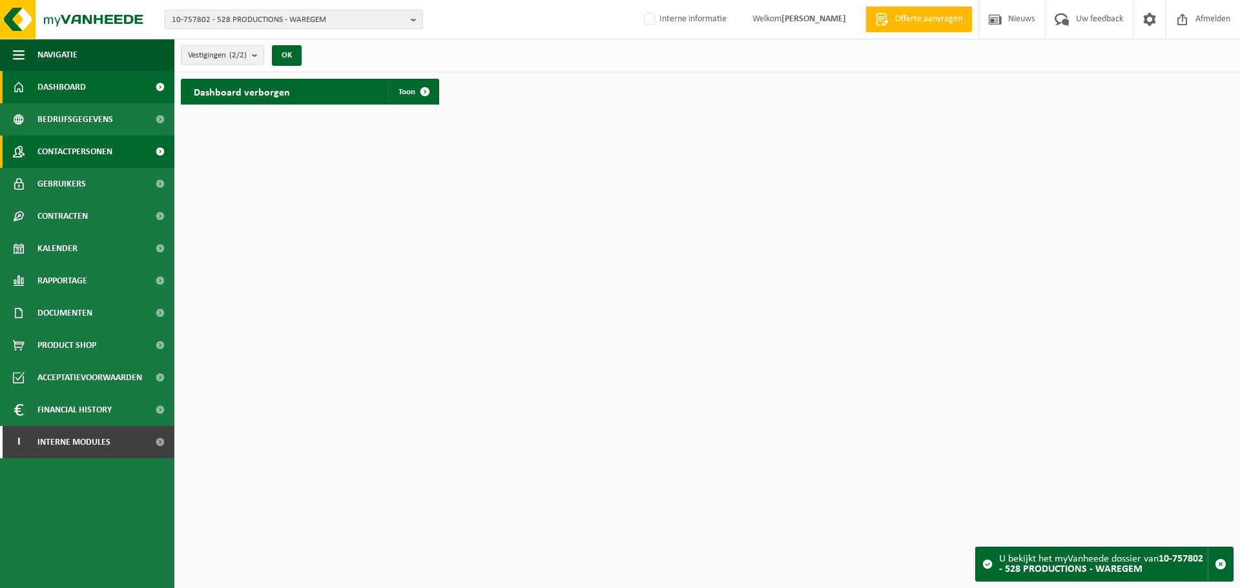
click at [149, 148] on span at bounding box center [159, 152] width 29 height 32
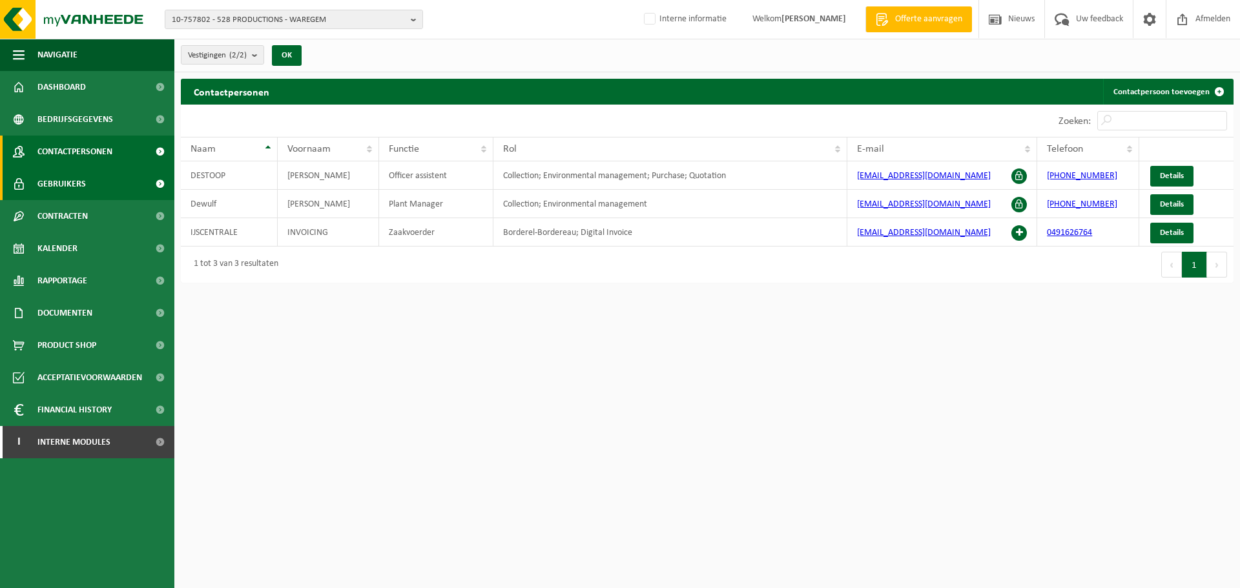
click at [96, 168] on link "Gebruikers" at bounding box center [87, 184] width 174 height 32
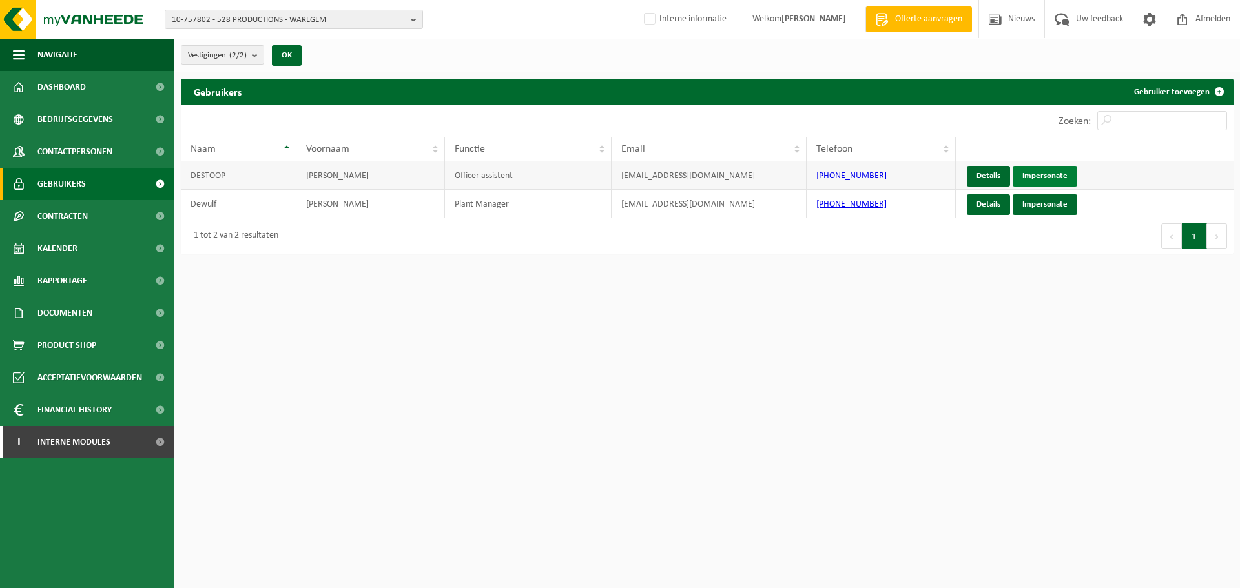
click at [1038, 182] on link "Impersonate" at bounding box center [1045, 176] width 65 height 21
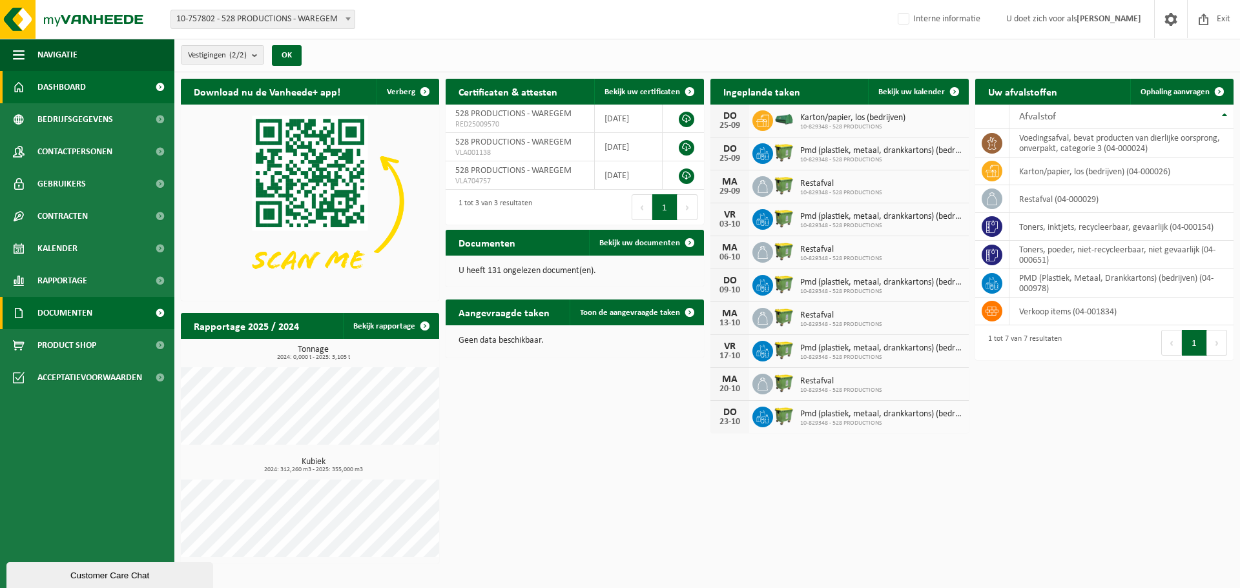
click at [76, 308] on span "Documenten" at bounding box center [64, 313] width 55 height 32
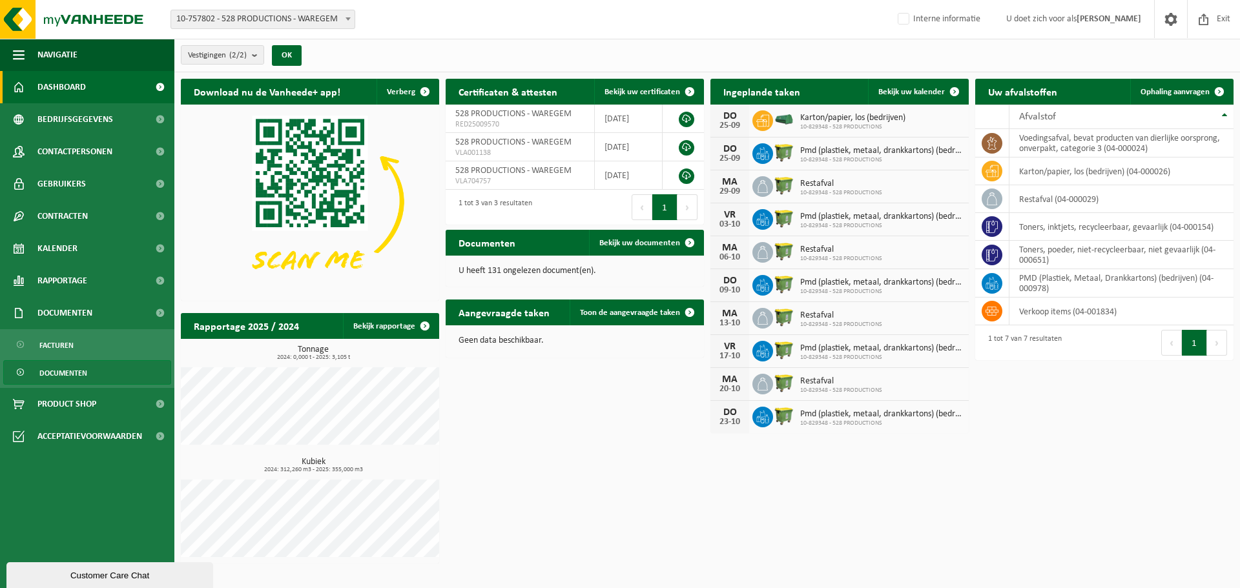
click at [64, 378] on span "Documenten" at bounding box center [63, 373] width 48 height 25
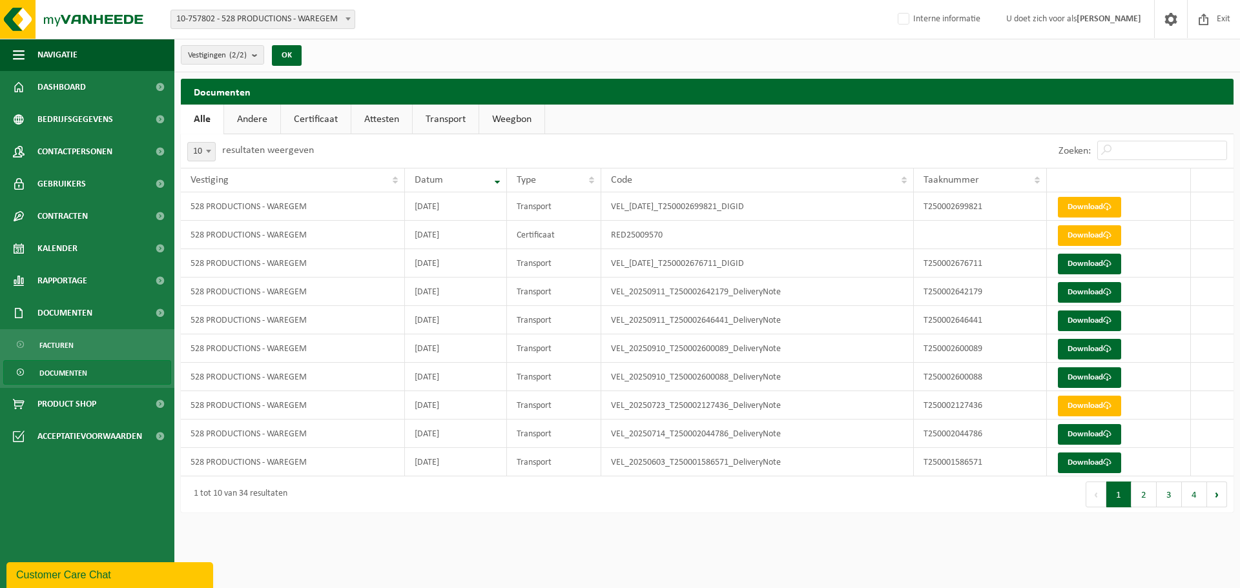
click at [316, 116] on link "Certificaat" at bounding box center [316, 120] width 70 height 30
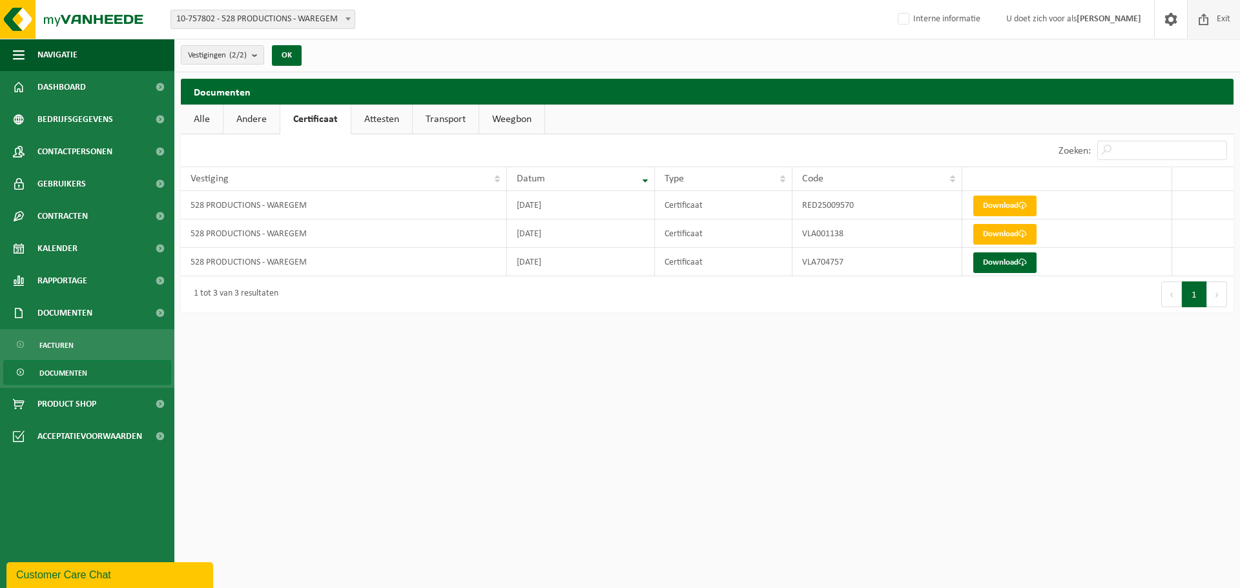
click at [1208, 28] on span at bounding box center [1203, 19] width 19 height 38
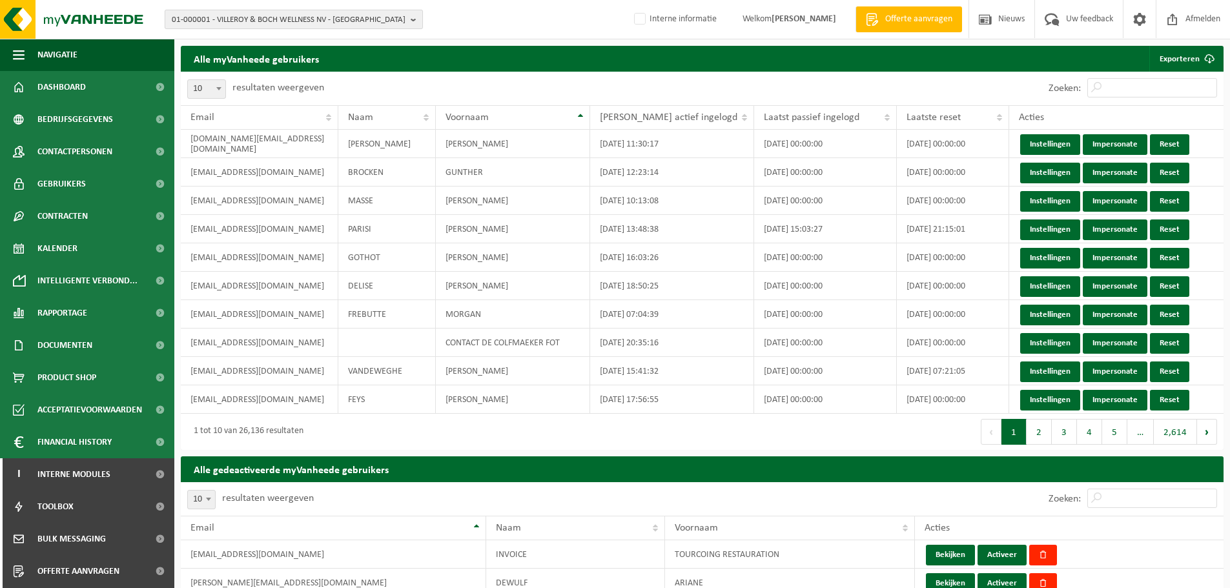
click at [311, 19] on span "01-000001 - VILLEROY & BOCH WELLNESS NV - ROESELARE" at bounding box center [289, 19] width 234 height 19
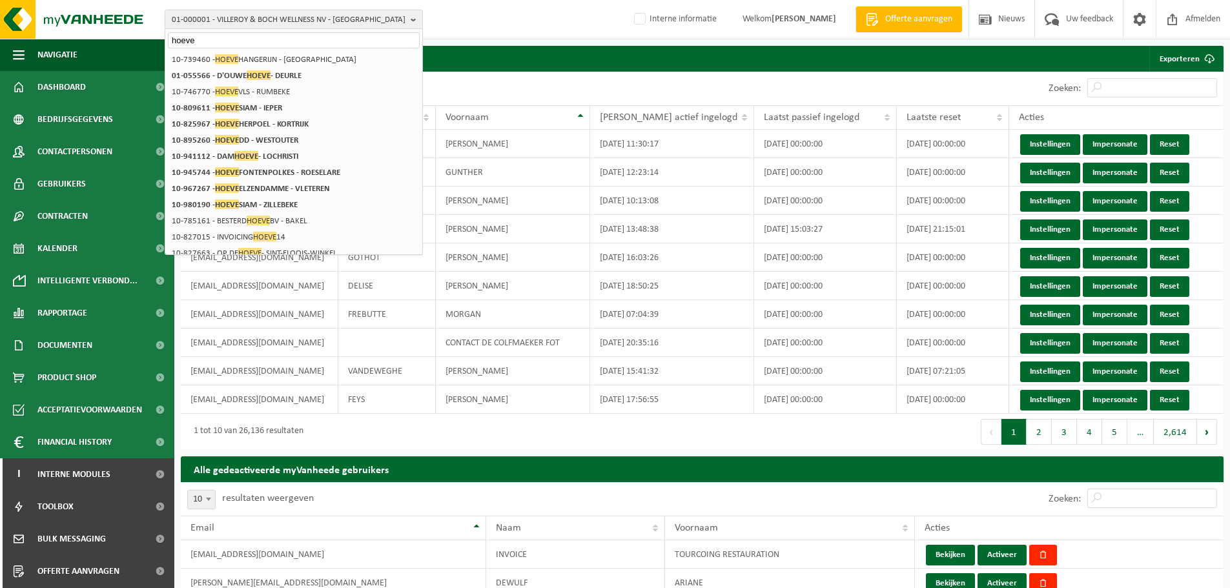
click at [538, 39] on div "01-000001 - VILLEROY & BOCH WELLNESS NV - ROESELARE hoeve 01-000001 - VILLEROY …" at bounding box center [615, 19] width 1230 height 39
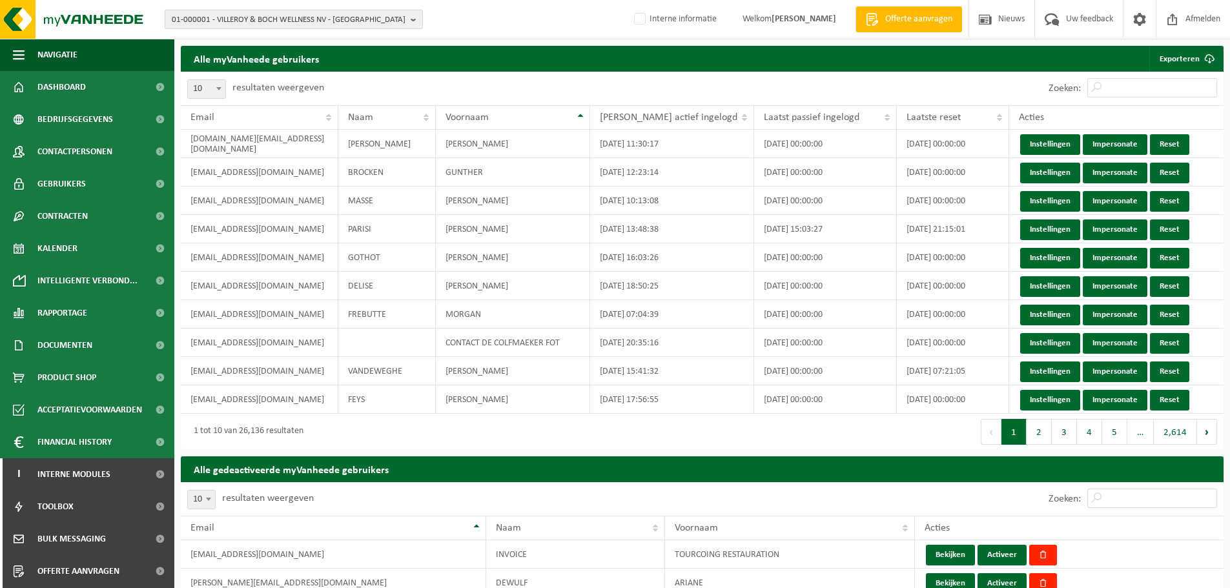
click at [355, 24] on span "01-000001 - VILLEROY & BOCH WELLNESS NV - ROESELARE" at bounding box center [289, 19] width 234 height 19
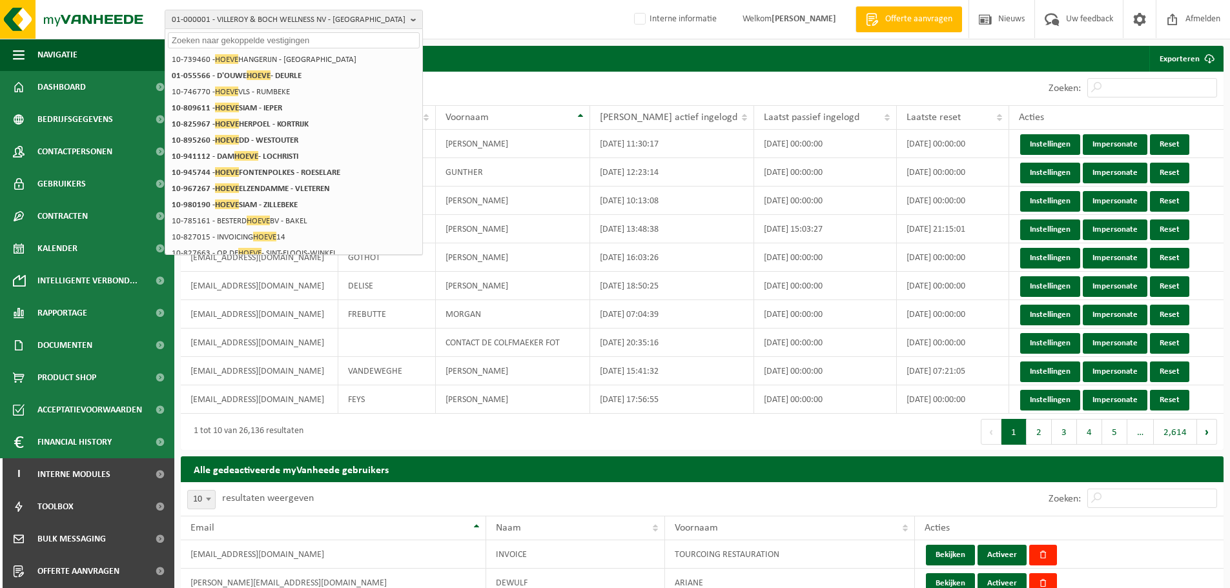
click at [357, 41] on input "text" at bounding box center [294, 40] width 252 height 16
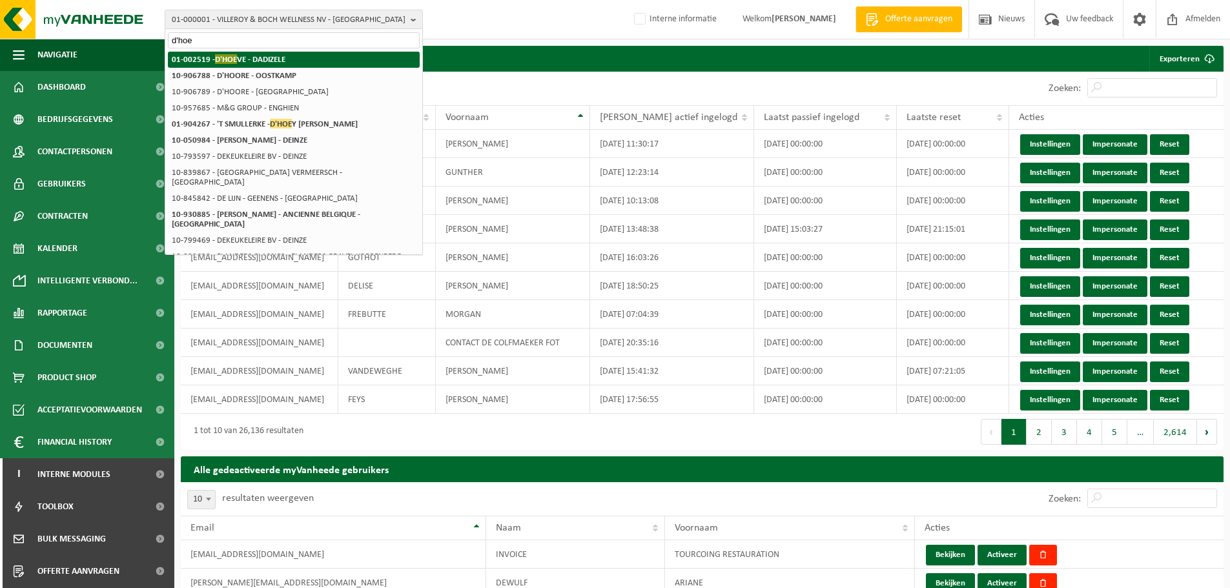
type input "d'hoe"
click at [333, 57] on li "01-002519 - D'HOE VE - DADIZELE" at bounding box center [294, 60] width 252 height 16
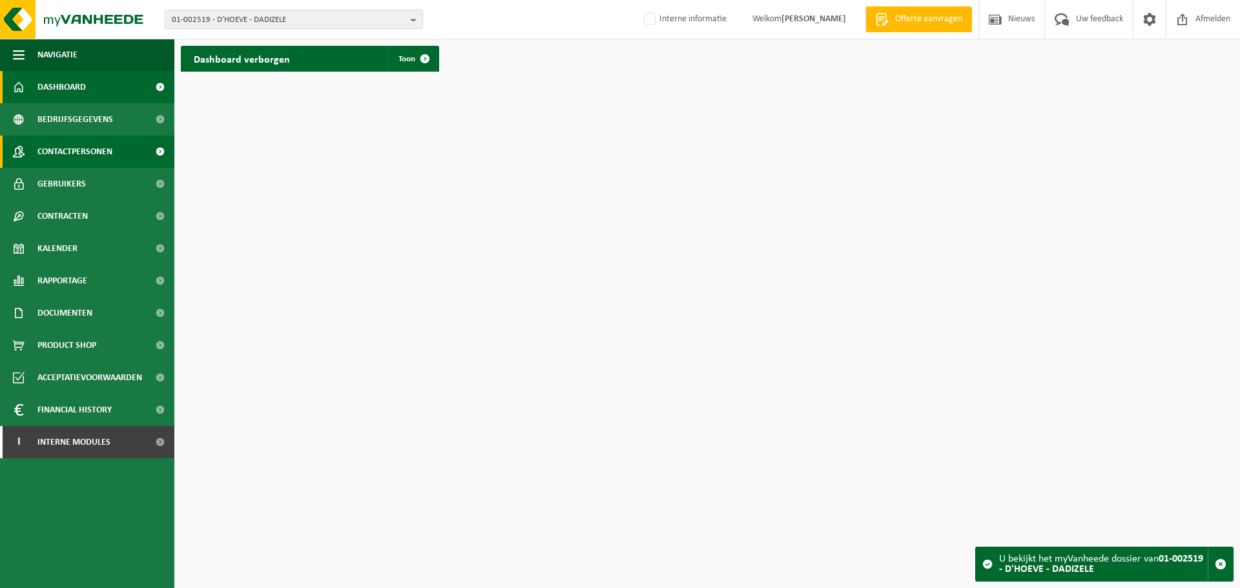
click at [158, 143] on span at bounding box center [159, 152] width 29 height 32
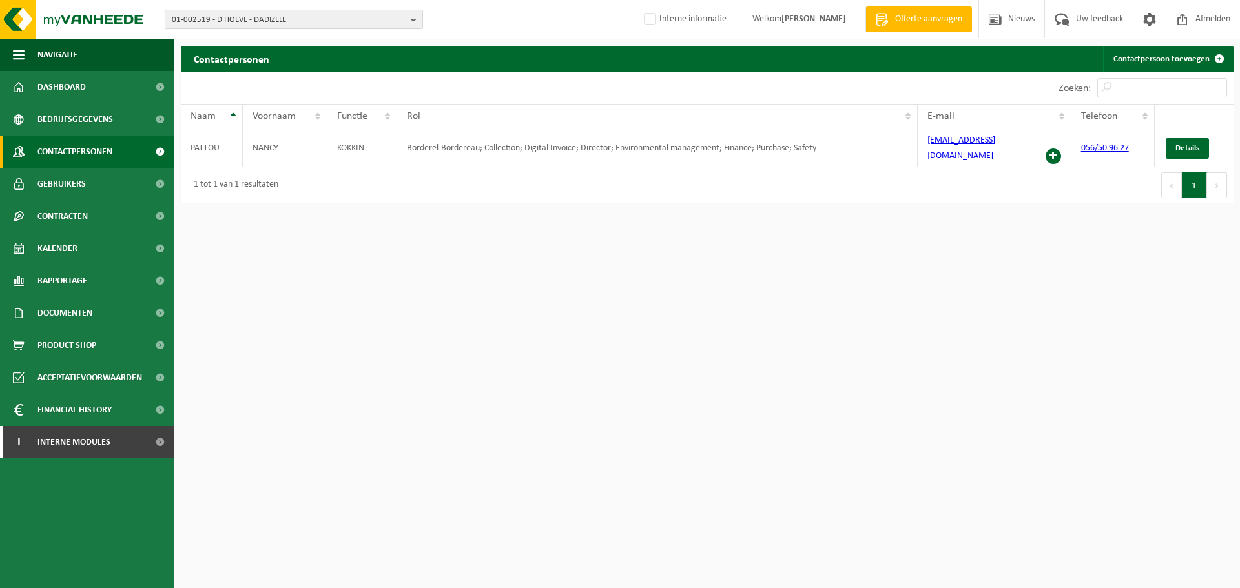
click at [296, 17] on span "01-002519 - D'HOEVE - DADIZELE" at bounding box center [289, 19] width 234 height 19
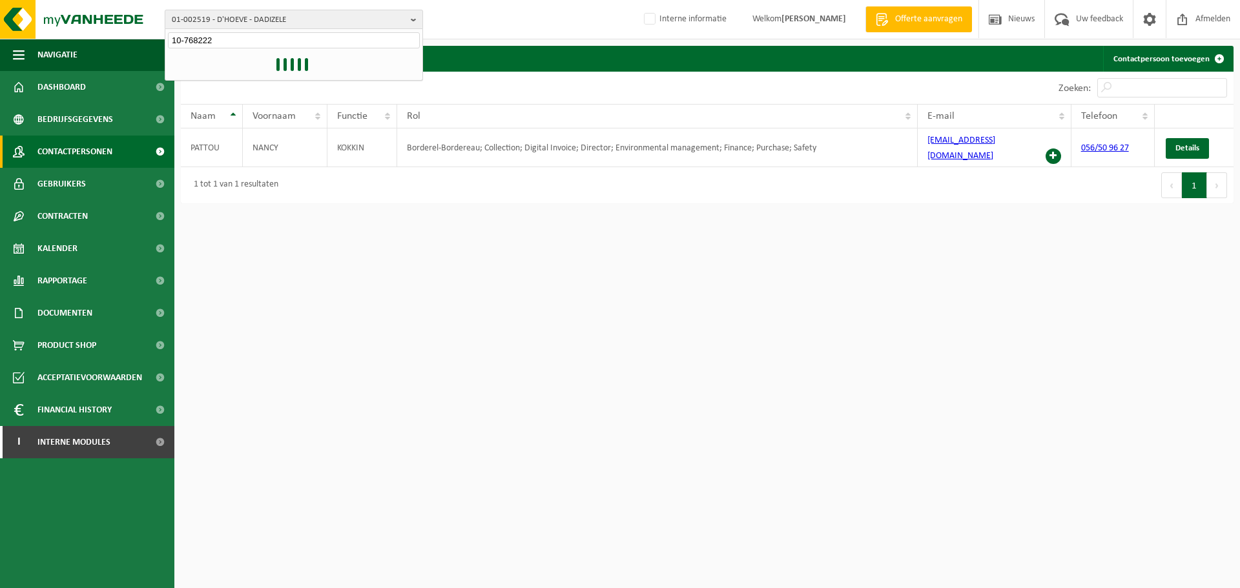
type input "10-768222"
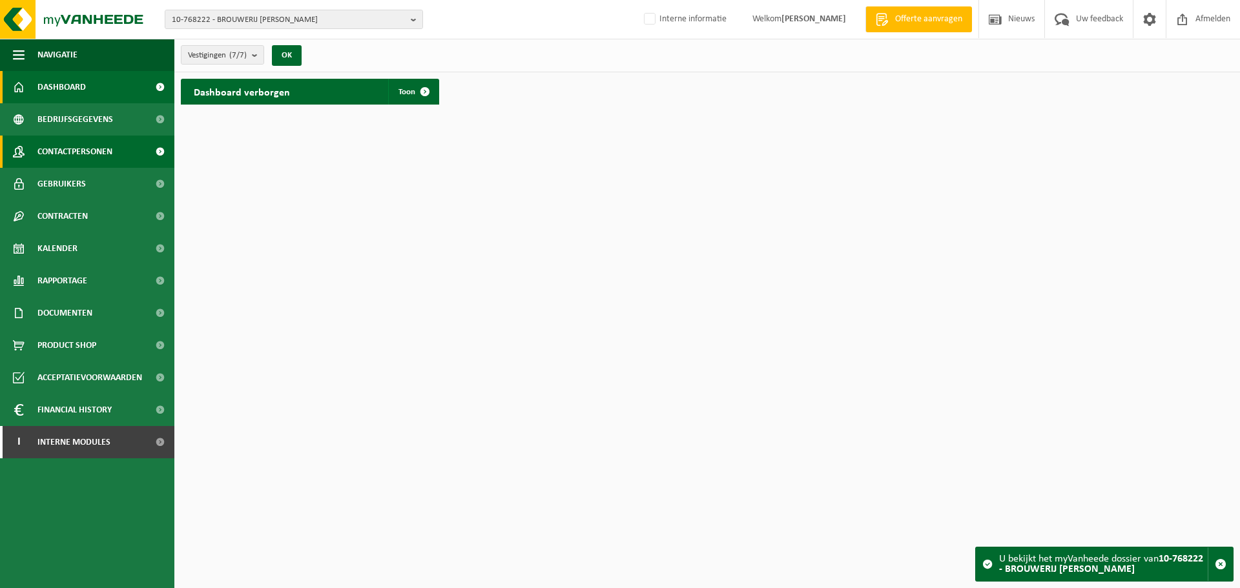
click at [139, 163] on link "Contactpersonen" at bounding box center [87, 152] width 174 height 32
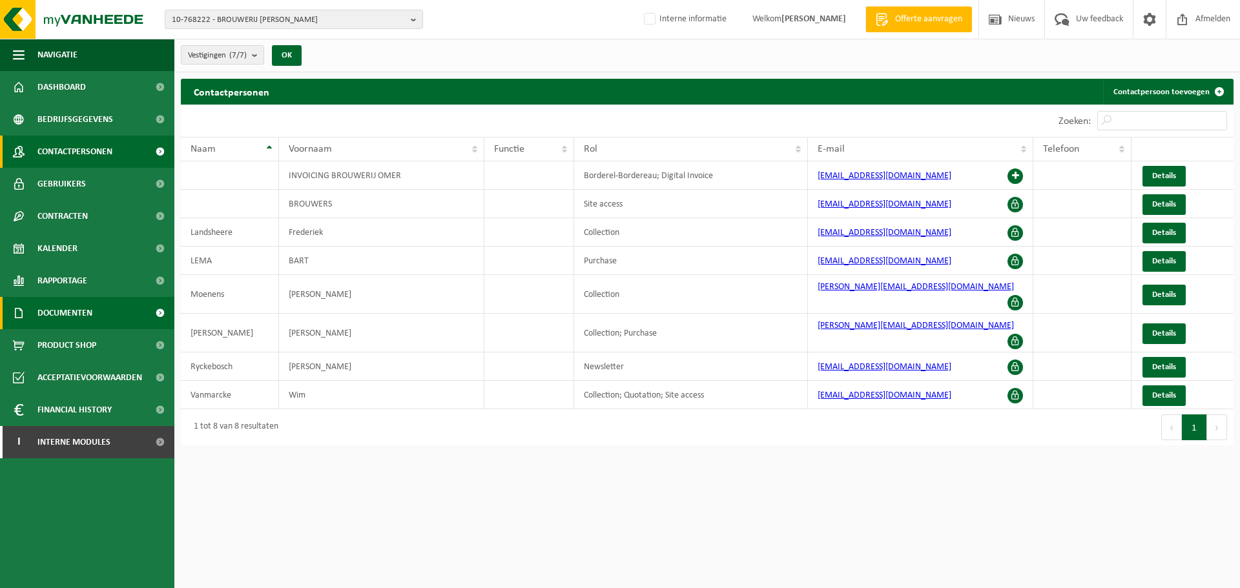
click at [76, 325] on span "Documenten" at bounding box center [64, 313] width 55 height 32
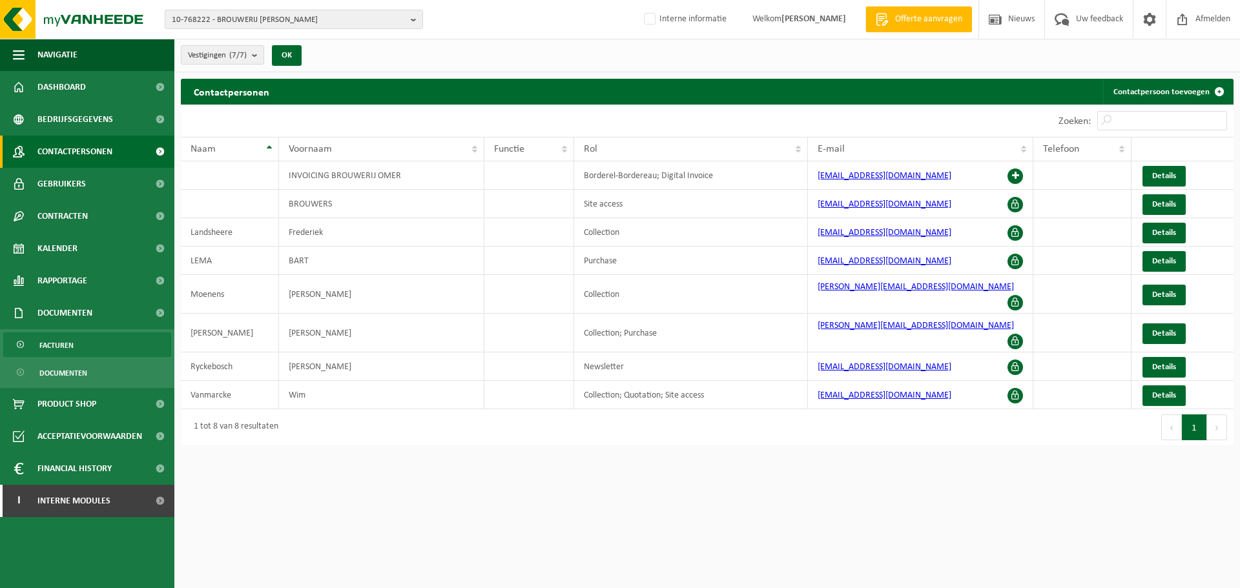
click at [61, 351] on span "Facturen" at bounding box center [56, 345] width 34 height 25
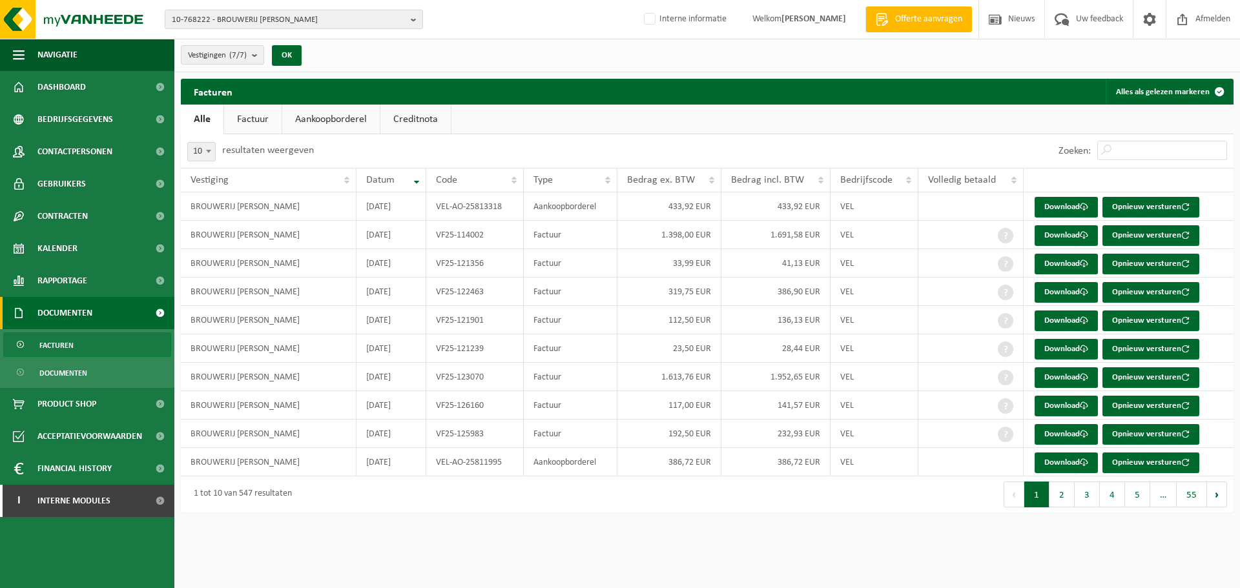
click at [426, 119] on link "Creditnota" at bounding box center [415, 120] width 70 height 30
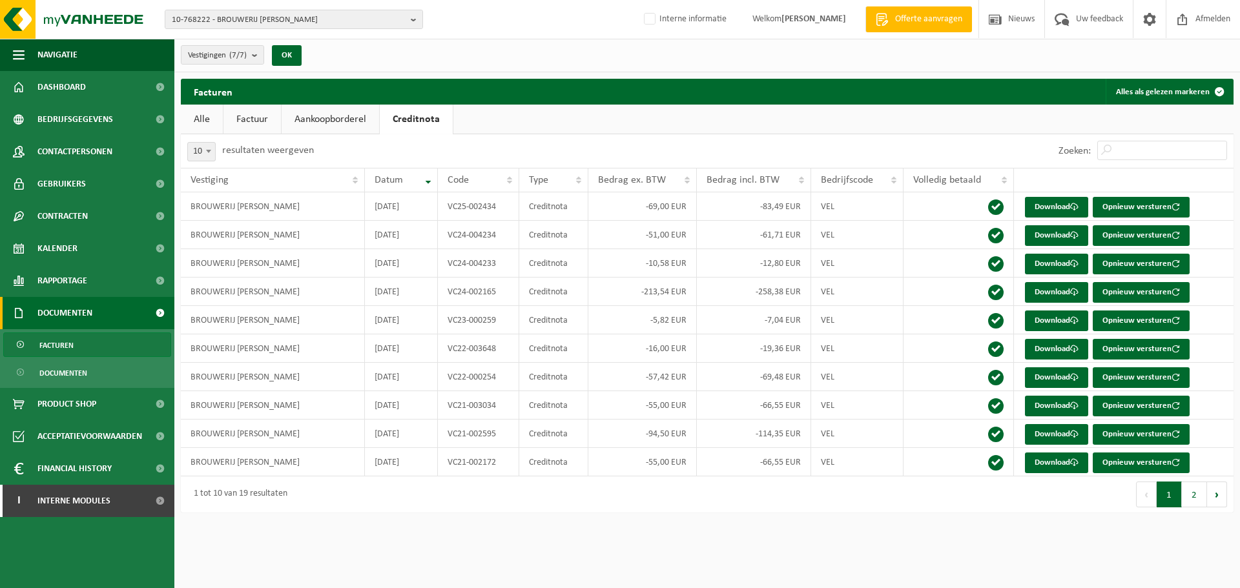
click at [954, 544] on html "10-768222 - BROUWERIJ OMER VANDER GHINSTE - BELLEGEM 10-845788 - GROUP BROUWERI…" at bounding box center [620, 294] width 1240 height 588
click at [88, 492] on span "Interne modules" at bounding box center [73, 501] width 73 height 32
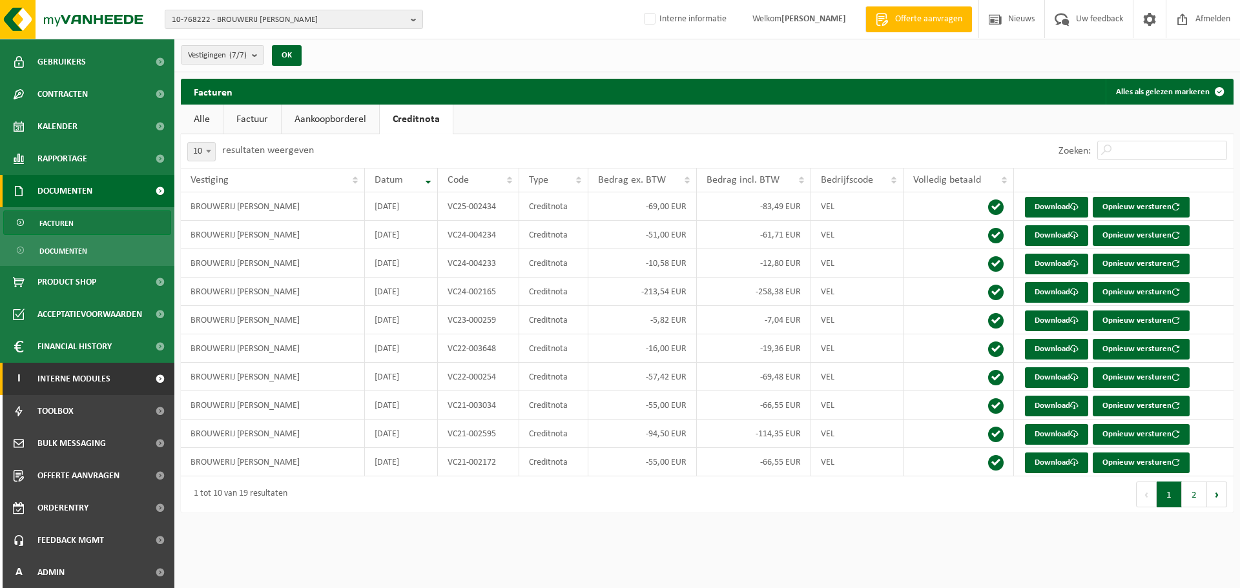
scroll to position [123, 0]
click at [76, 555] on span "Feedback MGMT" at bounding box center [70, 540] width 67 height 32
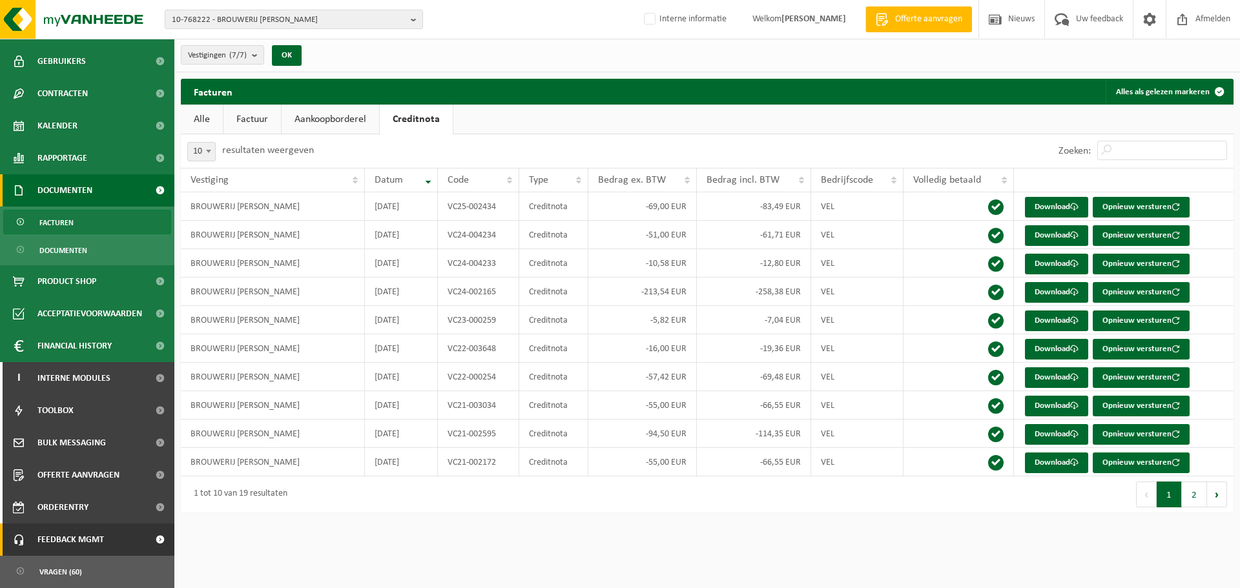
click at [83, 539] on span "Feedback MGMT" at bounding box center [70, 540] width 67 height 32
click at [94, 535] on span "Feedback MGMT" at bounding box center [70, 540] width 67 height 32
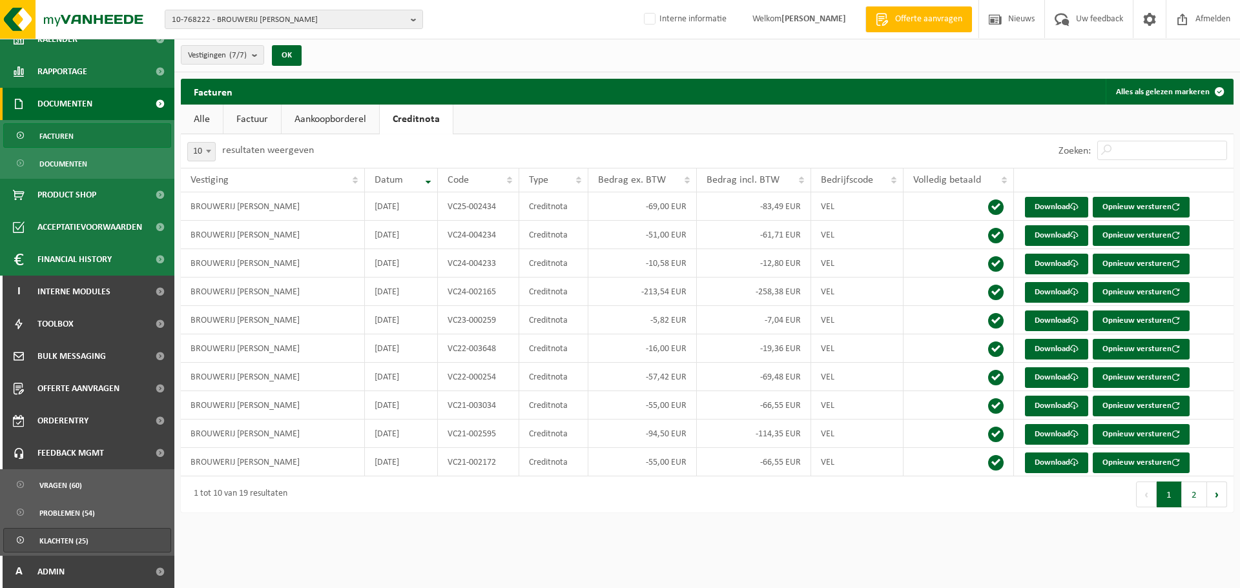
click at [56, 535] on span "Klachten (25)" at bounding box center [63, 541] width 49 height 25
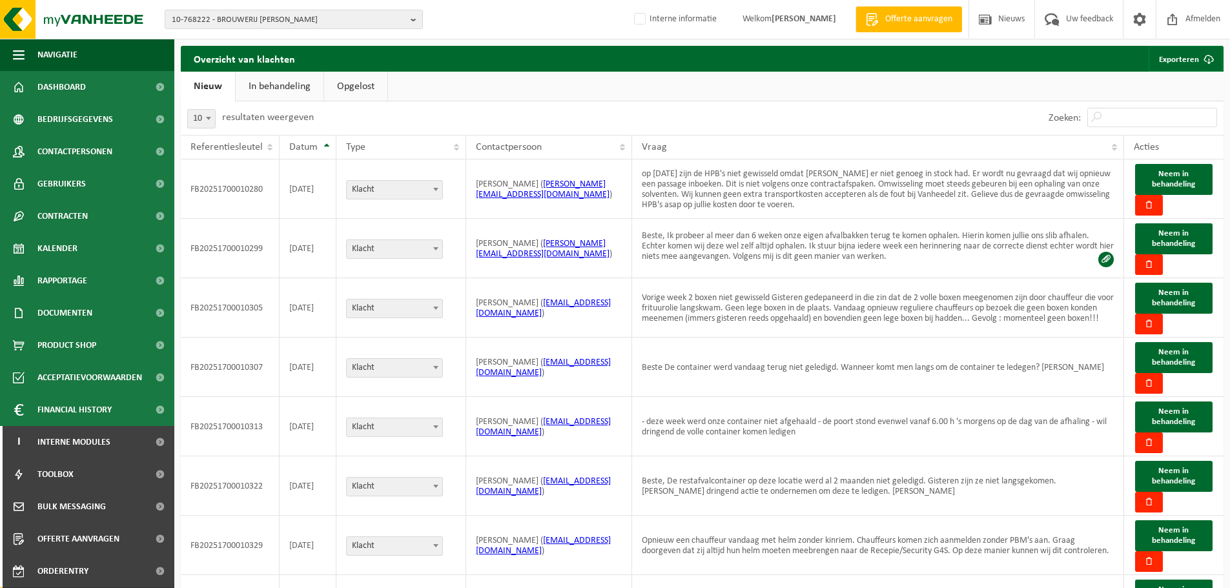
click at [276, 94] on link "In behandeling" at bounding box center [280, 87] width 88 height 30
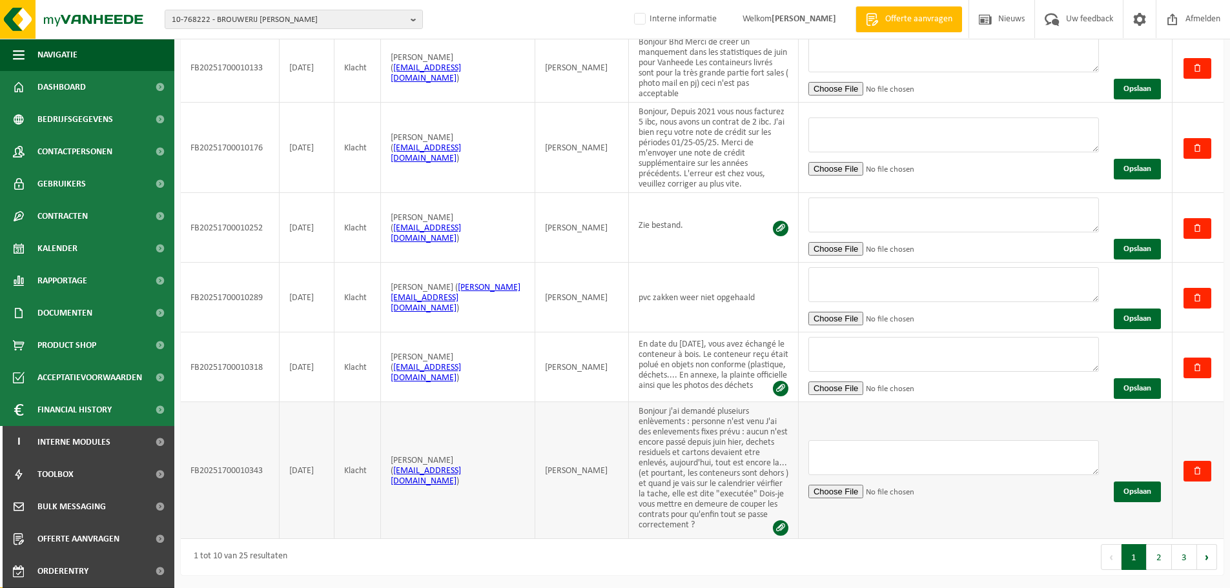
scroll to position [521, 0]
click at [965, 267] on textarea at bounding box center [953, 284] width 291 height 35
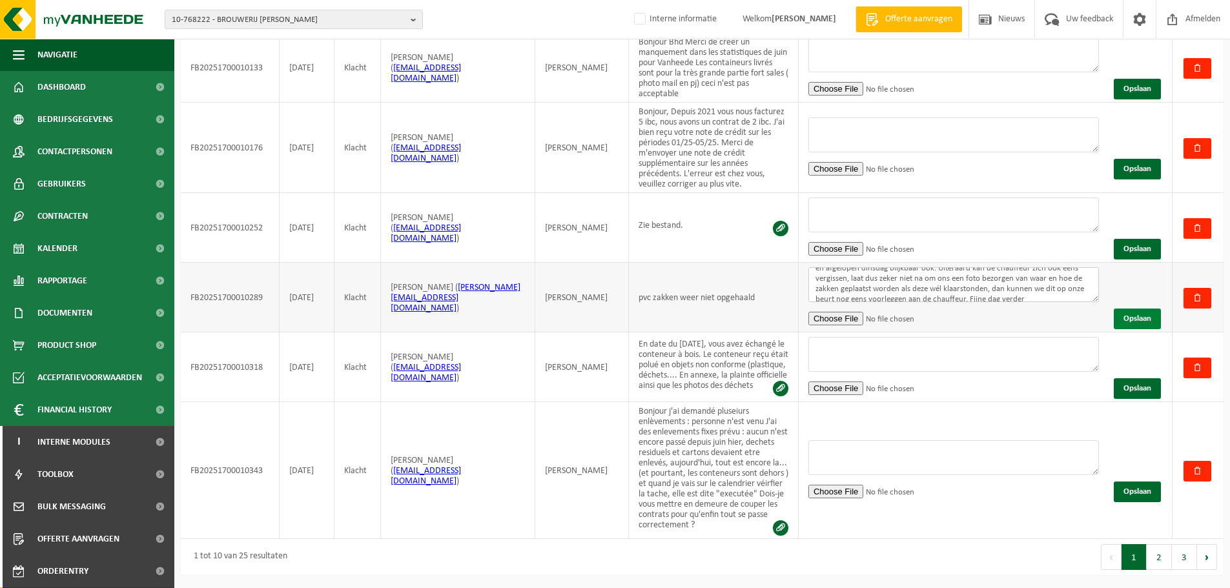
type textarea "Beste, onze excuses dat we hier nu pas op terugkomen. Ik heb dit toch nog even …"
click at [1142, 309] on button "Opslaan" at bounding box center [1137, 319] width 47 height 21
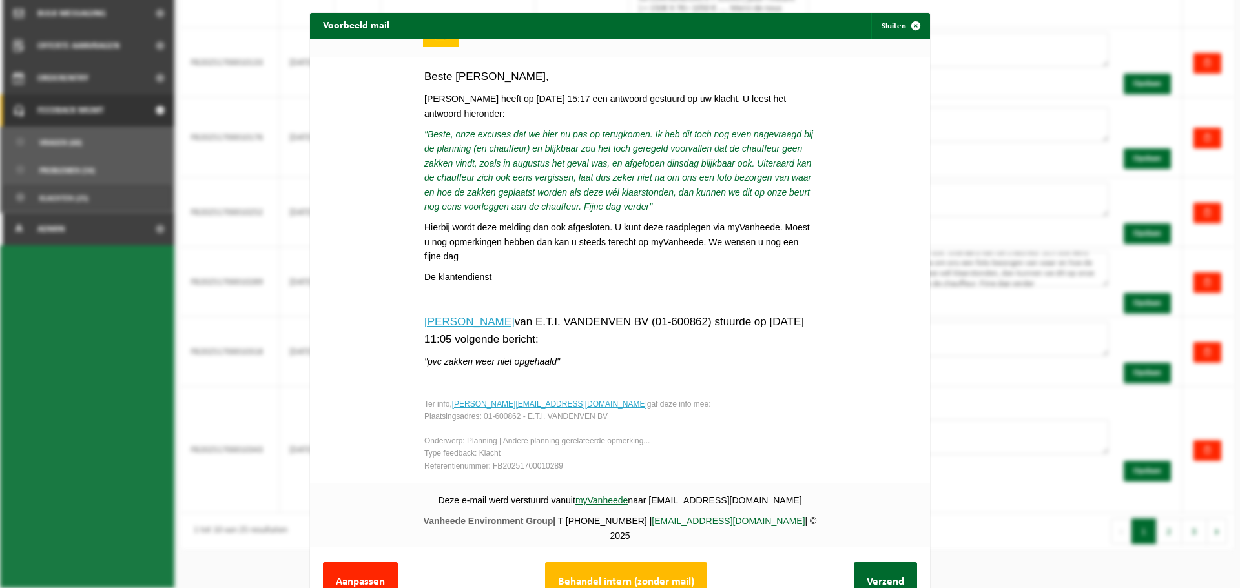
scroll to position [48, 0]
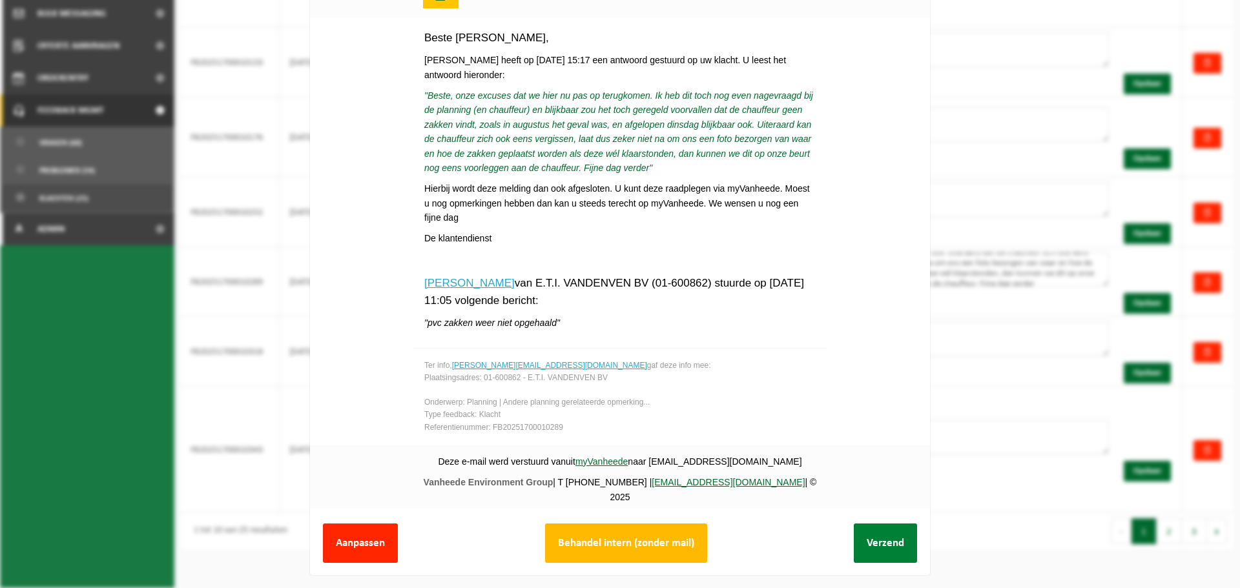
click at [854, 551] on button "Verzend" at bounding box center [885, 543] width 63 height 39
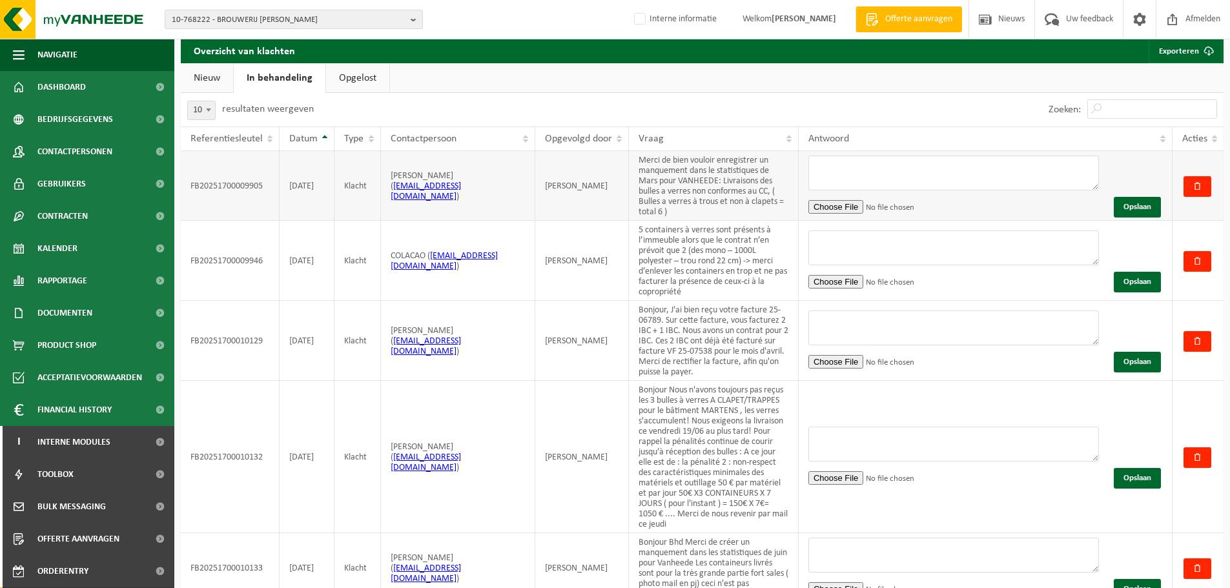
scroll to position [0, 0]
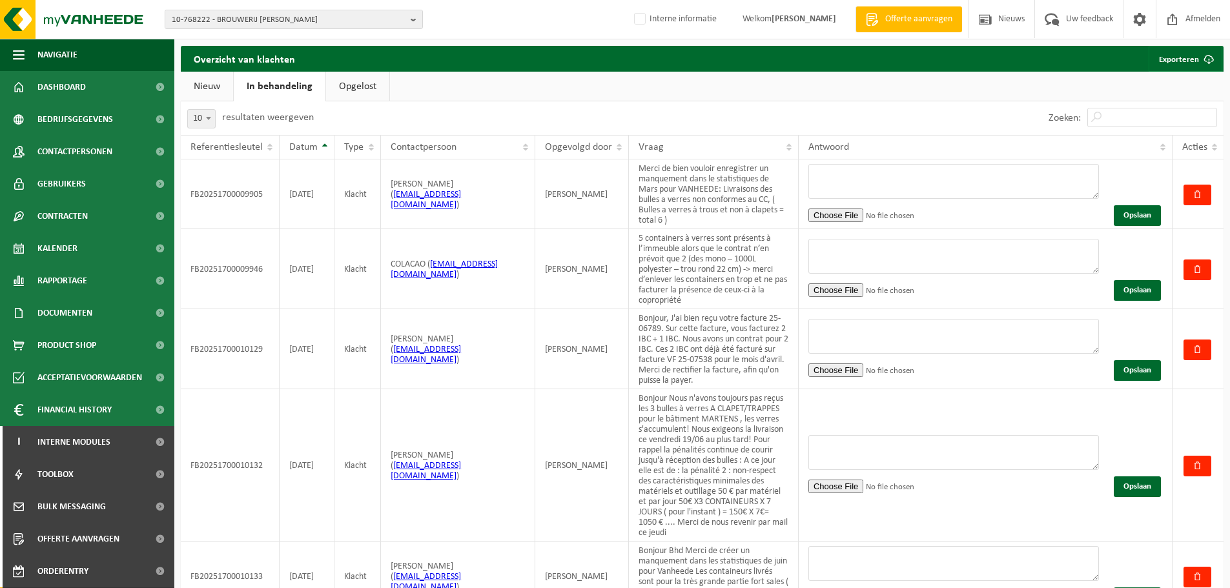
click at [356, 82] on link "Opgelost" at bounding box center [357, 87] width 63 height 30
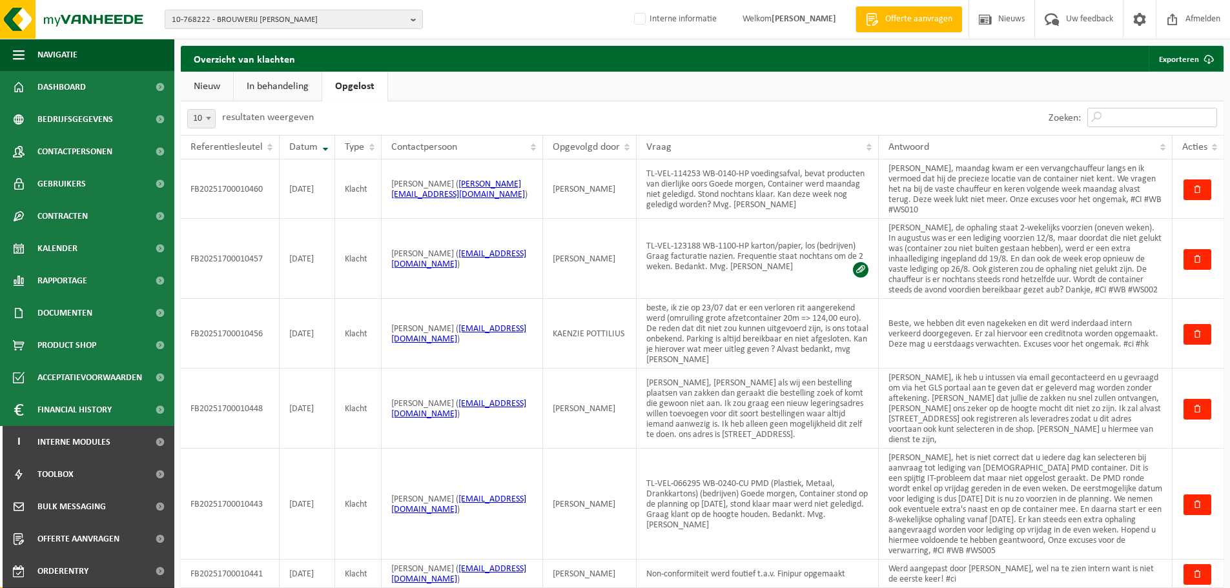
click at [1142, 114] on input "Zoeken:" at bounding box center [1152, 117] width 130 height 19
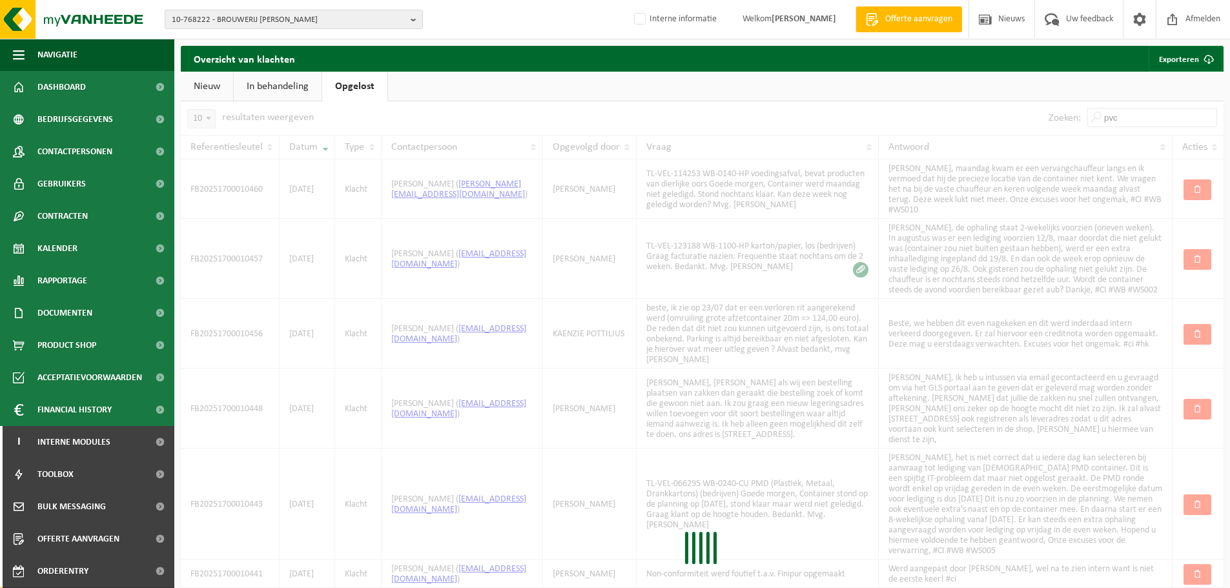
type input "pvc"
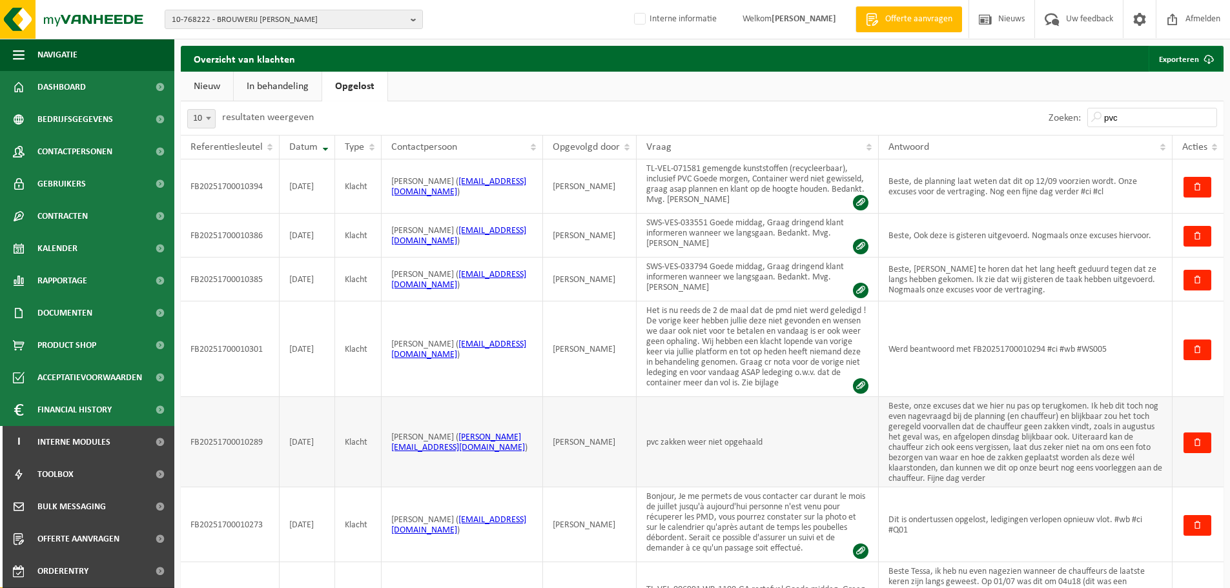
click at [1055, 488] on td "Beste, onze excuses dat we hier nu pas op terugkomen. Ik heb dit toch nog even …" at bounding box center [1026, 442] width 294 height 90
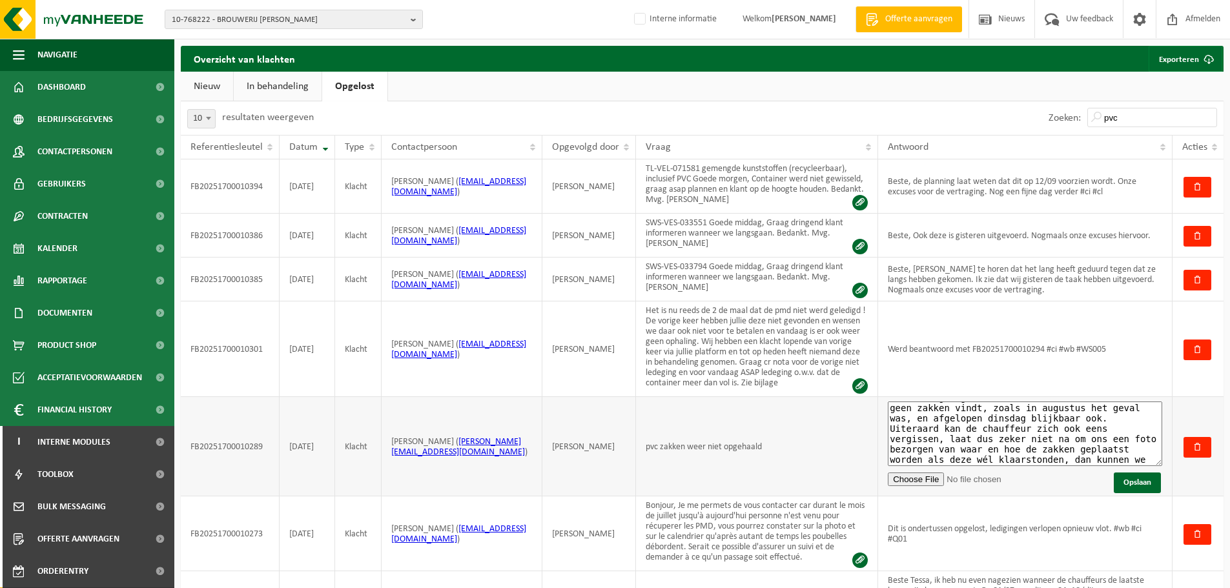
scroll to position [60, 0]
click at [1084, 466] on textarea "Beste, onze excuses dat we hier nu pas op terugkomen. Ik heb dit toch nog even …" at bounding box center [1025, 434] width 274 height 65
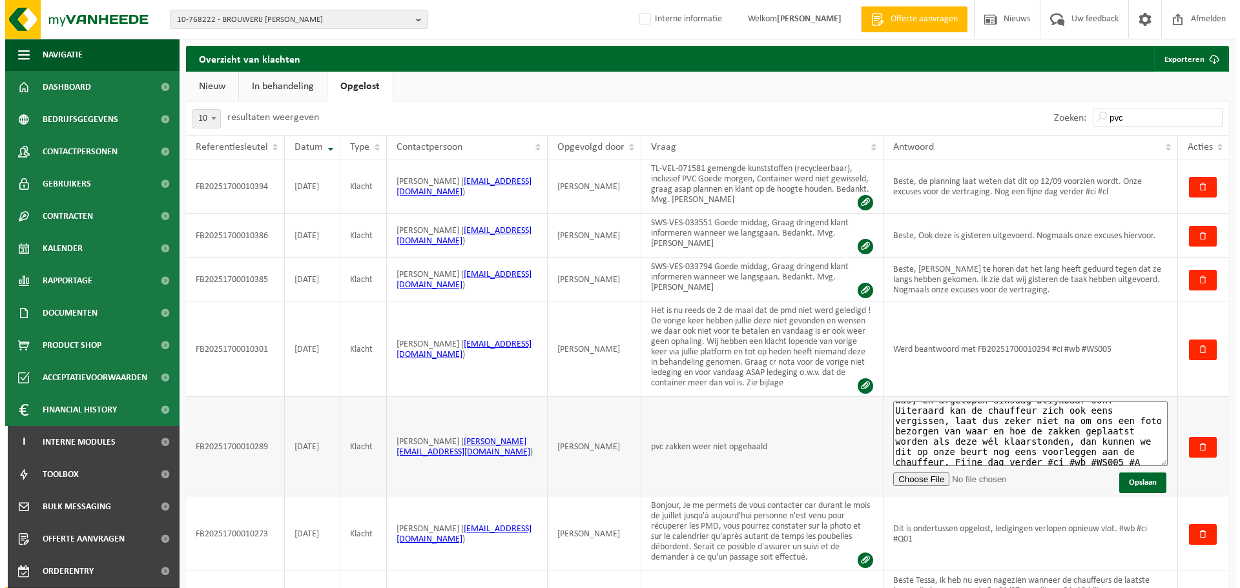
scroll to position [70, 0]
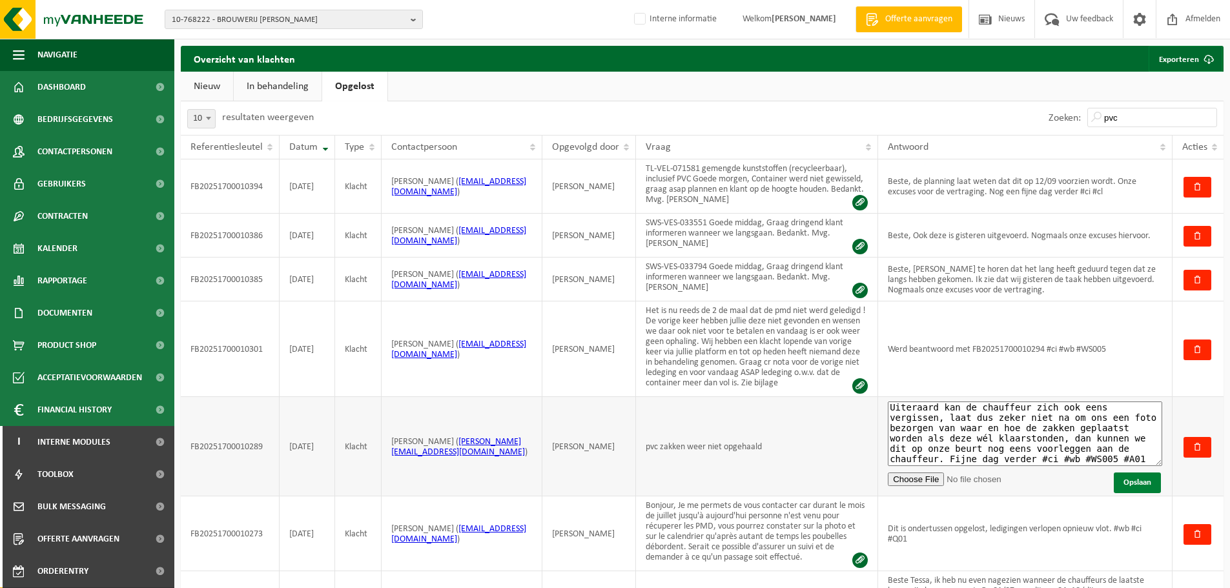
type textarea "Beste, onze excuses dat we hier nu pas op terugkomen. Ik heb dit toch nog even …"
click at [1126, 488] on button "Opslaan" at bounding box center [1137, 483] width 47 height 21
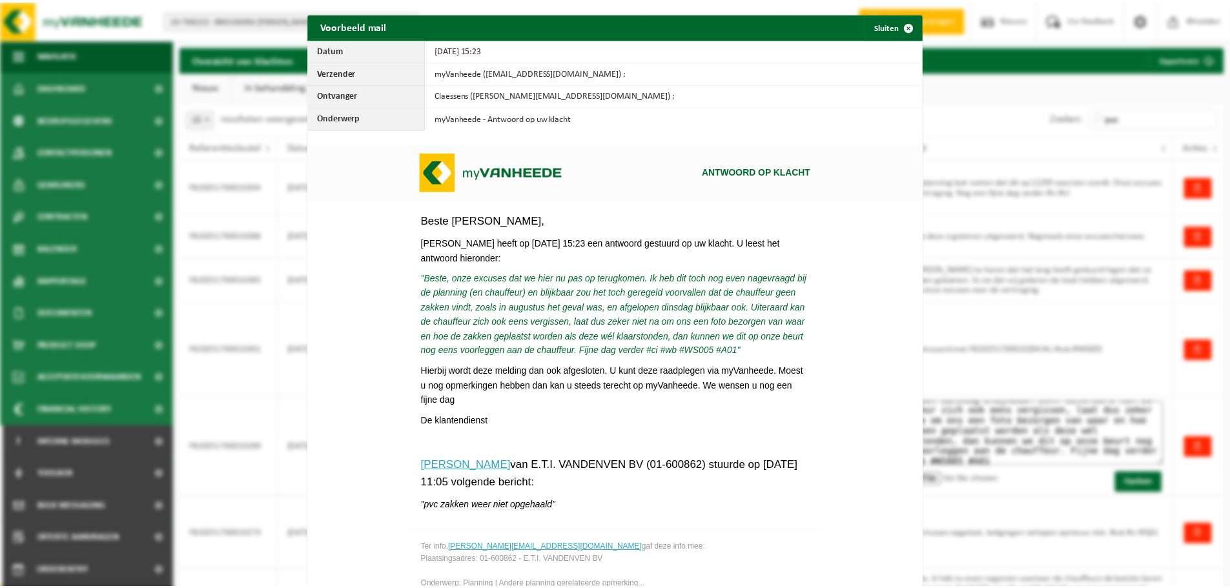
scroll to position [143, 0]
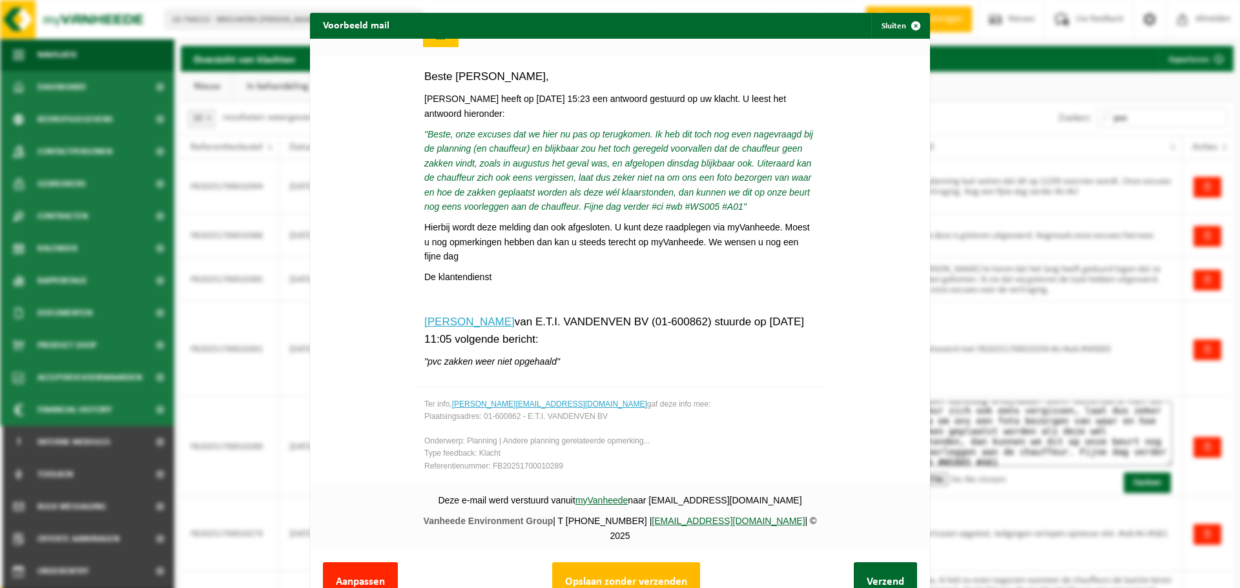
click at [646, 557] on div "Aanpassen Opslaan zonder verzenden Verzend" at bounding box center [620, 582] width 620 height 65
click at [648, 575] on button "Opslaan zonder verzenden" at bounding box center [626, 581] width 148 height 39
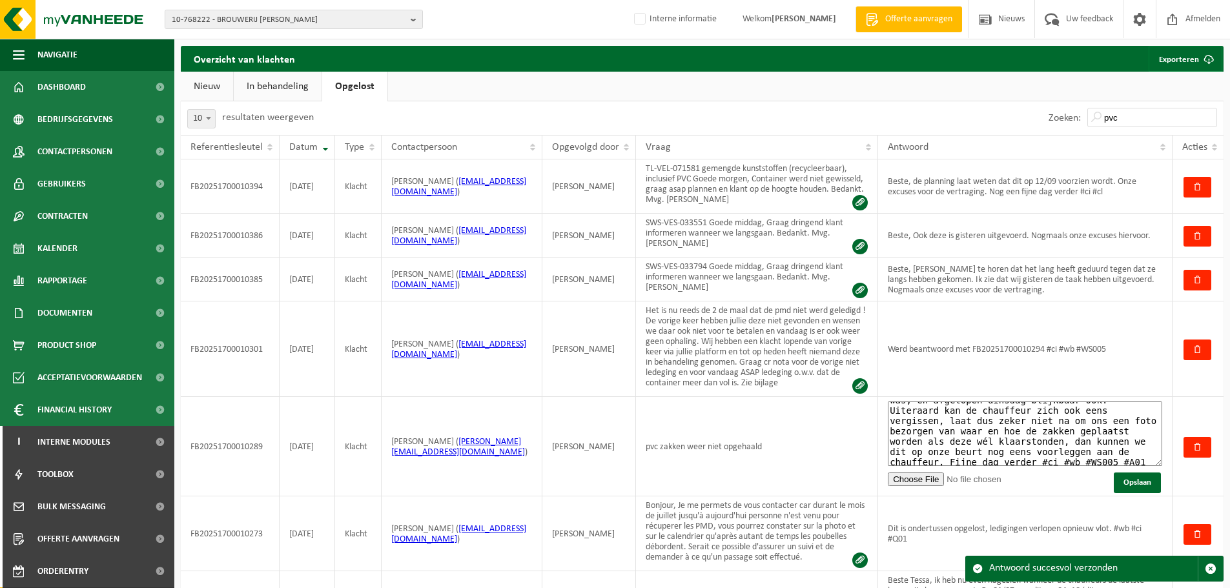
scroll to position [70, 0]
click at [221, 85] on link "Nieuw" at bounding box center [207, 87] width 52 height 30
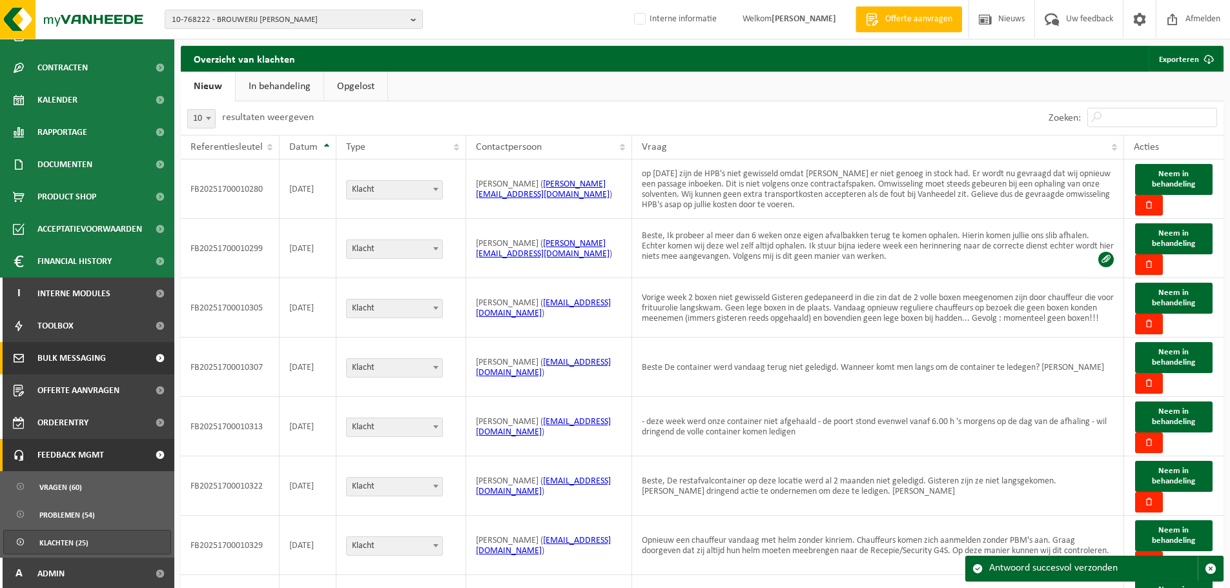
scroll to position [150, 0]
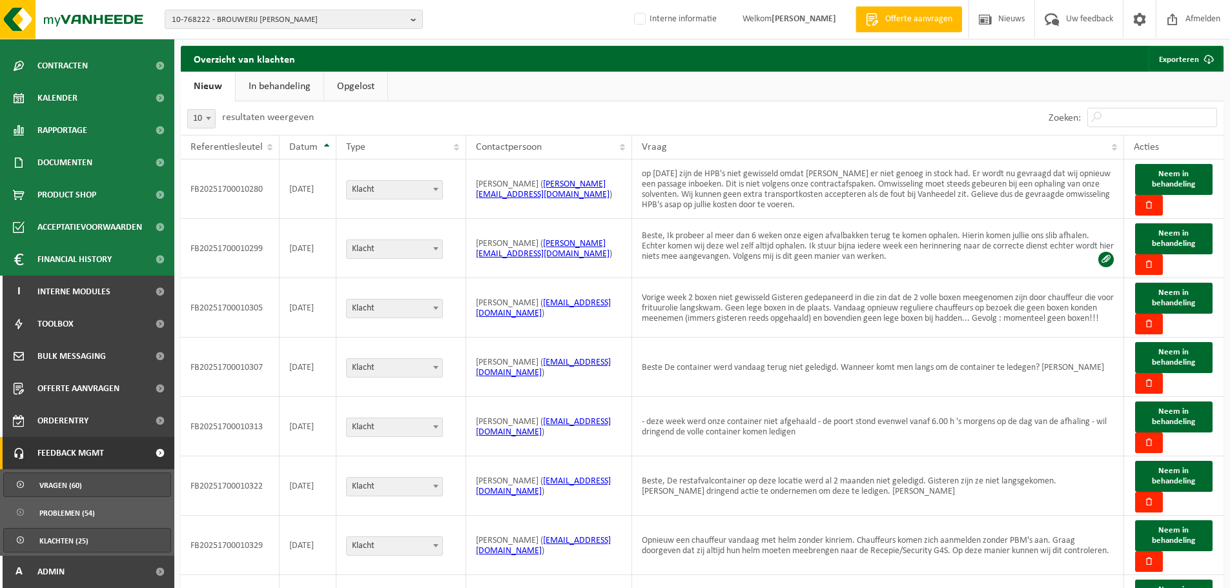
click at [99, 482] on link "Vragen (60)" at bounding box center [87, 485] width 168 height 25
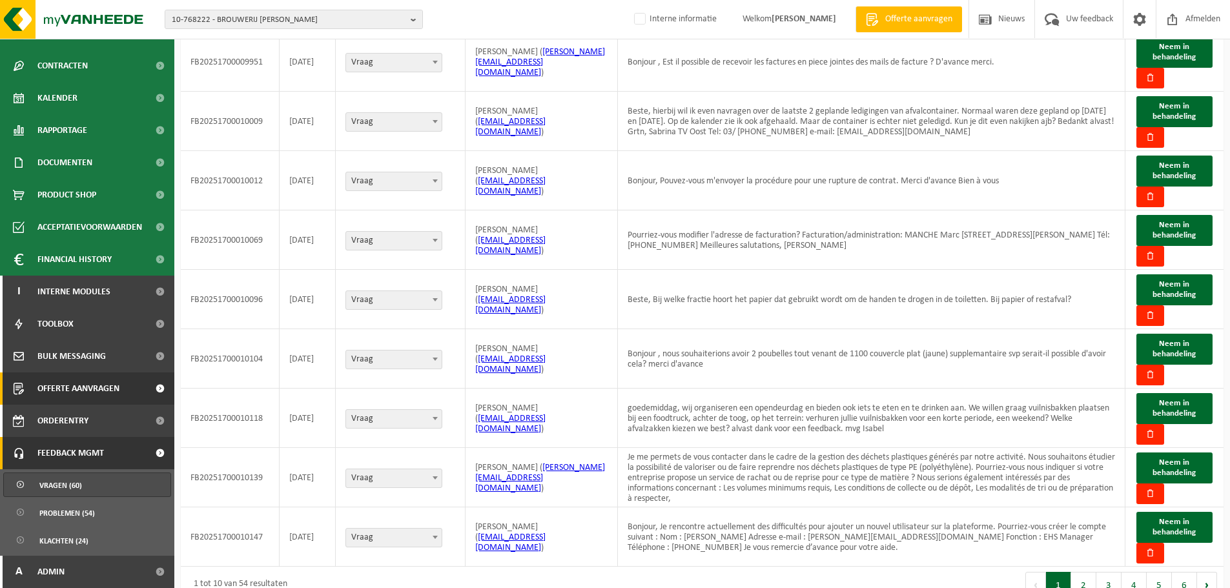
scroll to position [194, 0]
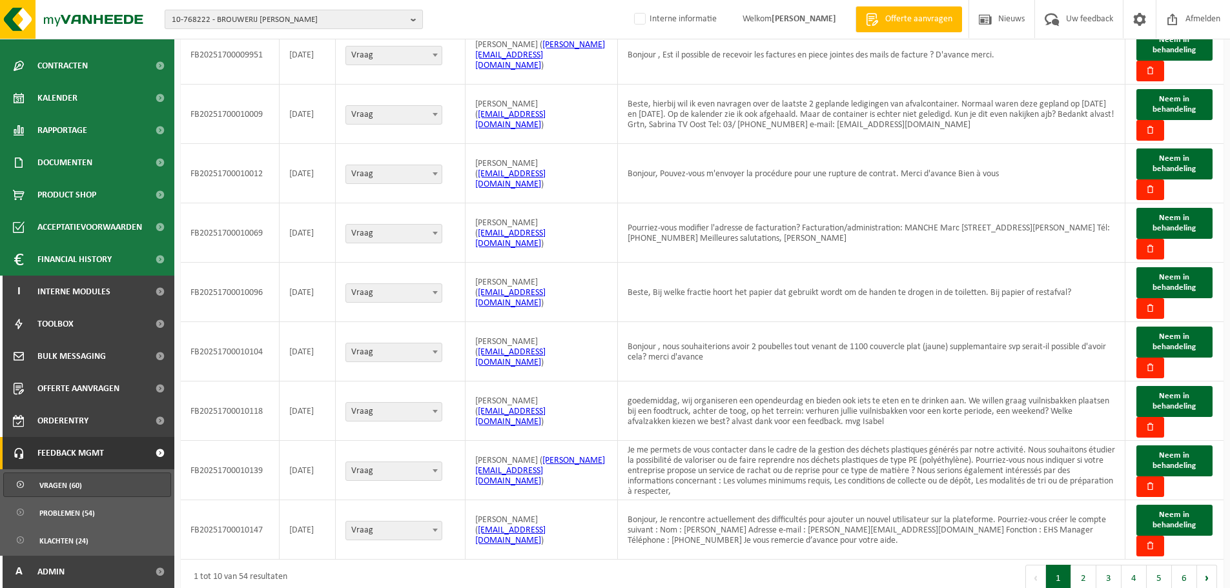
click at [291, 19] on span "10-768222 - BROUWERIJ [PERSON_NAME]" at bounding box center [289, 19] width 234 height 19
type input "10-977324"
click at [313, 58] on strong "10-977324 - IMPERIAL CHEMICAL LOGISTICS NV - KALLO" at bounding box center [293, 59] width 243 height 10
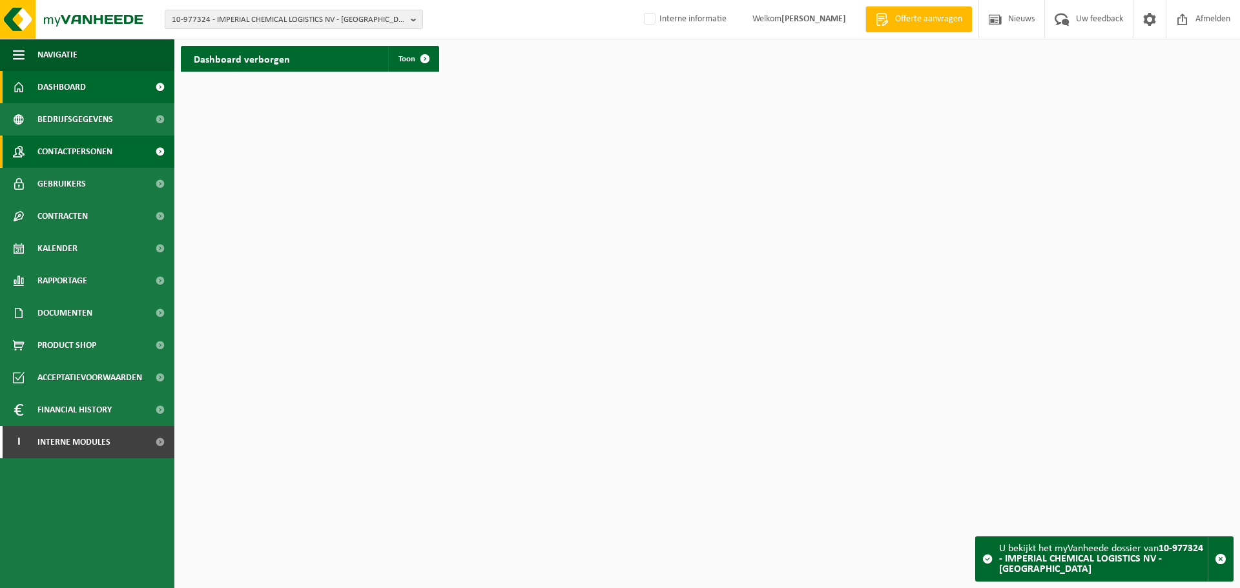
click at [105, 154] on span "Contactpersonen" at bounding box center [74, 152] width 75 height 32
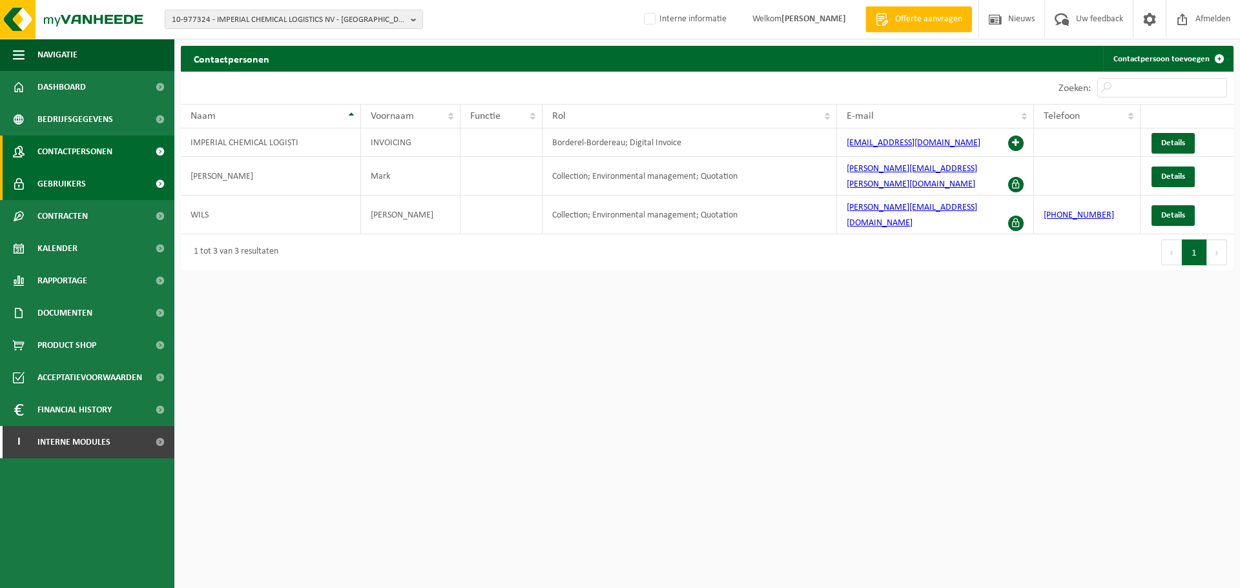
click at [114, 189] on link "Gebruikers" at bounding box center [87, 184] width 174 height 32
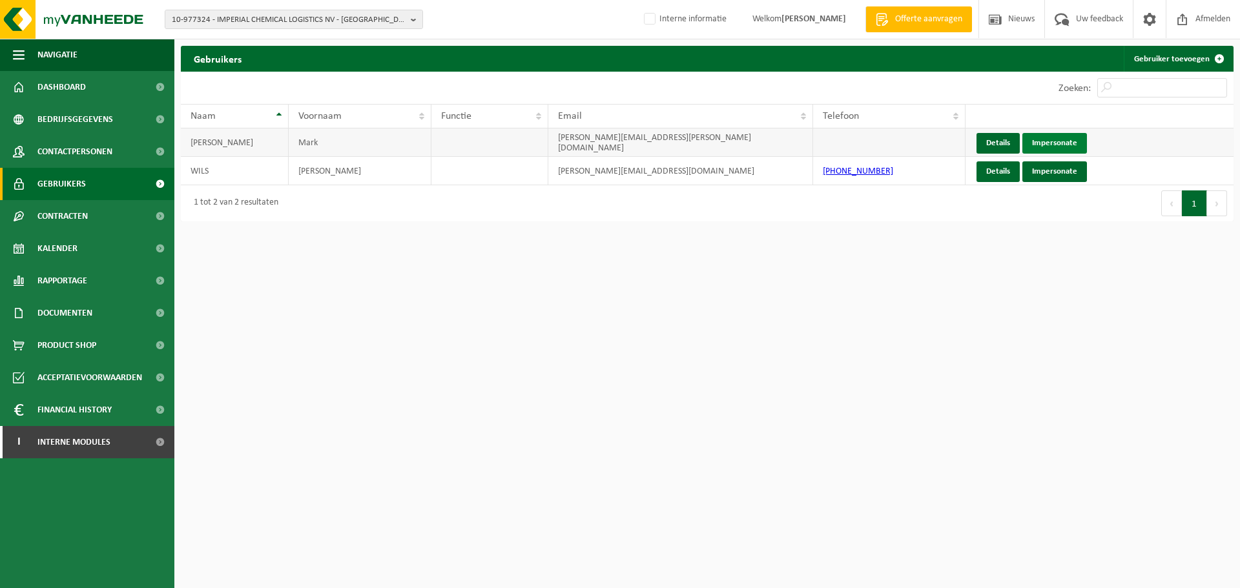
click at [1063, 142] on link "Impersonate" at bounding box center [1054, 143] width 65 height 21
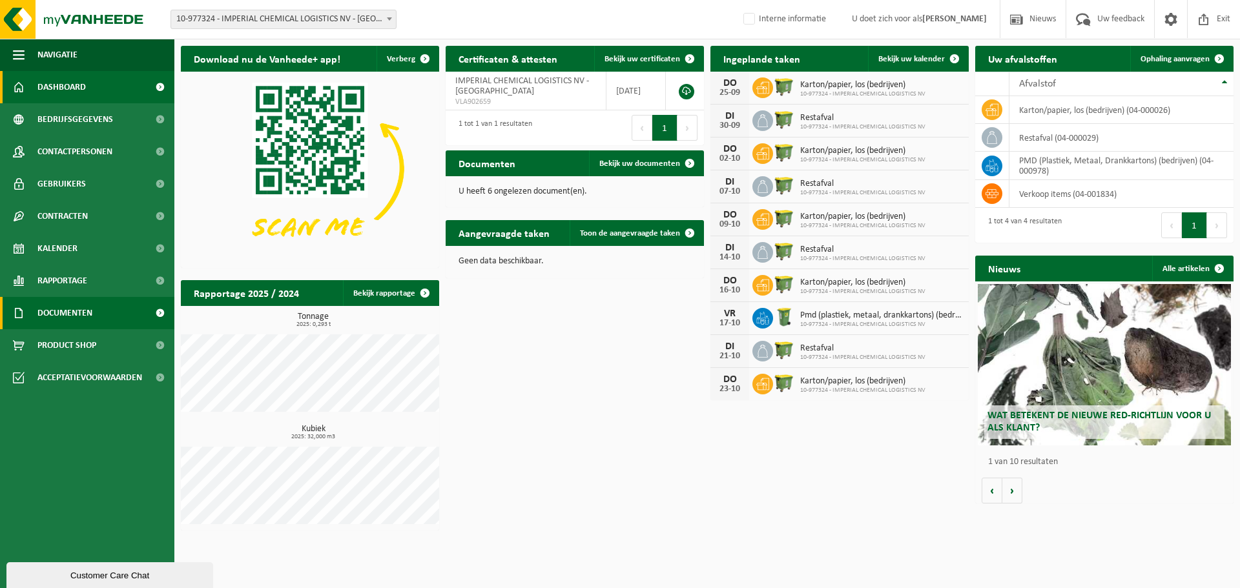
click at [73, 324] on span "Documenten" at bounding box center [64, 313] width 55 height 32
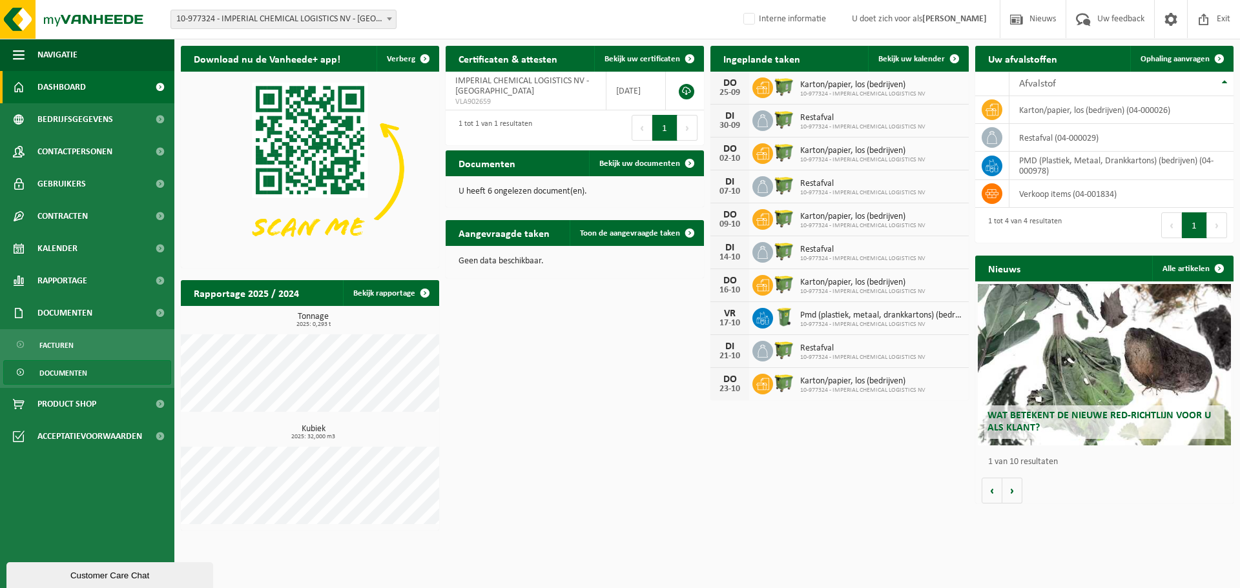
click at [64, 367] on span "Documenten" at bounding box center [63, 373] width 48 height 25
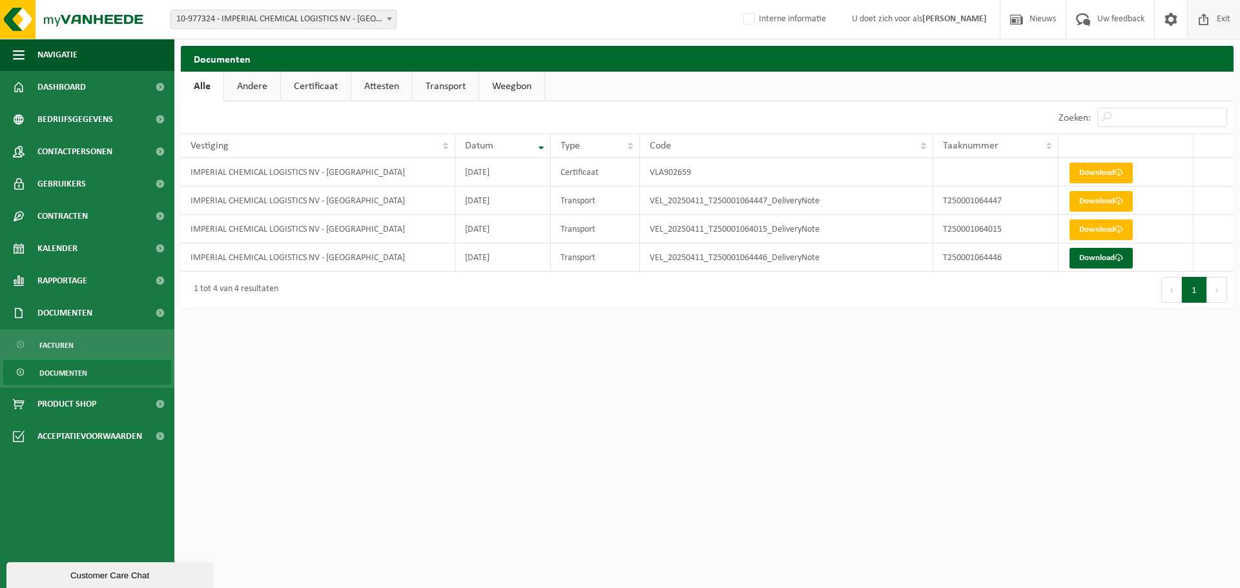
click at [1205, 25] on span at bounding box center [1203, 19] width 19 height 38
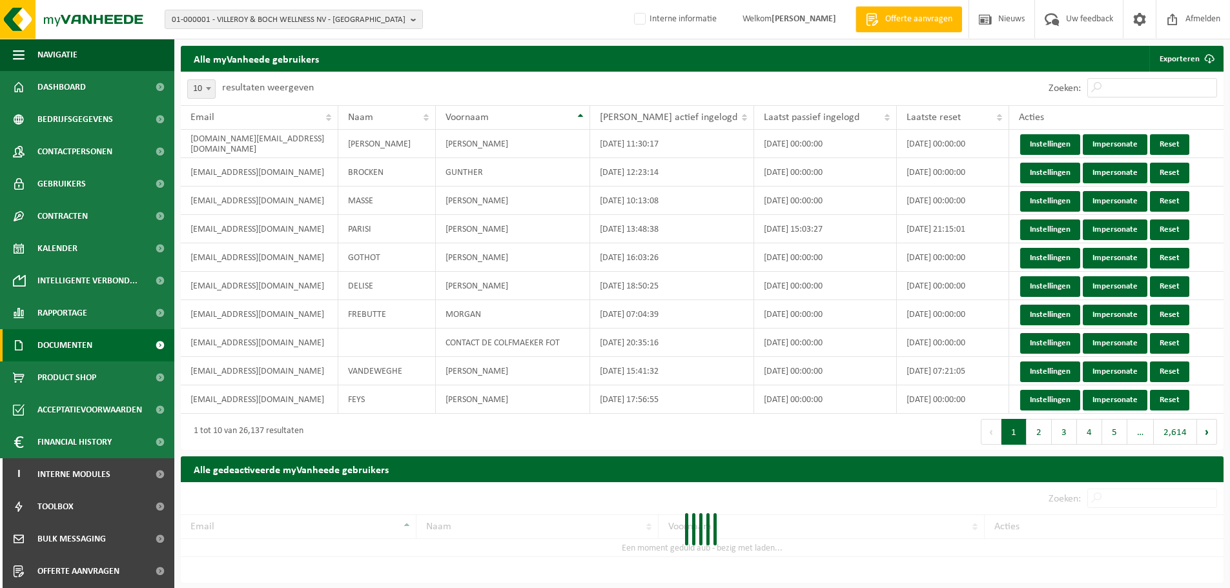
click at [90, 339] on span "Documenten" at bounding box center [64, 345] width 55 height 32
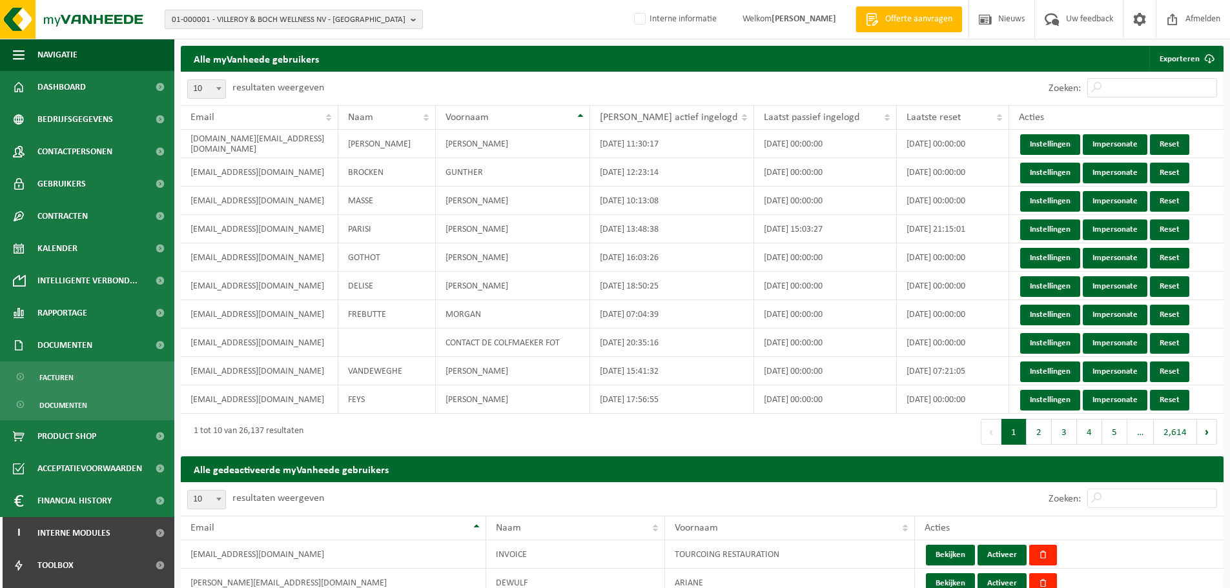
click at [395, 19] on span "01-000001 - VILLEROY & BOCH WELLNESS NV - [GEOGRAPHIC_DATA]" at bounding box center [289, 19] width 234 height 19
click at [639, 433] on div "1 tot 10 van 26,137 resultaten" at bounding box center [442, 432] width 522 height 36
click at [341, 21] on span "01-000001 - VILLEROY & BOCH WELLNESS NV - ROESELARE" at bounding box center [289, 19] width 234 height 19
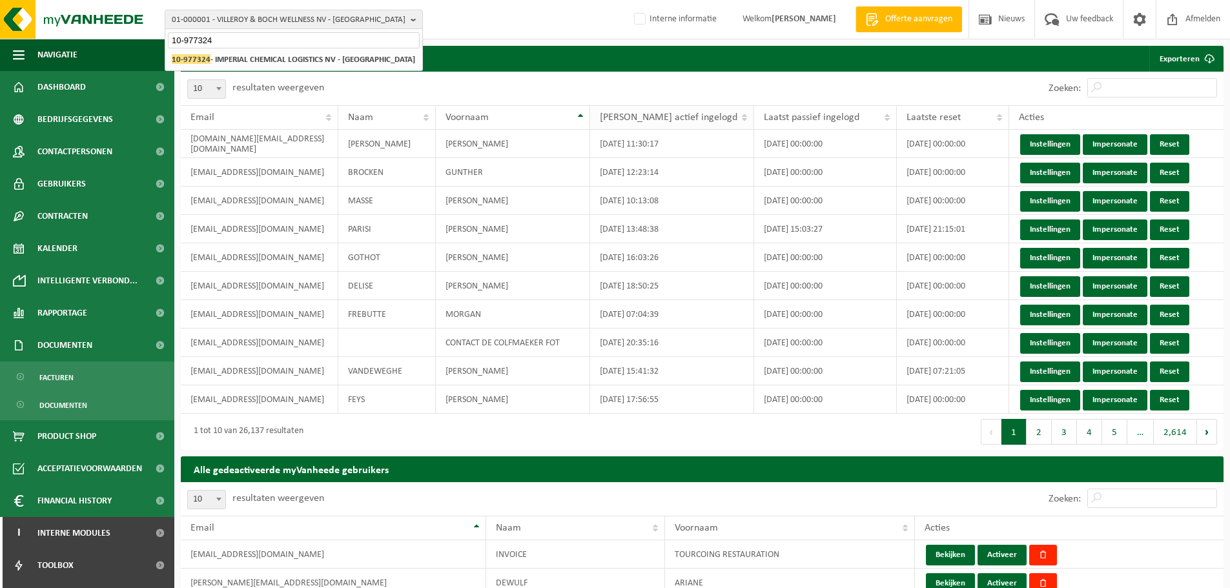
type input "10-977324"
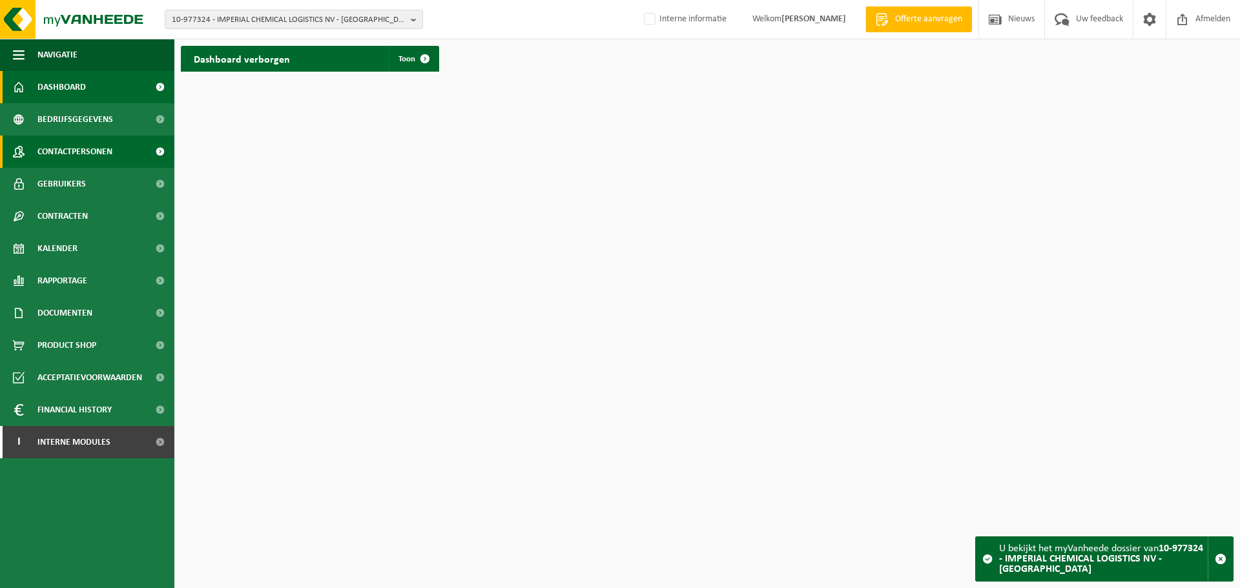
click at [108, 163] on span "Contactpersonen" at bounding box center [74, 152] width 75 height 32
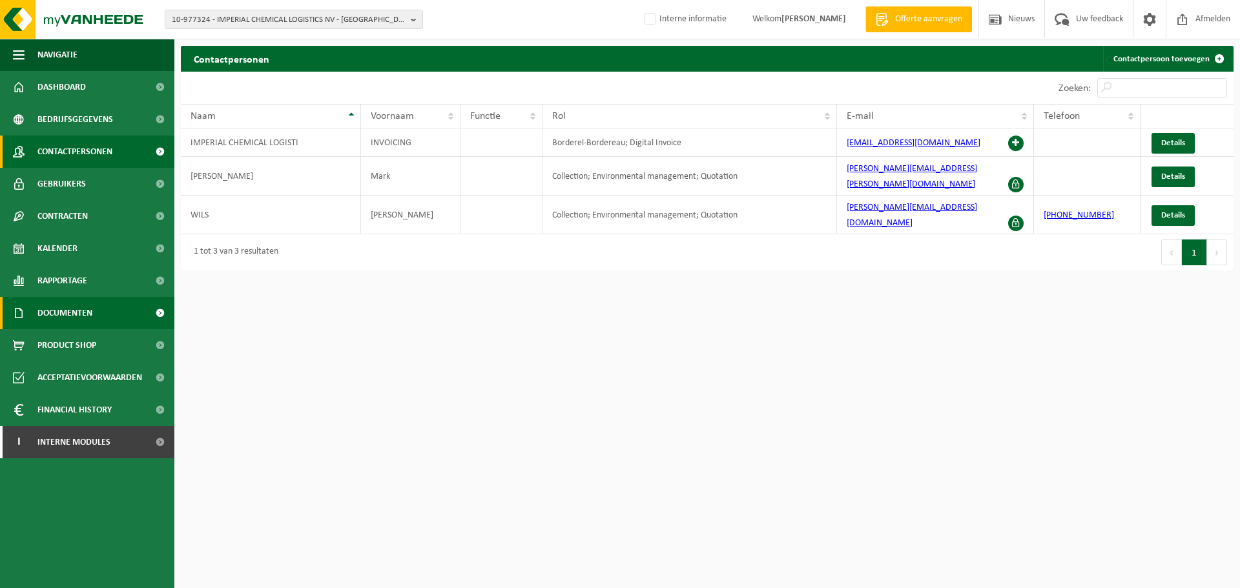
click at [119, 306] on link "Documenten" at bounding box center [87, 313] width 174 height 32
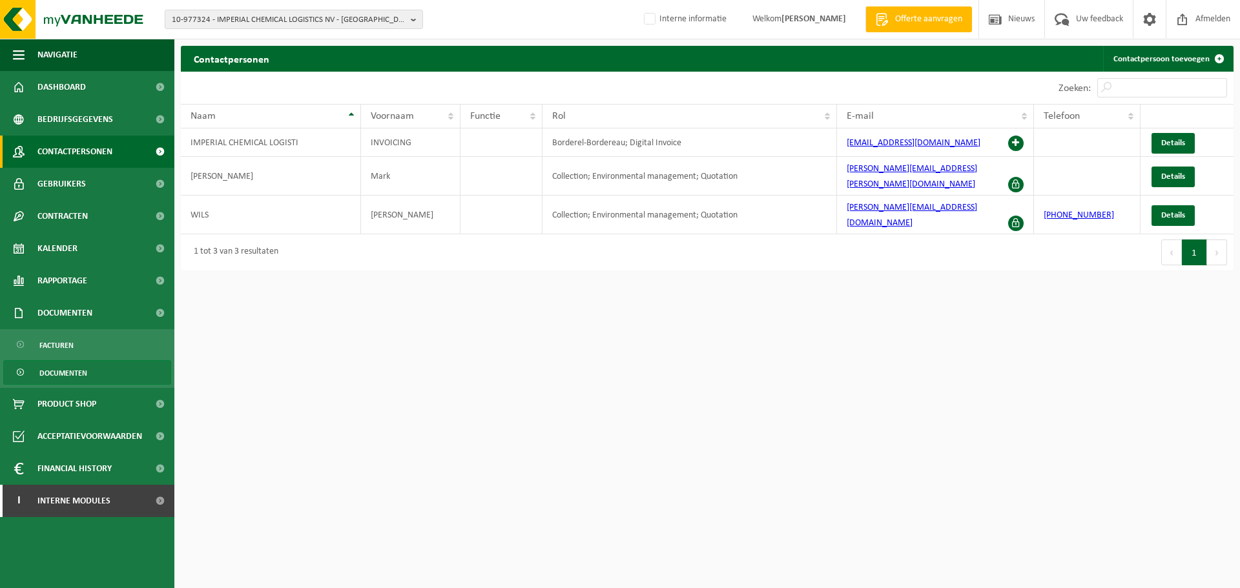
click at [117, 373] on link "Documenten" at bounding box center [87, 372] width 168 height 25
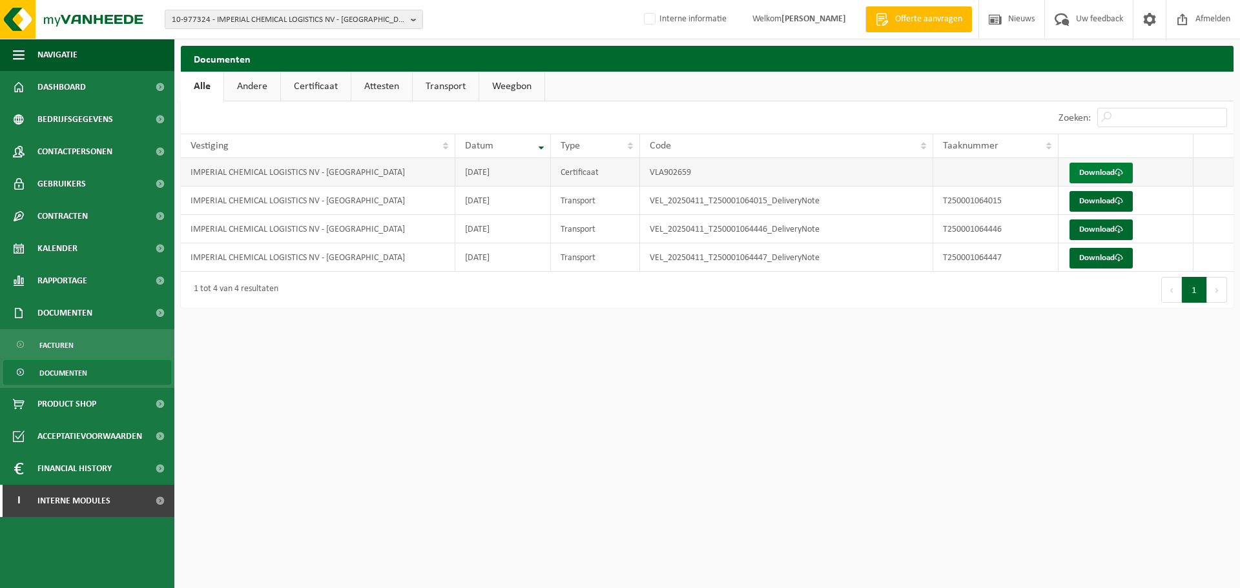
click at [1077, 174] on link "Download" at bounding box center [1100, 173] width 63 height 21
click at [80, 192] on span "Gebruikers" at bounding box center [61, 184] width 48 height 32
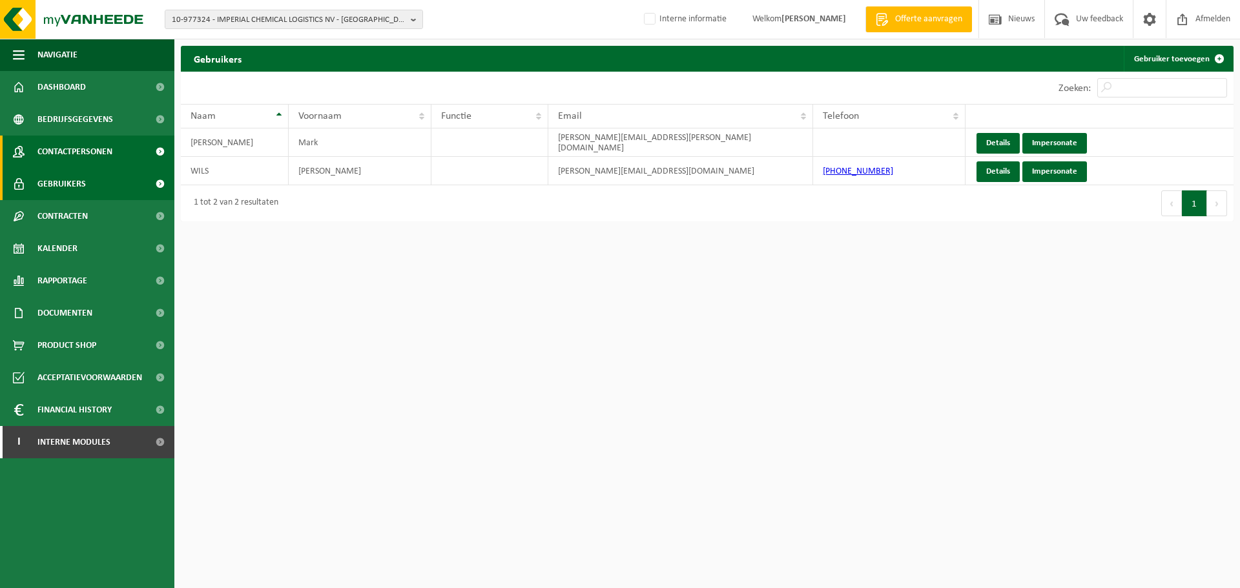
click at [98, 158] on span "Contactpersonen" at bounding box center [74, 152] width 75 height 32
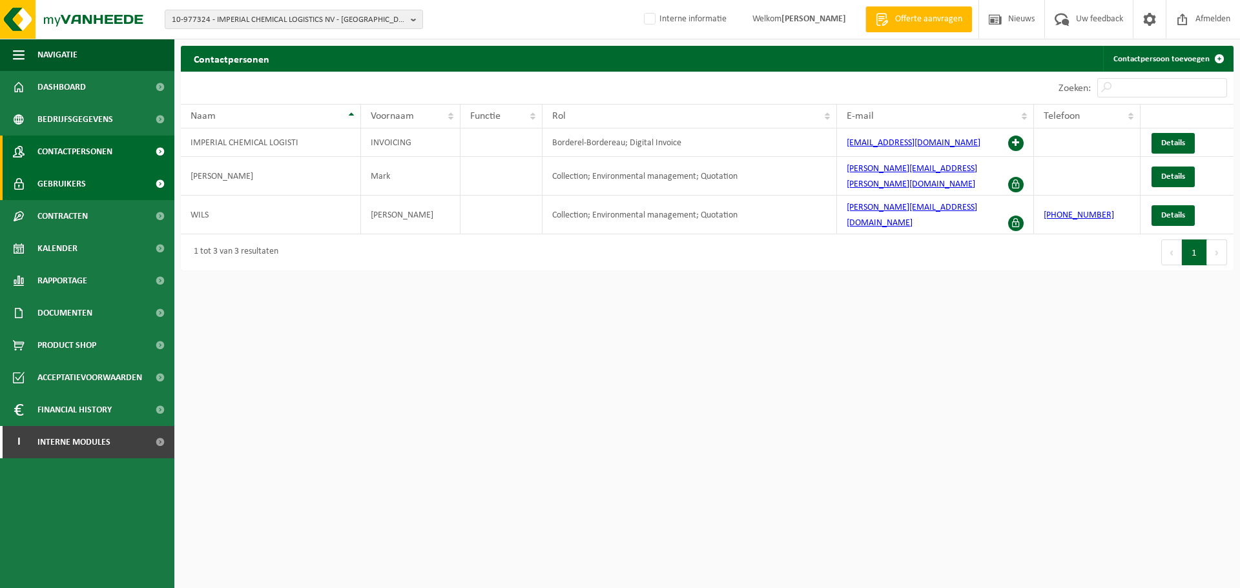
click at [65, 176] on span "Gebruikers" at bounding box center [61, 184] width 48 height 32
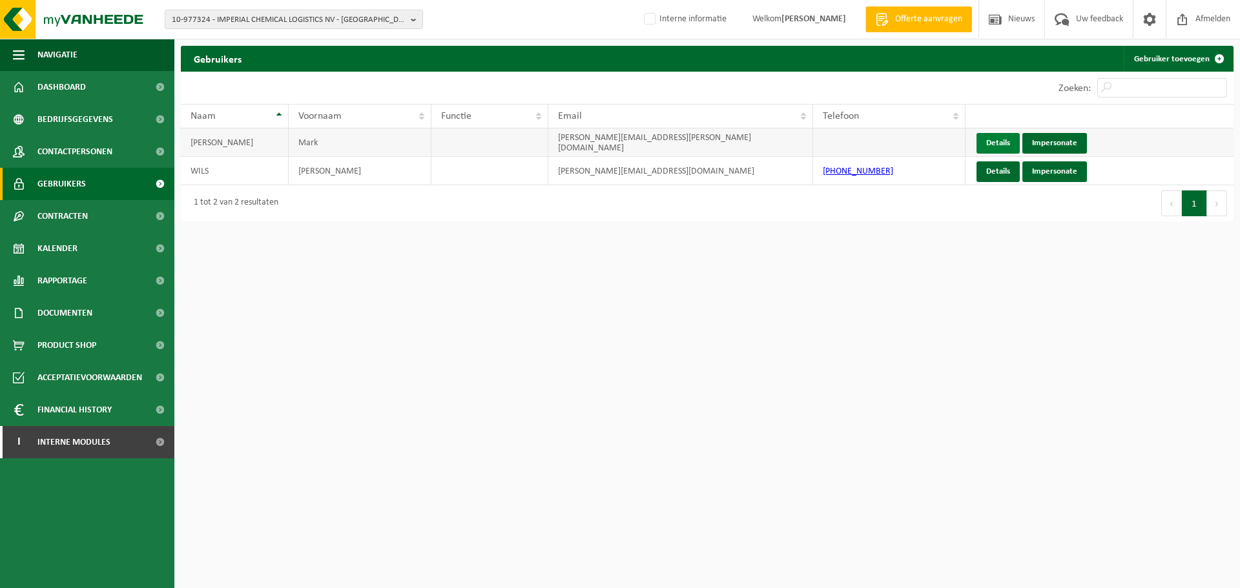
click at [995, 147] on link "Details" at bounding box center [997, 143] width 43 height 21
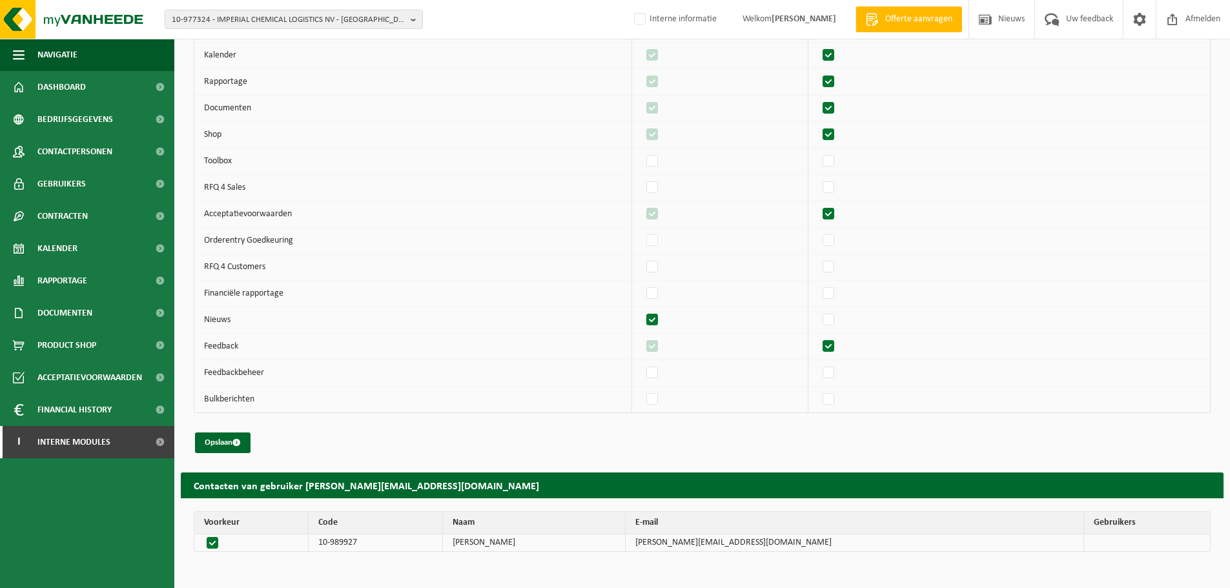
scroll to position [260, 0]
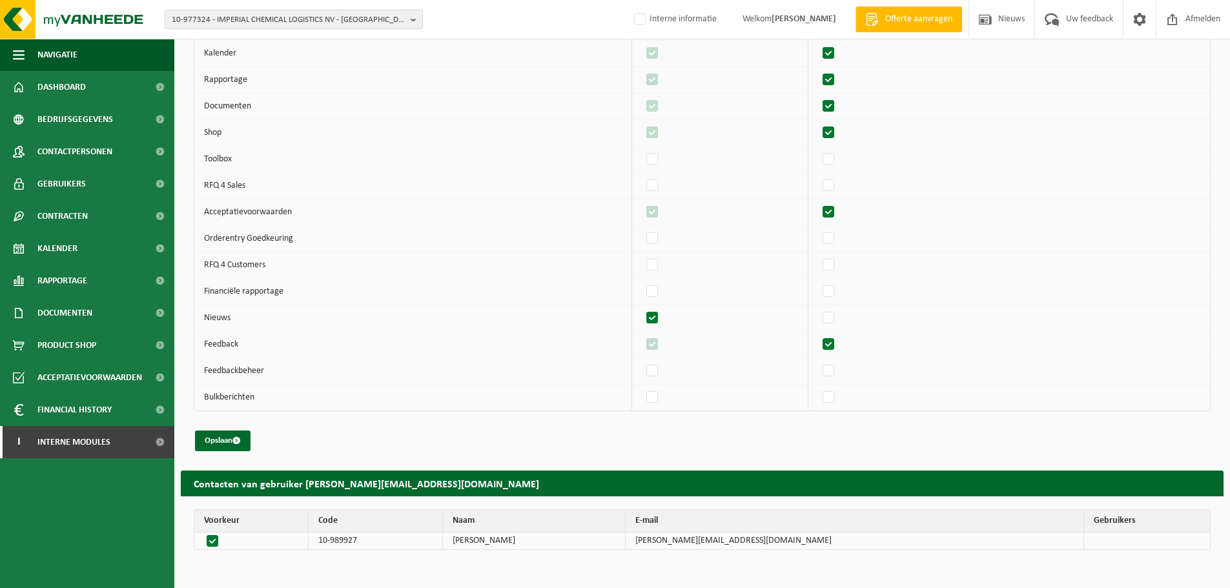
click at [314, 17] on span "10-977324 - IMPERIAL CHEMICAL LOGISTICS NV - KALLO" at bounding box center [289, 19] width 234 height 19
paste input "10-747117"
type input "10-747117"
click at [305, 66] on li "10-747117 - G&V GROUP - KUURNE" at bounding box center [294, 60] width 252 height 16
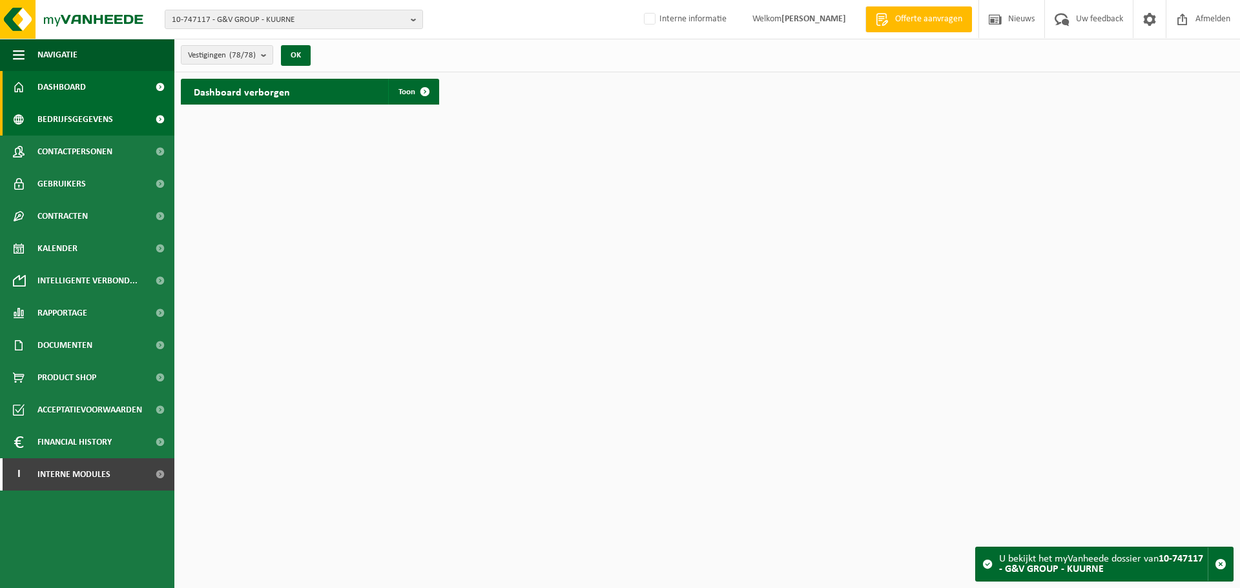
click at [81, 124] on span "Bedrijfsgegevens" at bounding box center [75, 119] width 76 height 32
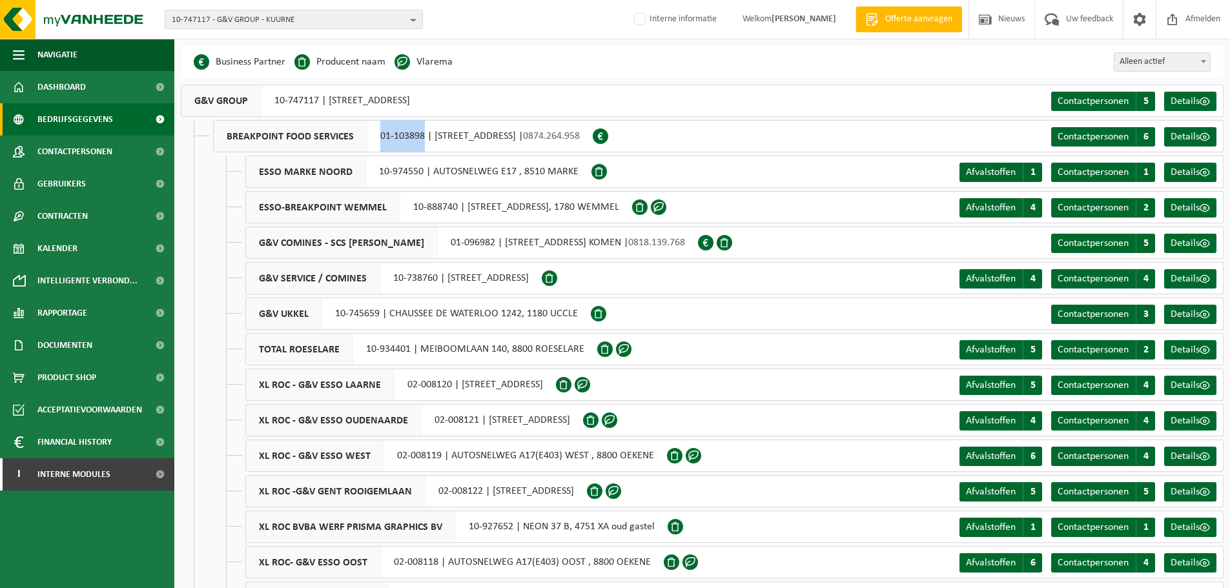
drag, startPoint x: 372, startPoint y: 139, endPoint x: 423, endPoint y: 136, distance: 51.1
click at [423, 136] on div "BREAKPOINT FOOD SERVICES 01-103898 | ANZEGEMSEWEG 14, 8790 WAREGEM | 0874.264.9…" at bounding box center [403, 136] width 380 height 32
copy div "01-103898"
click at [61, 305] on span "Rapportage" at bounding box center [62, 313] width 50 height 32
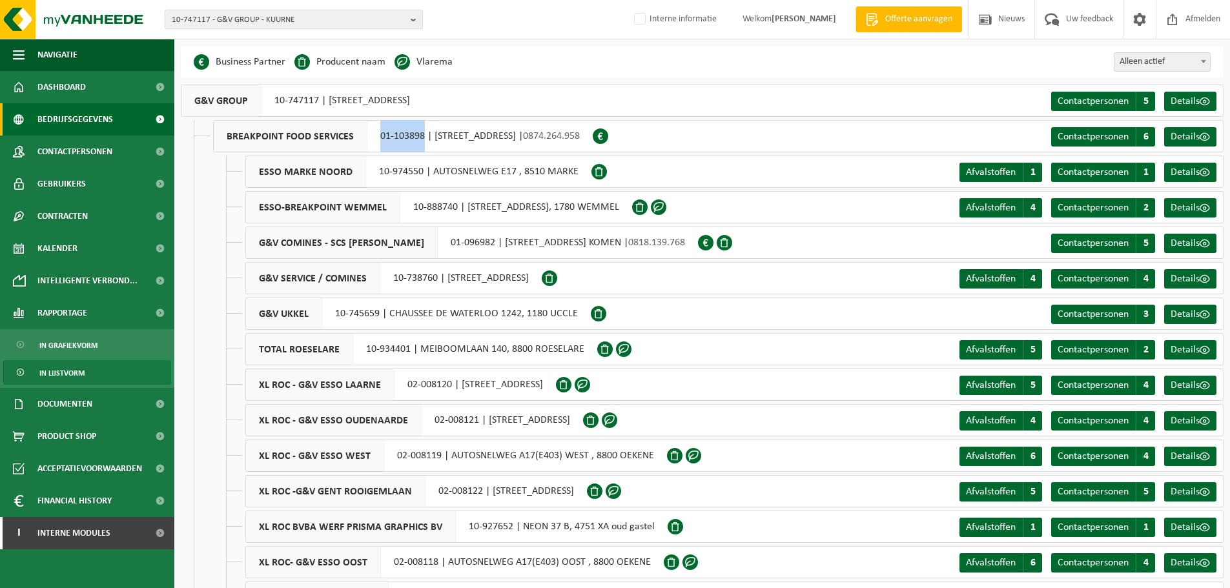
click at [61, 382] on span "In lijstvorm" at bounding box center [61, 373] width 45 height 25
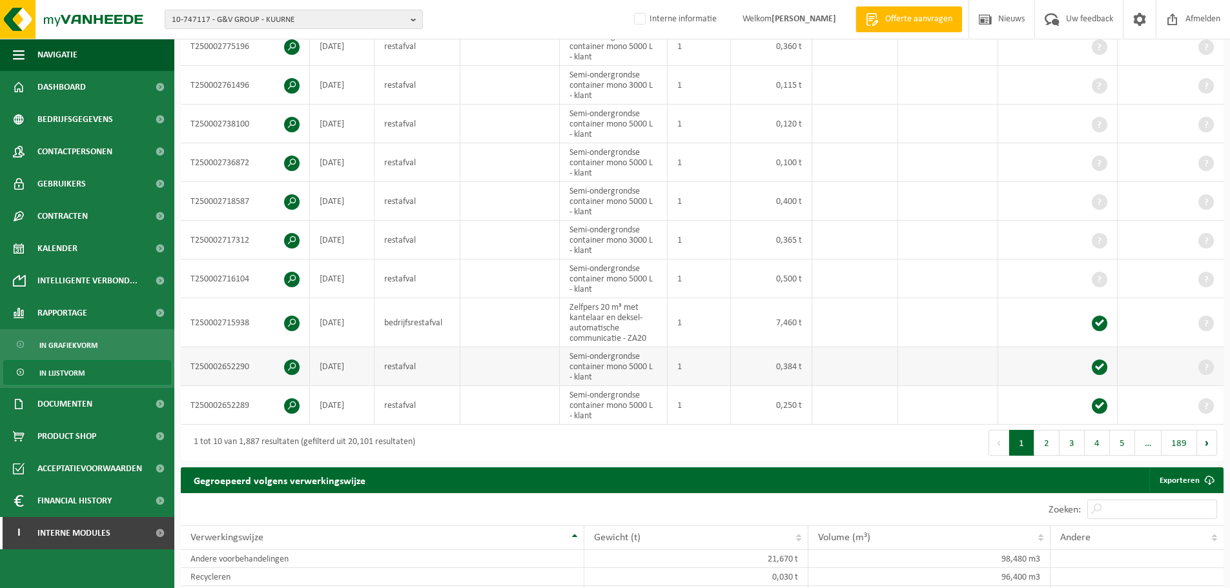
scroll to position [323, 0]
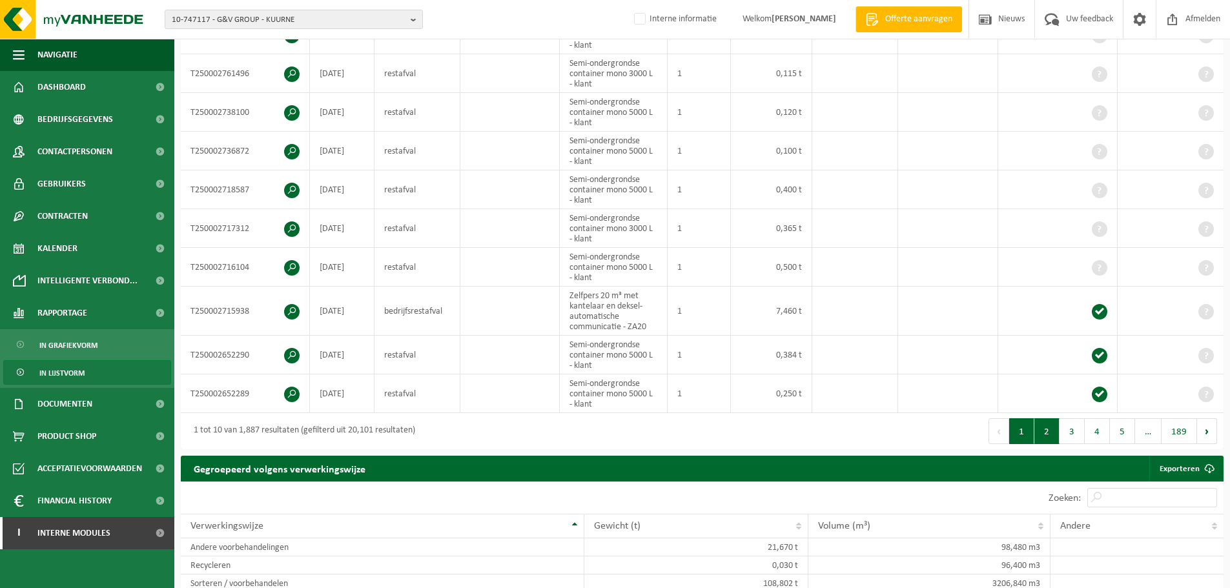
click at [1052, 435] on button "2" at bounding box center [1047, 431] width 25 height 26
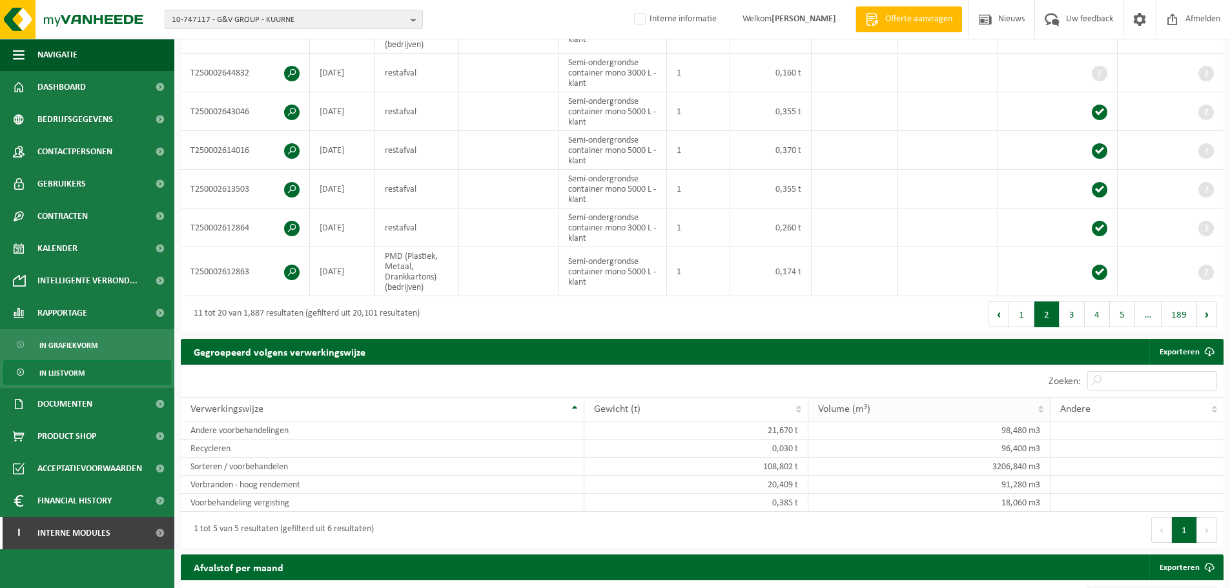
scroll to position [452, 0]
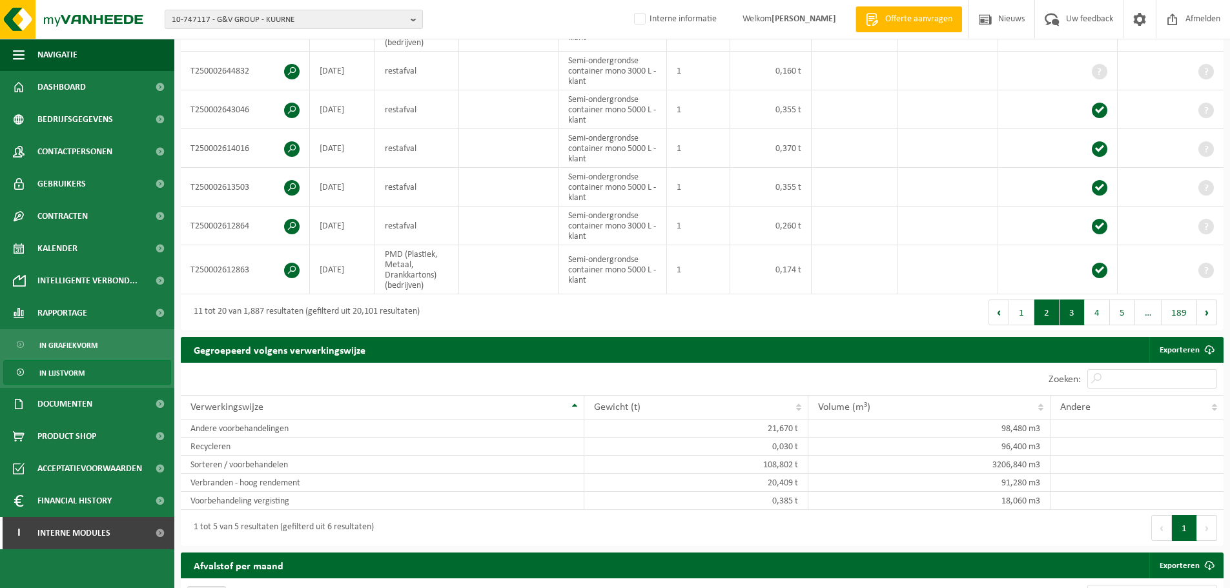
click at [1070, 311] on button "3" at bounding box center [1072, 313] width 25 height 26
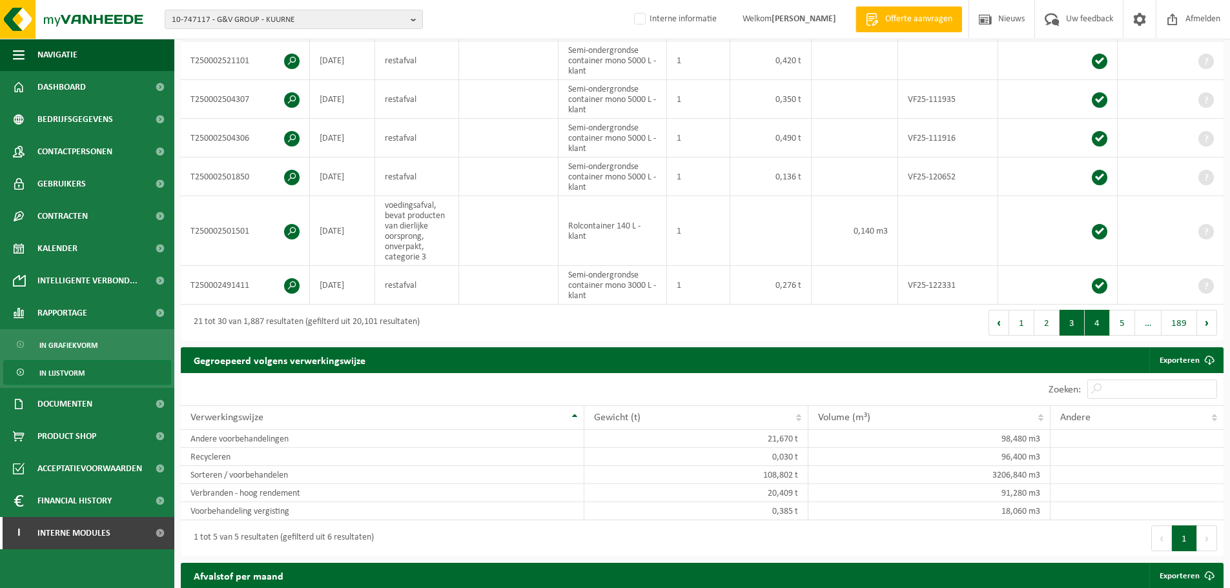
click at [1106, 314] on button "4" at bounding box center [1097, 323] width 25 height 26
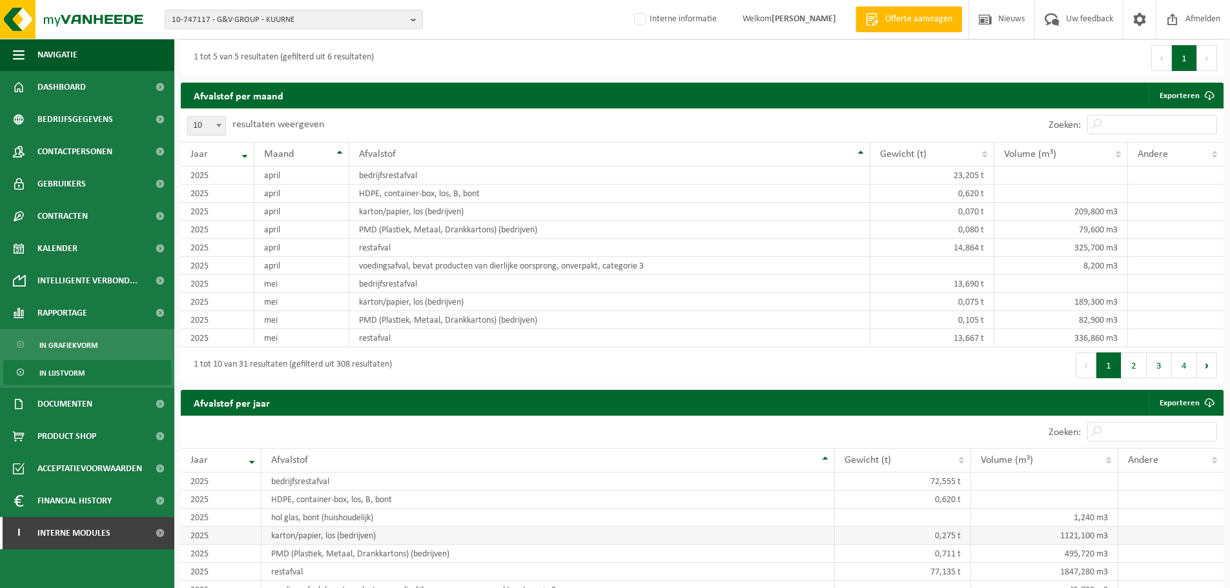
scroll to position [904, 0]
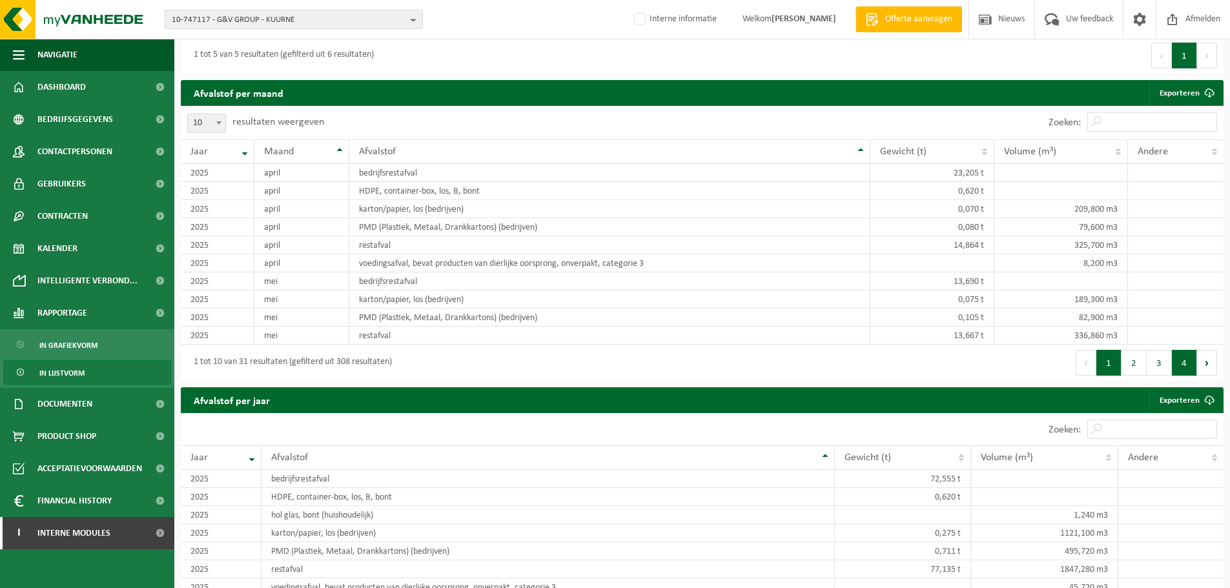
click at [1178, 363] on button "4" at bounding box center [1184, 363] width 25 height 26
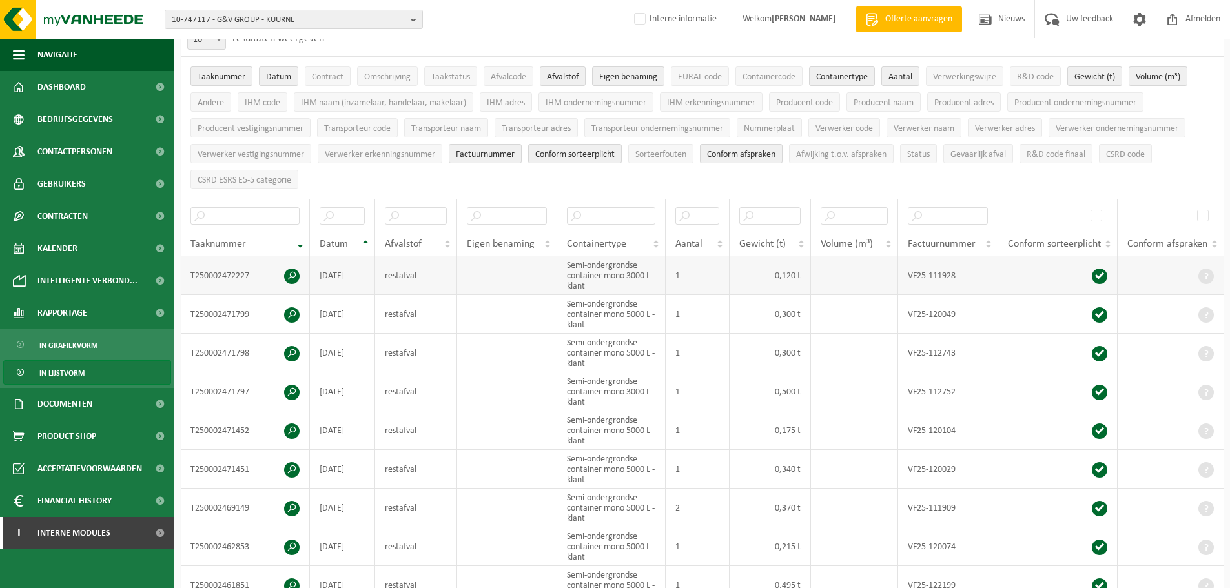
scroll to position [0, 0]
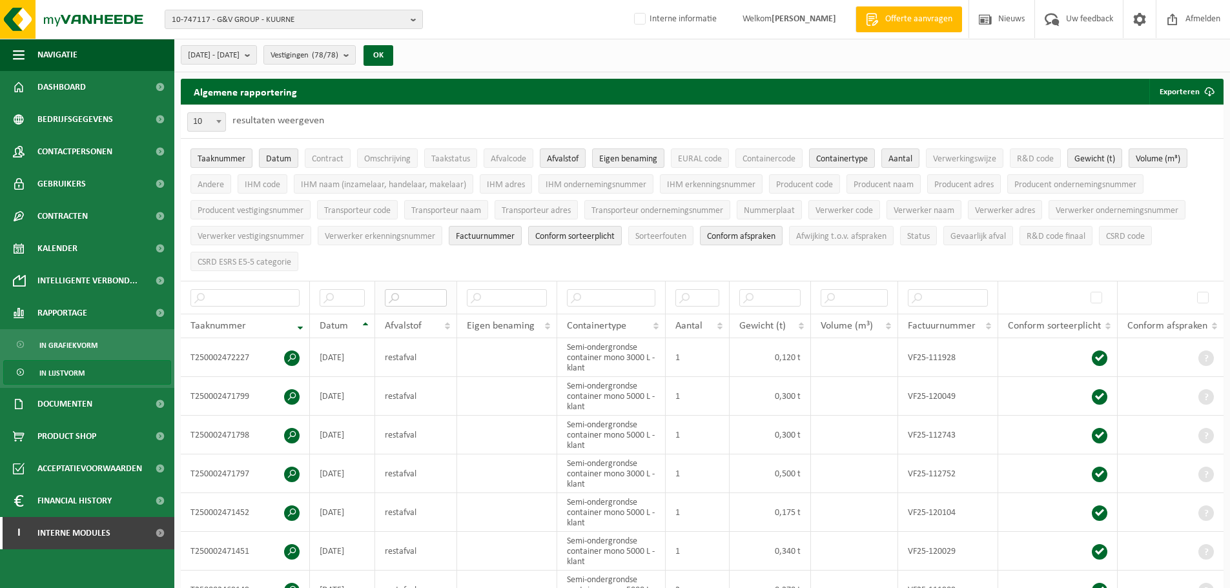
click at [414, 301] on input "text" at bounding box center [416, 297] width 62 height 17
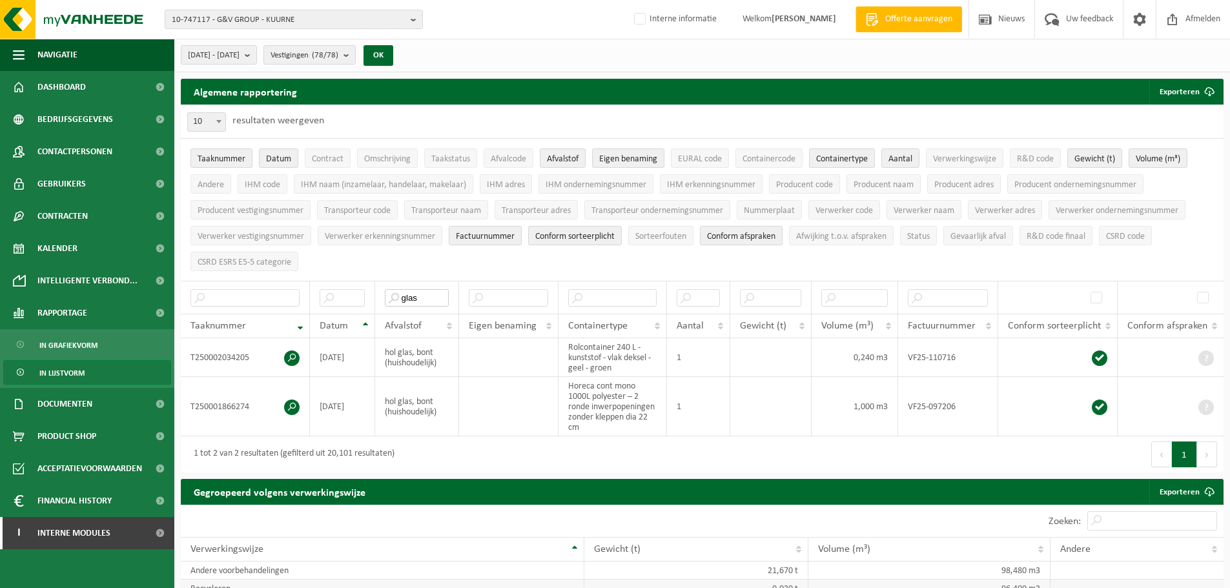
type input "glas"
click at [265, 15] on span "10-747117 - G&V GROUP - KUURNE" at bounding box center [289, 19] width 234 height 19
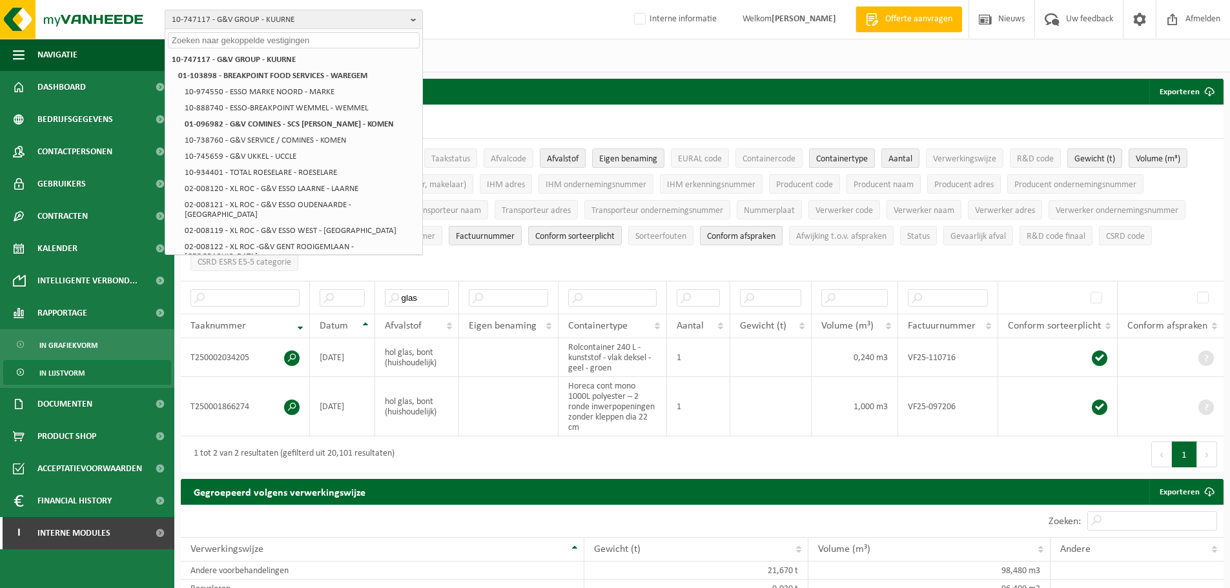
click at [265, 15] on span "10-747117 - G&V GROUP - KUURNE" at bounding box center [289, 19] width 234 height 19
